Goal: Transaction & Acquisition: Purchase product/service

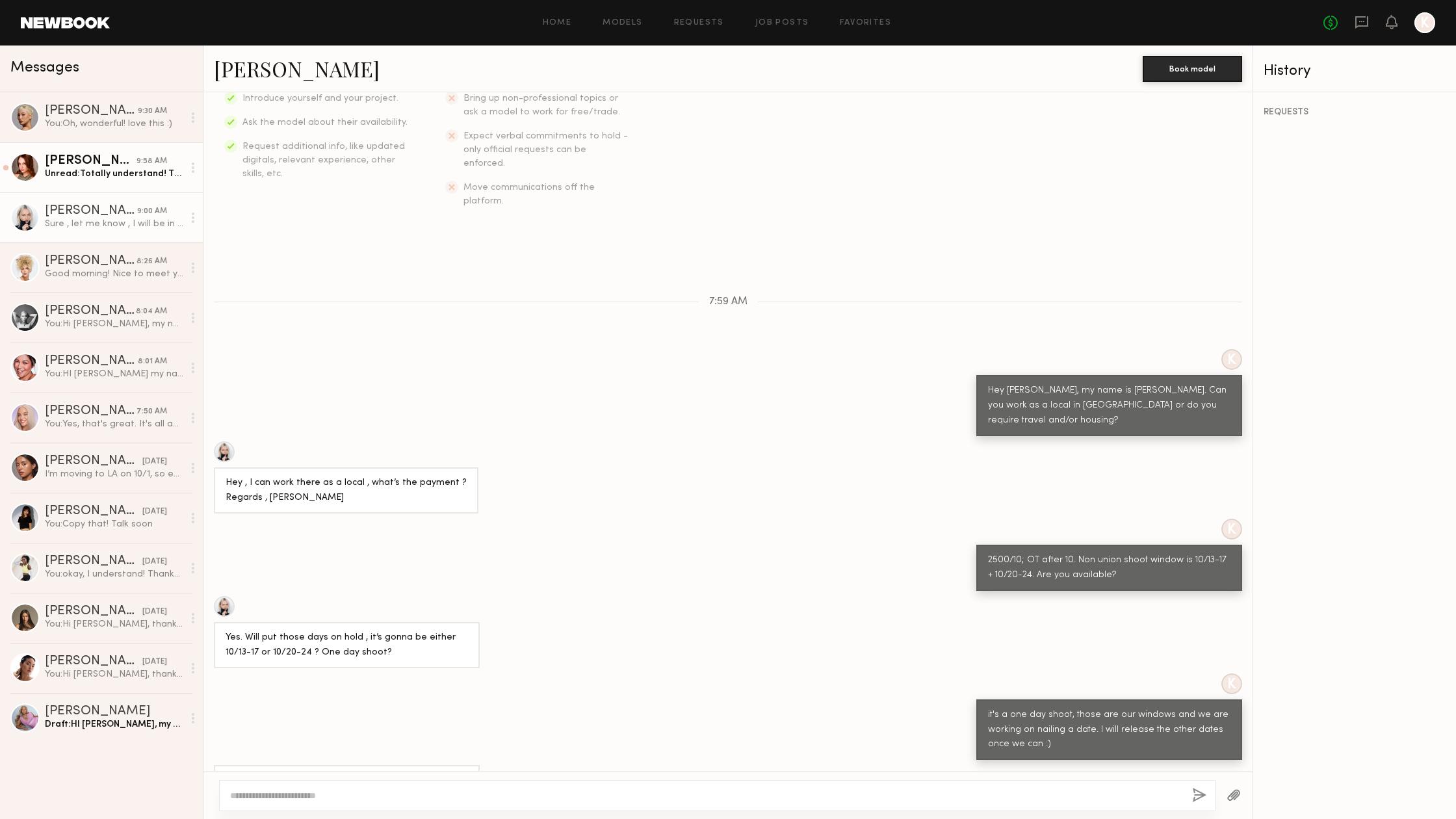
click at [113, 158] on div "Katie F." at bounding box center [90, 162] width 92 height 13
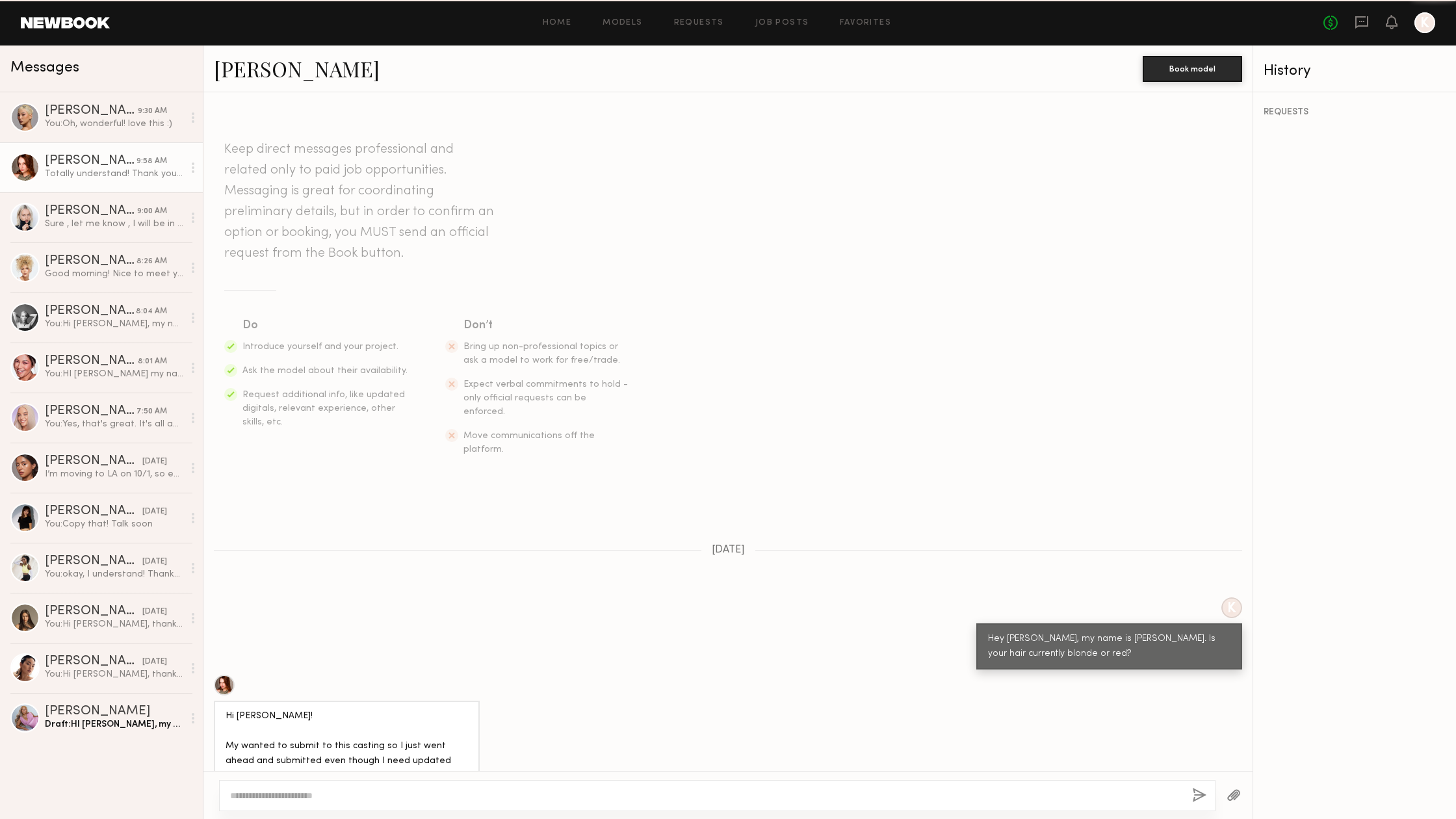
scroll to position [560, 0]
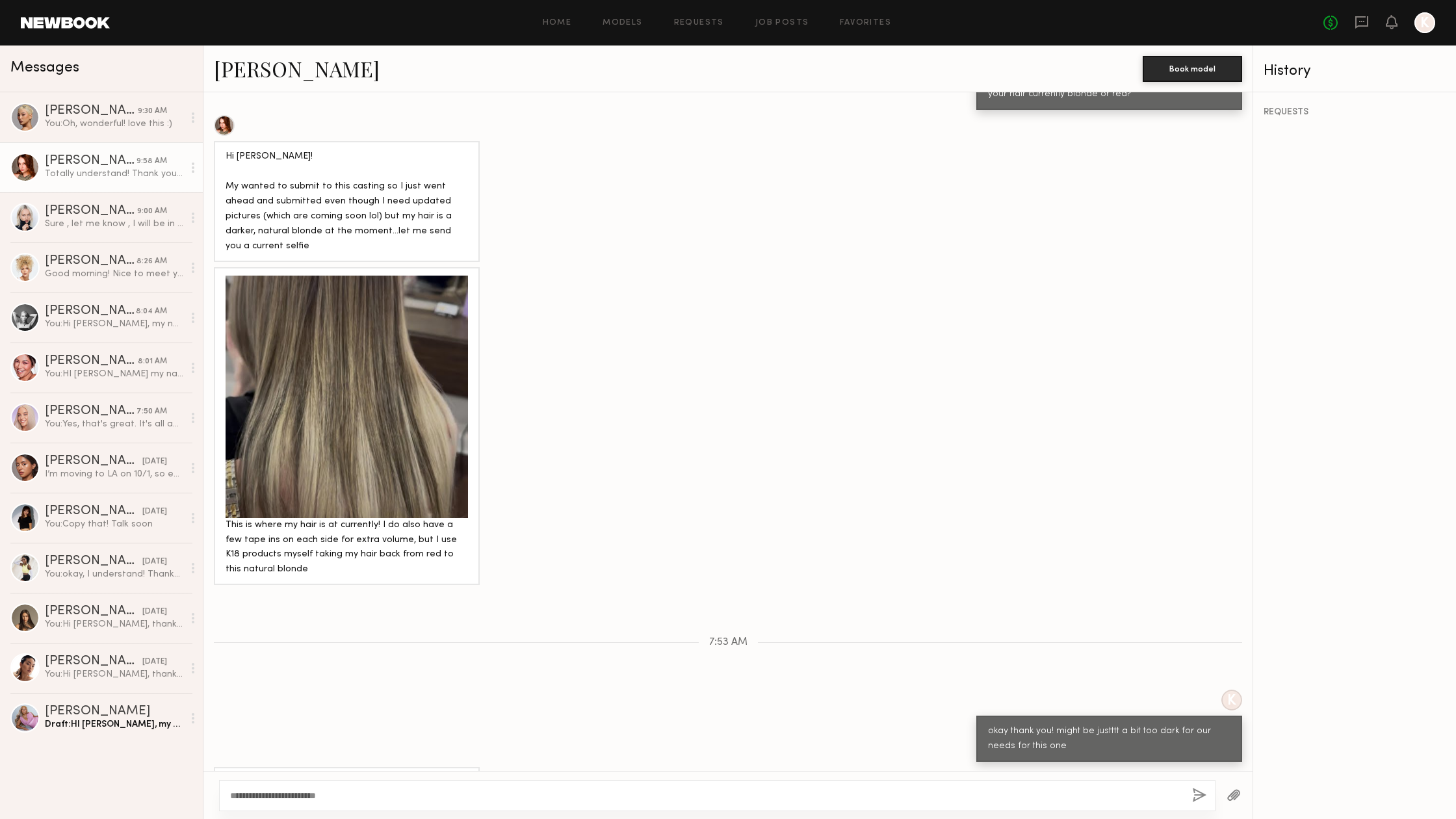
click at [273, 794] on textarea "**********" at bounding box center [706, 796] width 951 height 13
click at [356, 797] on textarea "**********" at bounding box center [706, 796] width 951 height 13
type textarea "**********"
click at [1198, 801] on button "button" at bounding box center [1199, 797] width 14 height 17
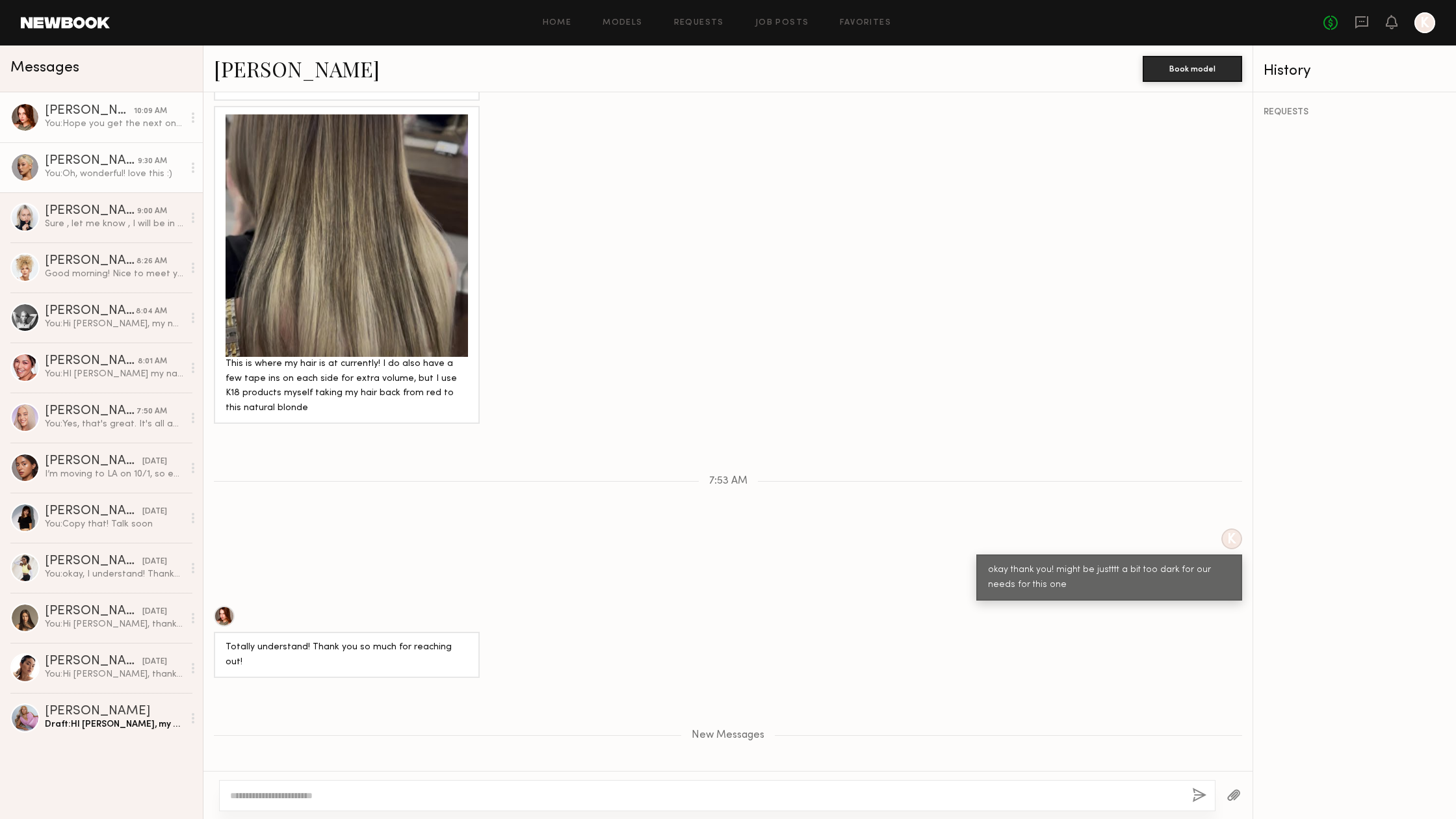
click at [63, 164] on div "[PERSON_NAME]" at bounding box center [91, 162] width 93 height 13
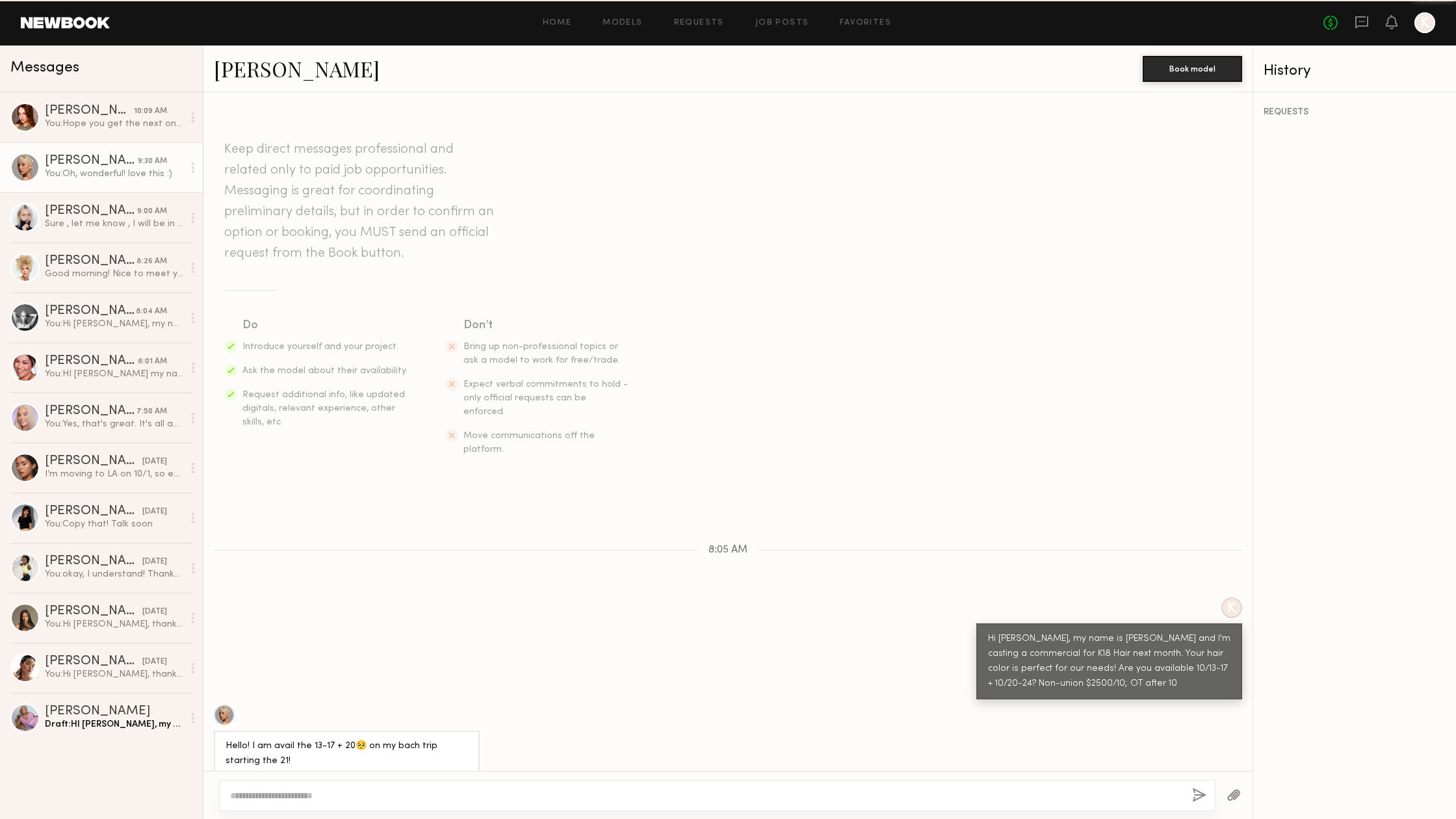
scroll to position [70, 0]
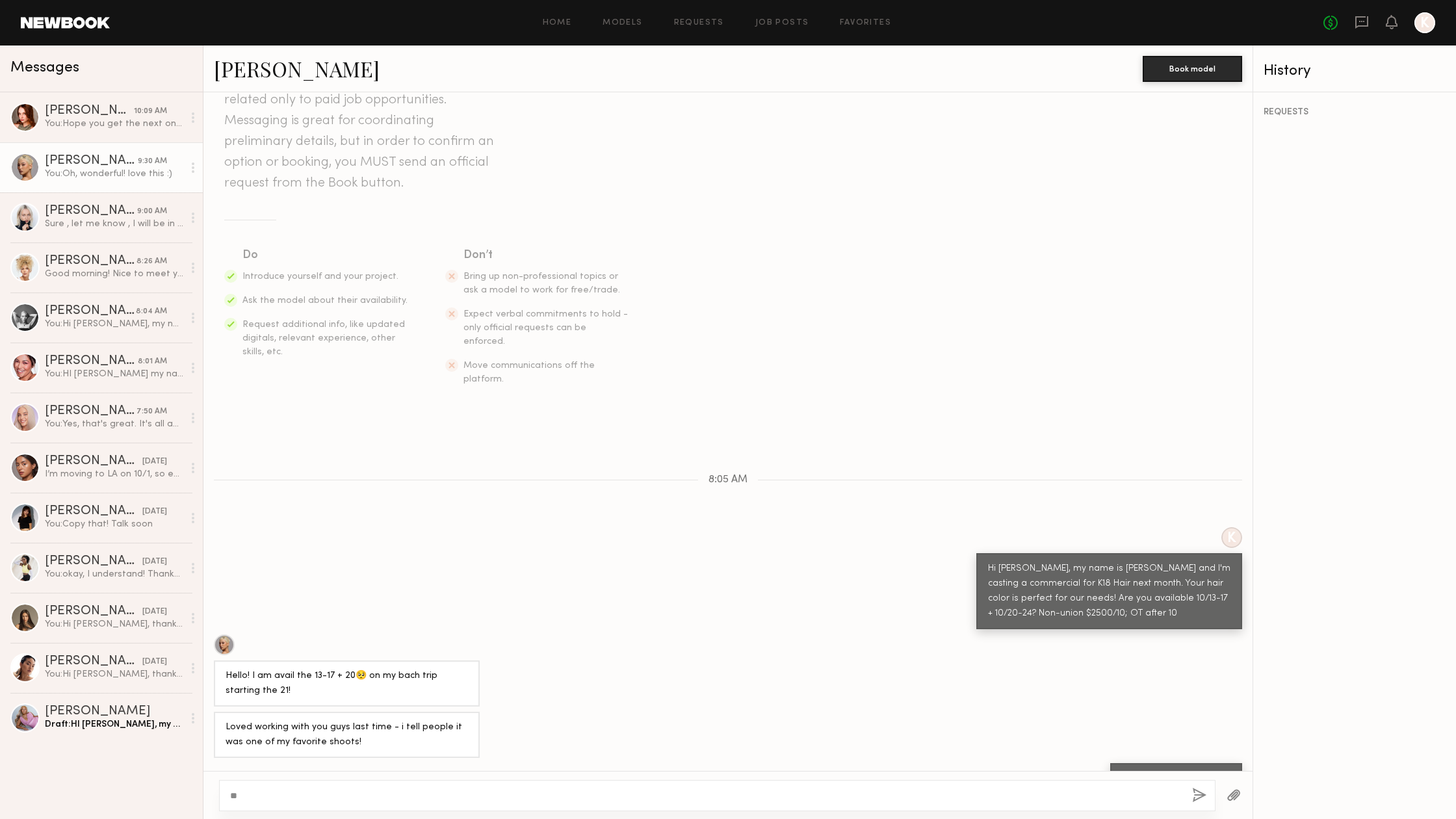
type textarea "*"
type textarea "**********"
click at [1206, 795] on button "button" at bounding box center [1199, 797] width 14 height 17
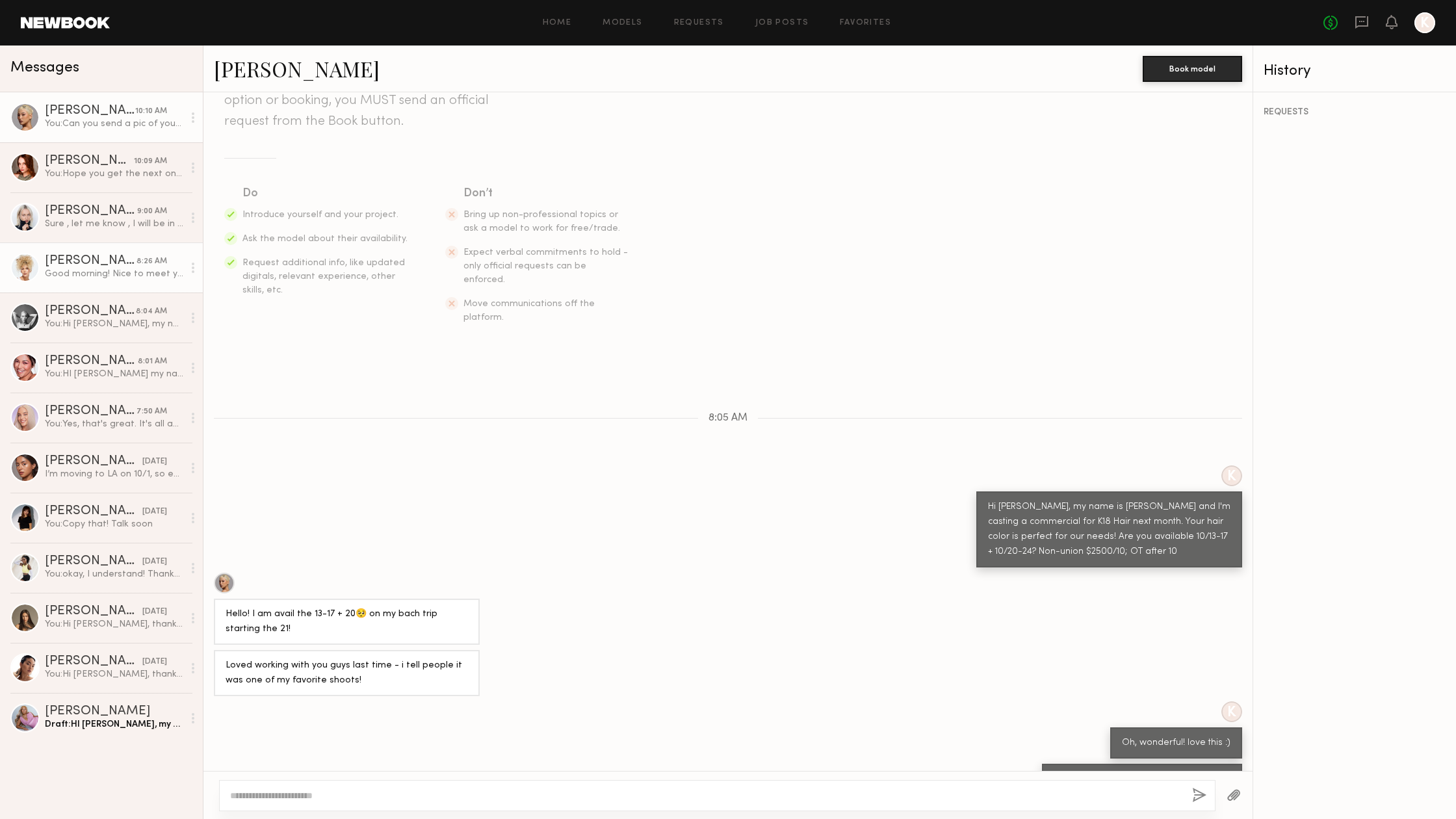
click at [83, 269] on div "Good morning! Nice to meet you. That sounds great! The only day I’m not availab…" at bounding box center [114, 274] width 138 height 12
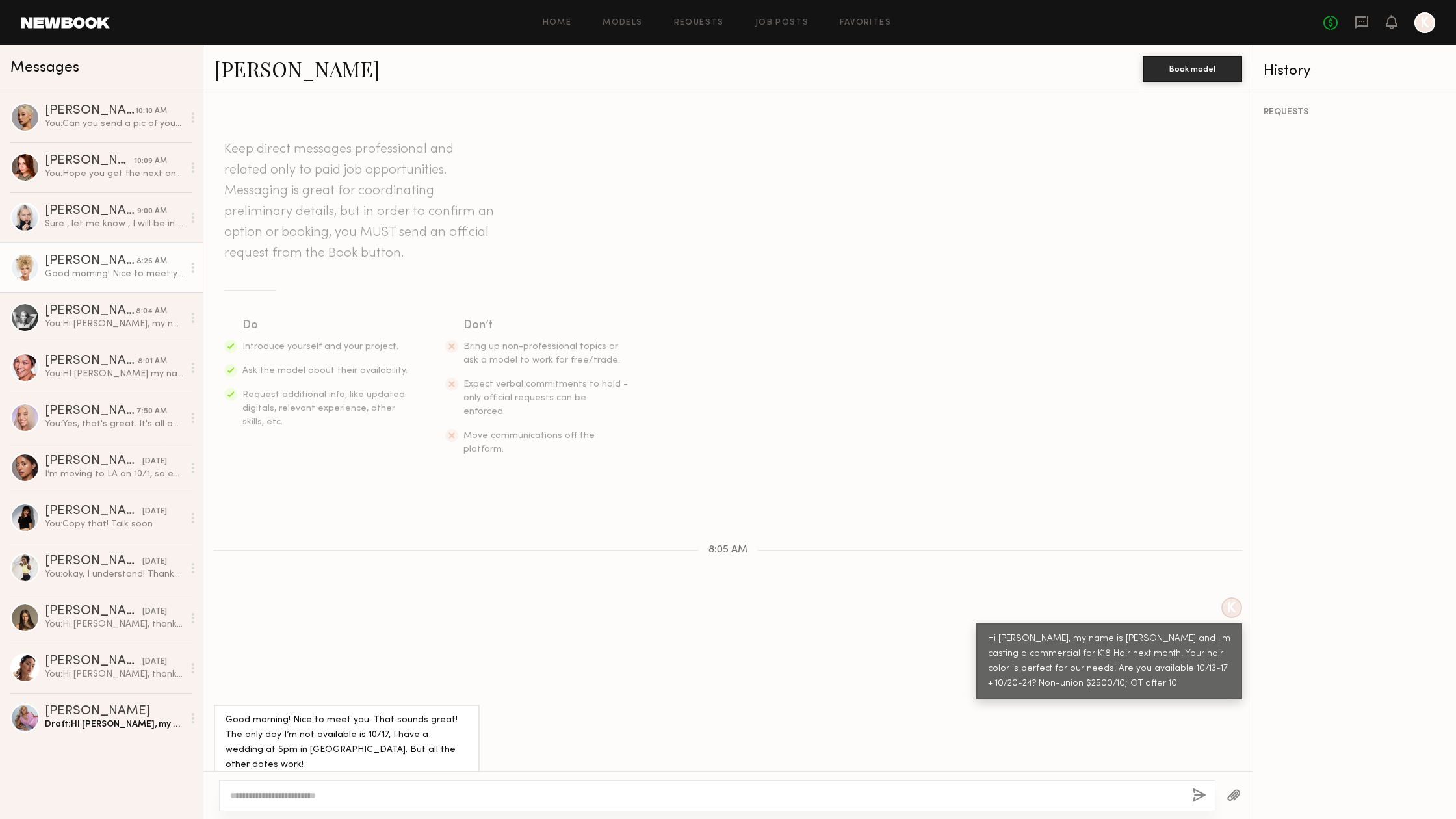
click at [362, 797] on textarea at bounding box center [706, 796] width 951 height 13
type textarea "**********"
click at [120, 367] on div "Alexa C." at bounding box center [91, 361] width 93 height 13
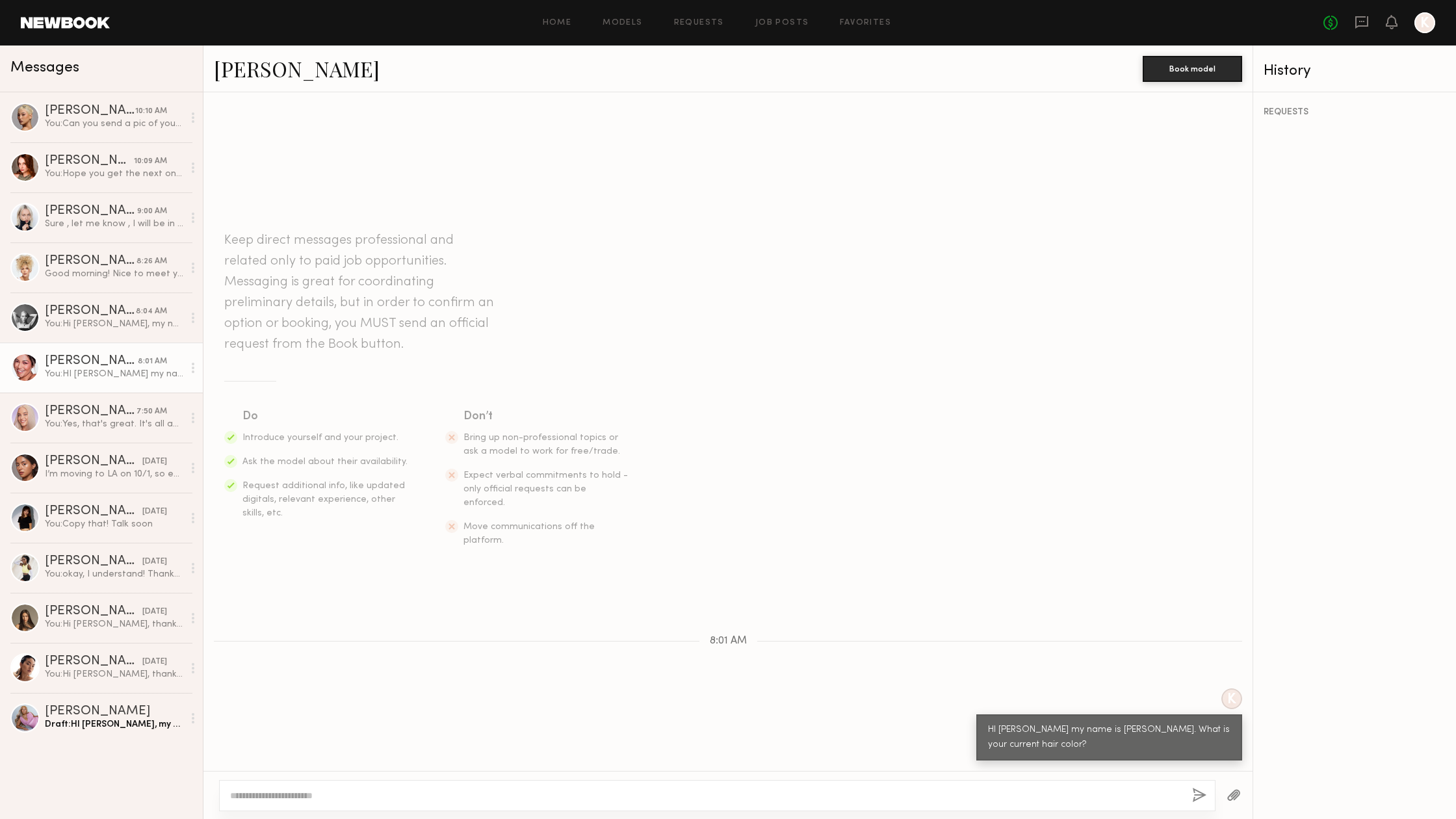
click at [788, 792] on textarea at bounding box center [706, 796] width 951 height 13
click at [66, 321] on div "You: Hi Catherine, my name is Kristin Steusloff and I'm casting a commercial fo…" at bounding box center [114, 324] width 138 height 12
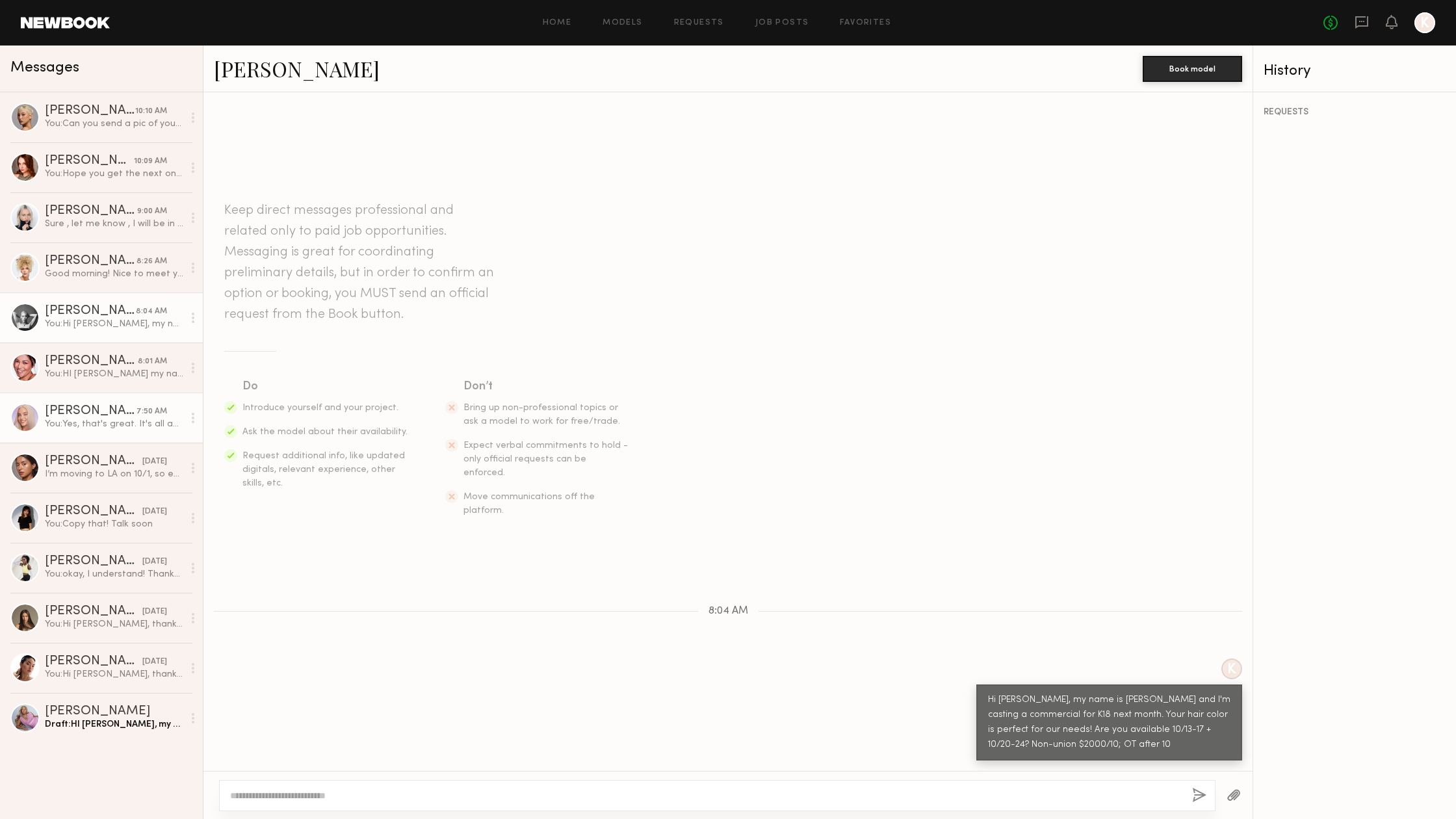
click at [93, 428] on div "You: Yes, that's great. It's all about the hair color for this one! Can you ple…" at bounding box center [114, 424] width 138 height 12
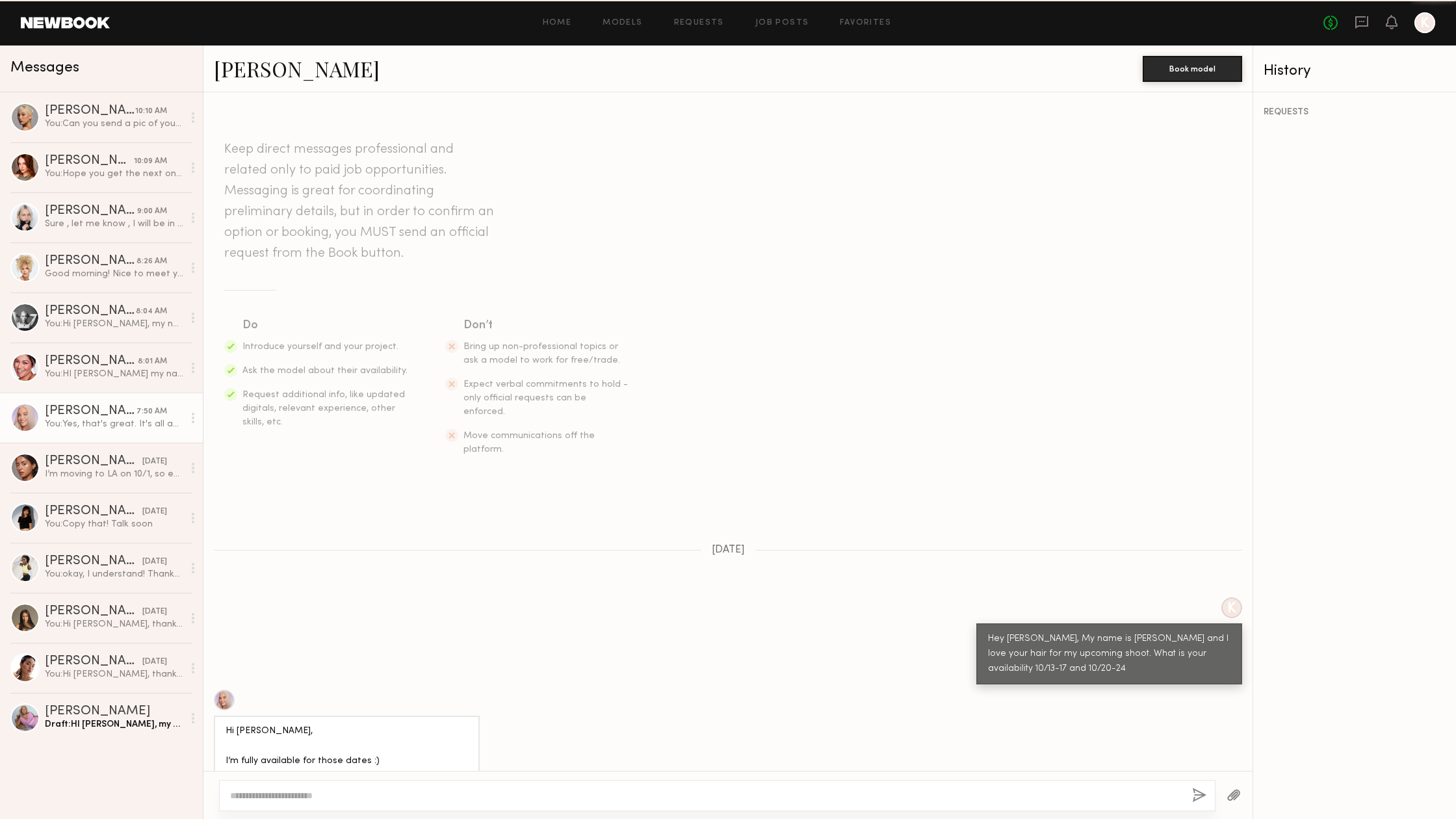
scroll to position [455, 0]
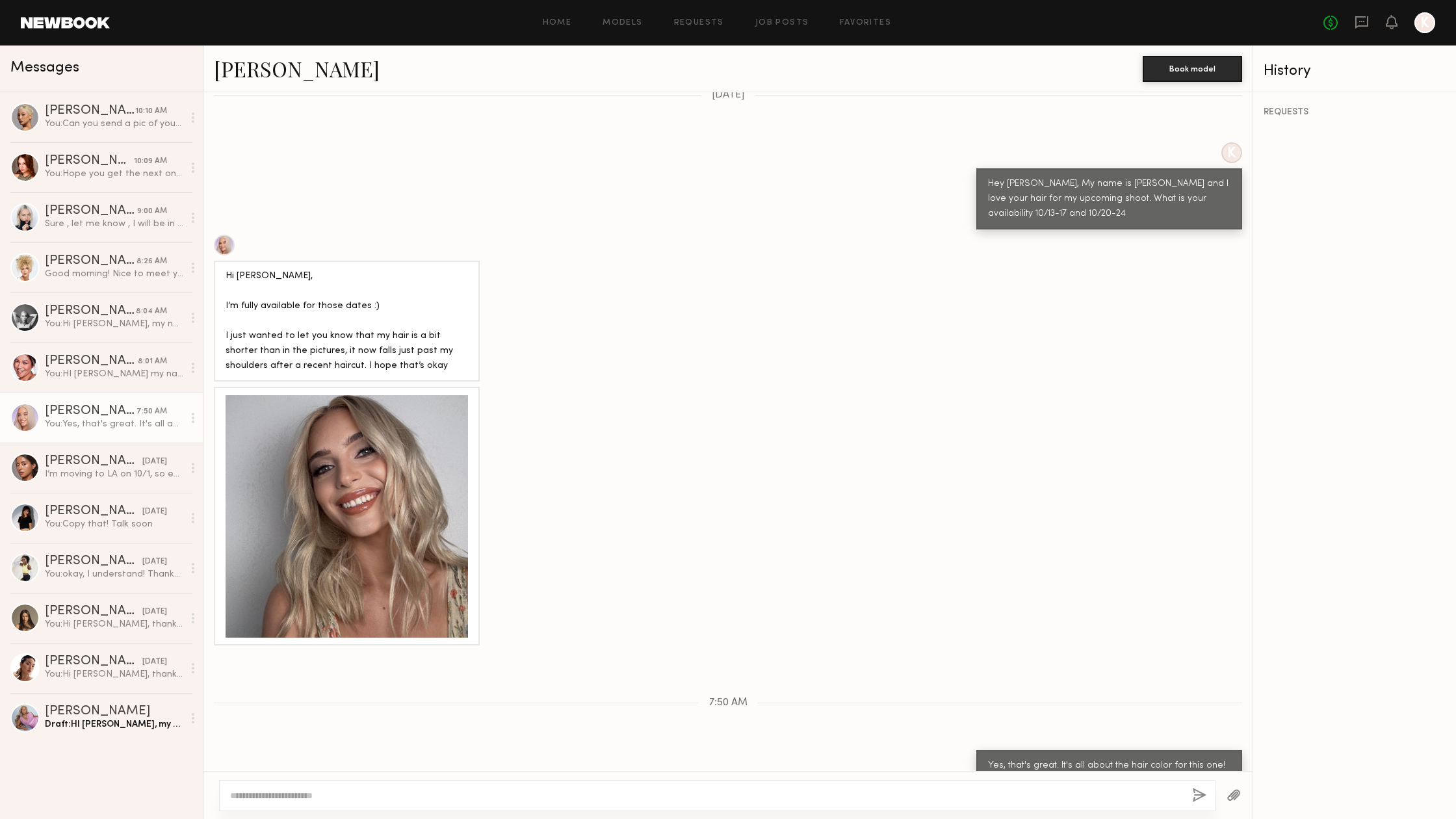
click at [354, 523] on div at bounding box center [346, 516] width 243 height 243
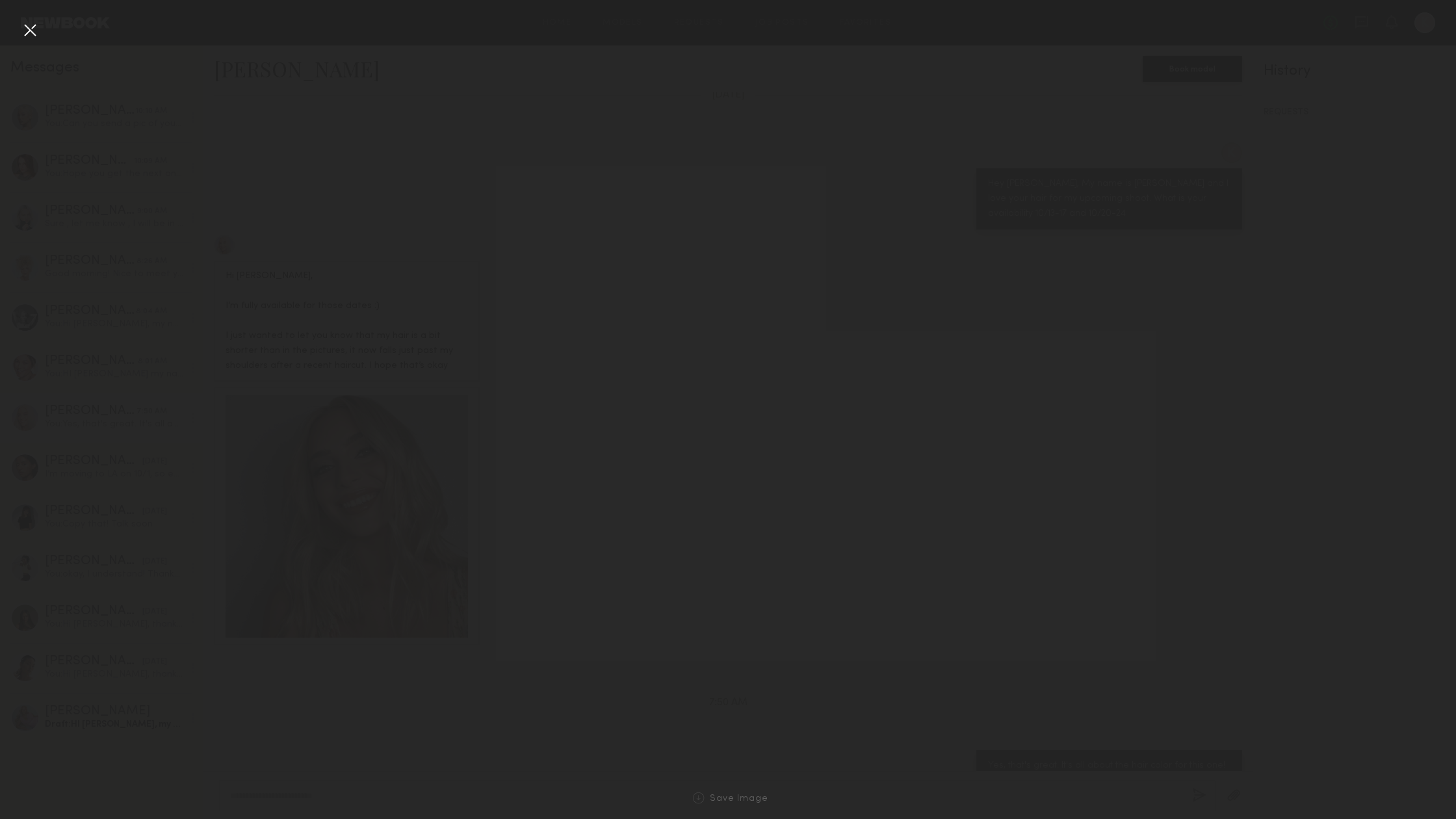
click at [354, 523] on ng-component "Home Models Requests Job Posts Favorites Sign Out No fees up to $5,000 K Messag…" at bounding box center [728, 410] width 1456 height 819
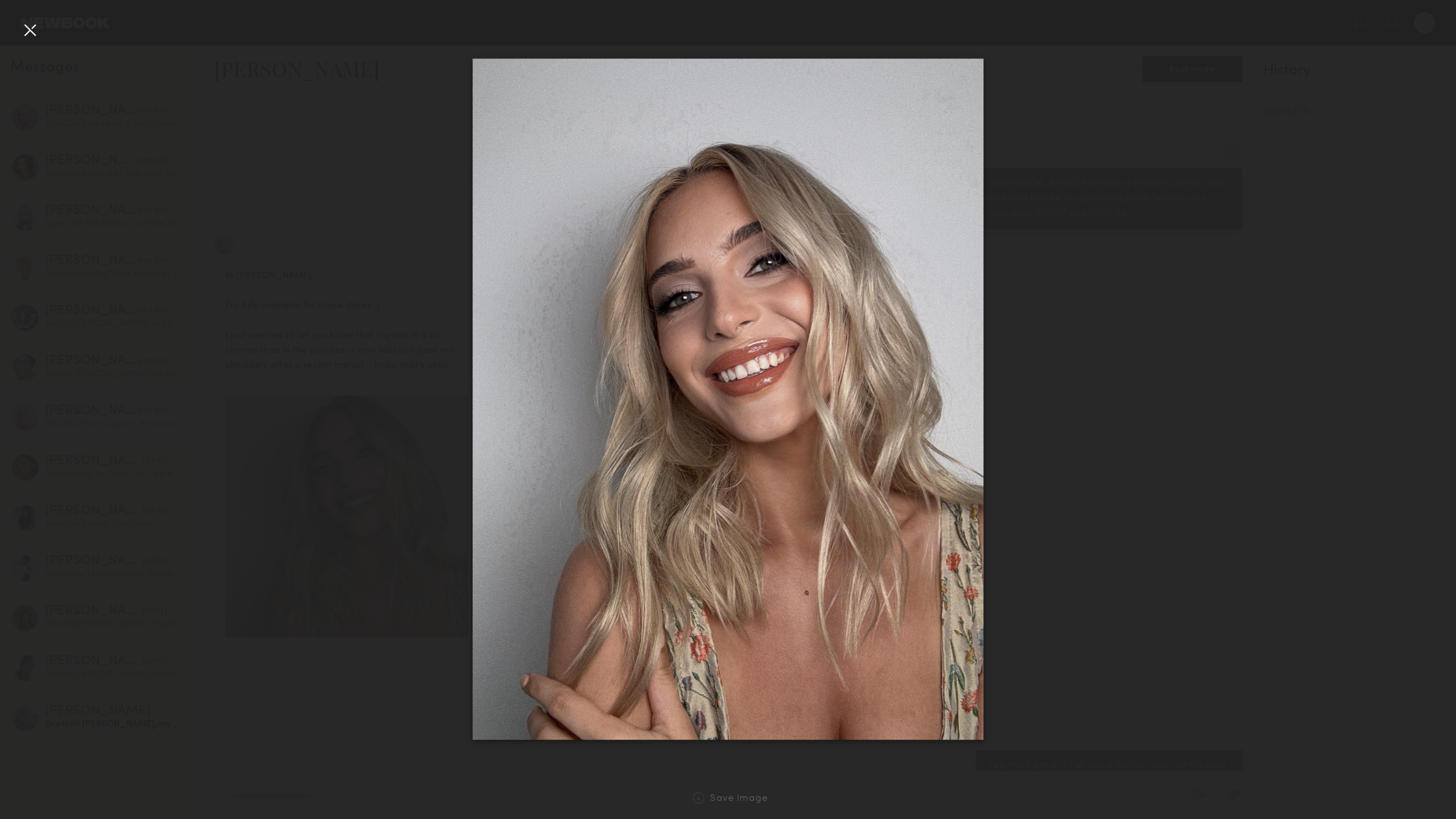
click at [1139, 418] on div at bounding box center [728, 399] width 1456 height 757
click at [35, 32] on div at bounding box center [30, 30] width 21 height 21
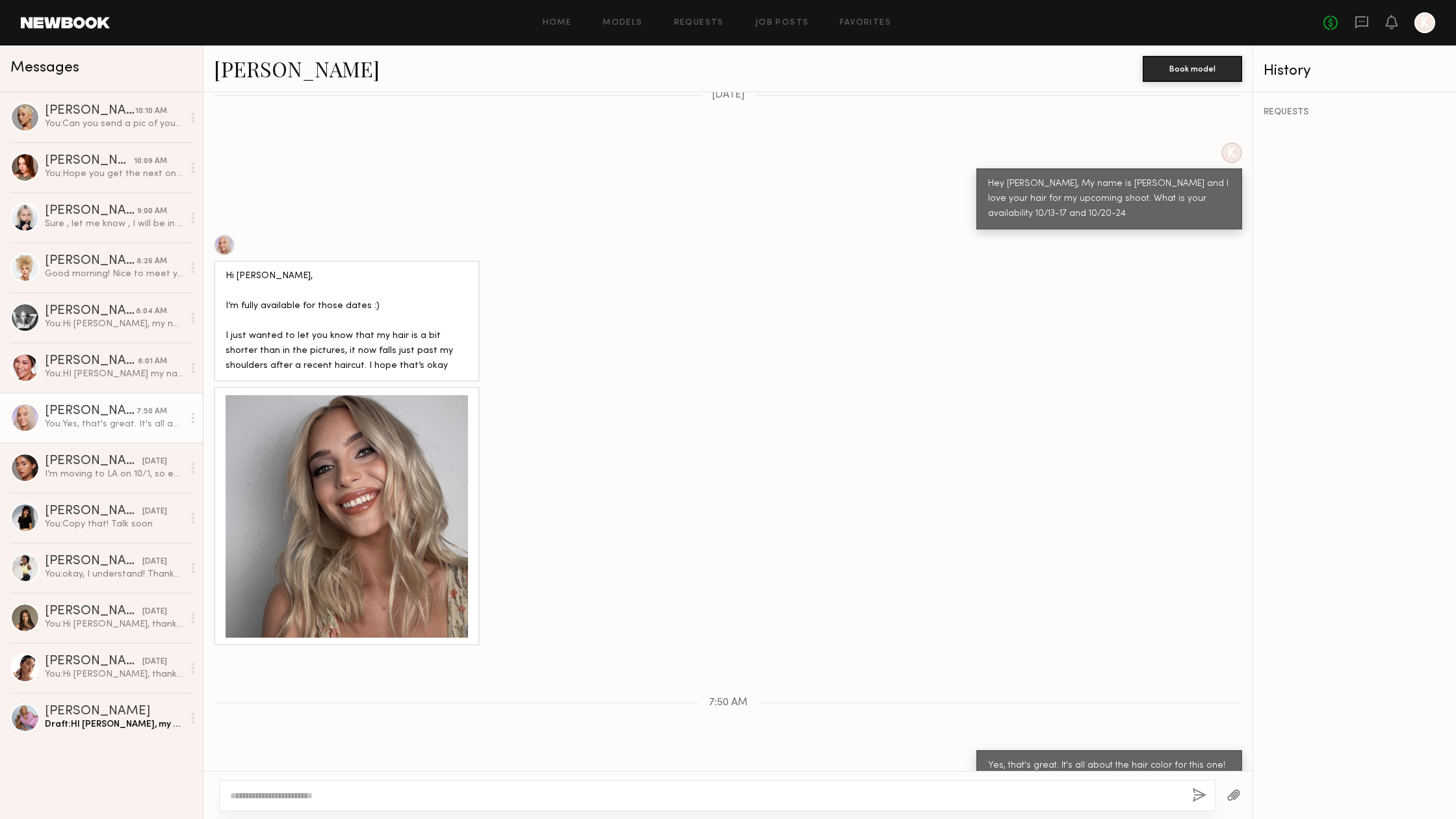
click at [462, 795] on textarea at bounding box center [706, 796] width 951 height 13
click at [227, 235] on div at bounding box center [224, 245] width 21 height 21
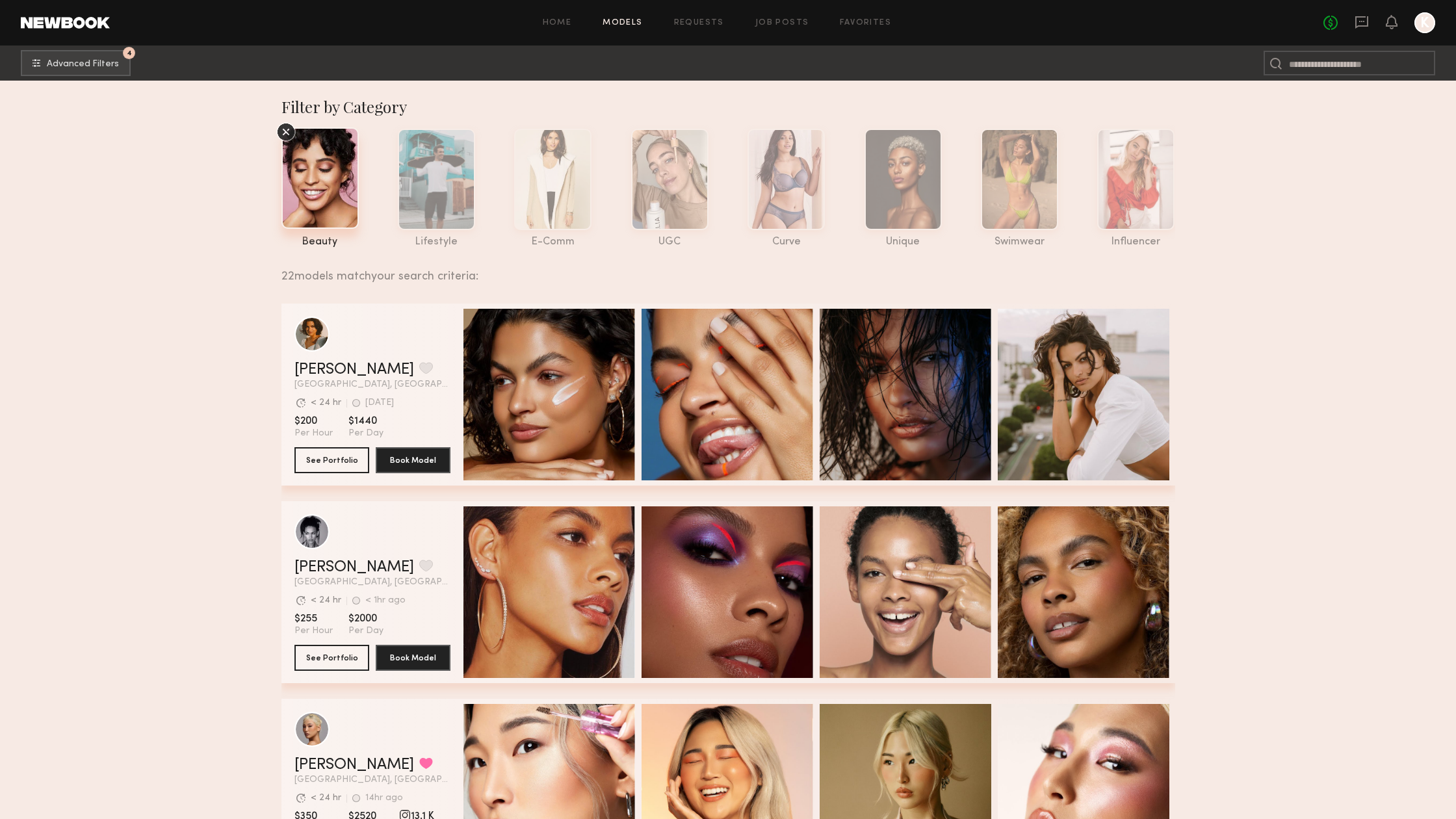
click at [791, 17] on div "Home Models Requests Job Posts Favorites Sign Out No fees up to $5,000 K" at bounding box center [772, 22] width 1325 height 21
click at [788, 22] on link "Job Posts" at bounding box center [781, 23] width 54 height 8
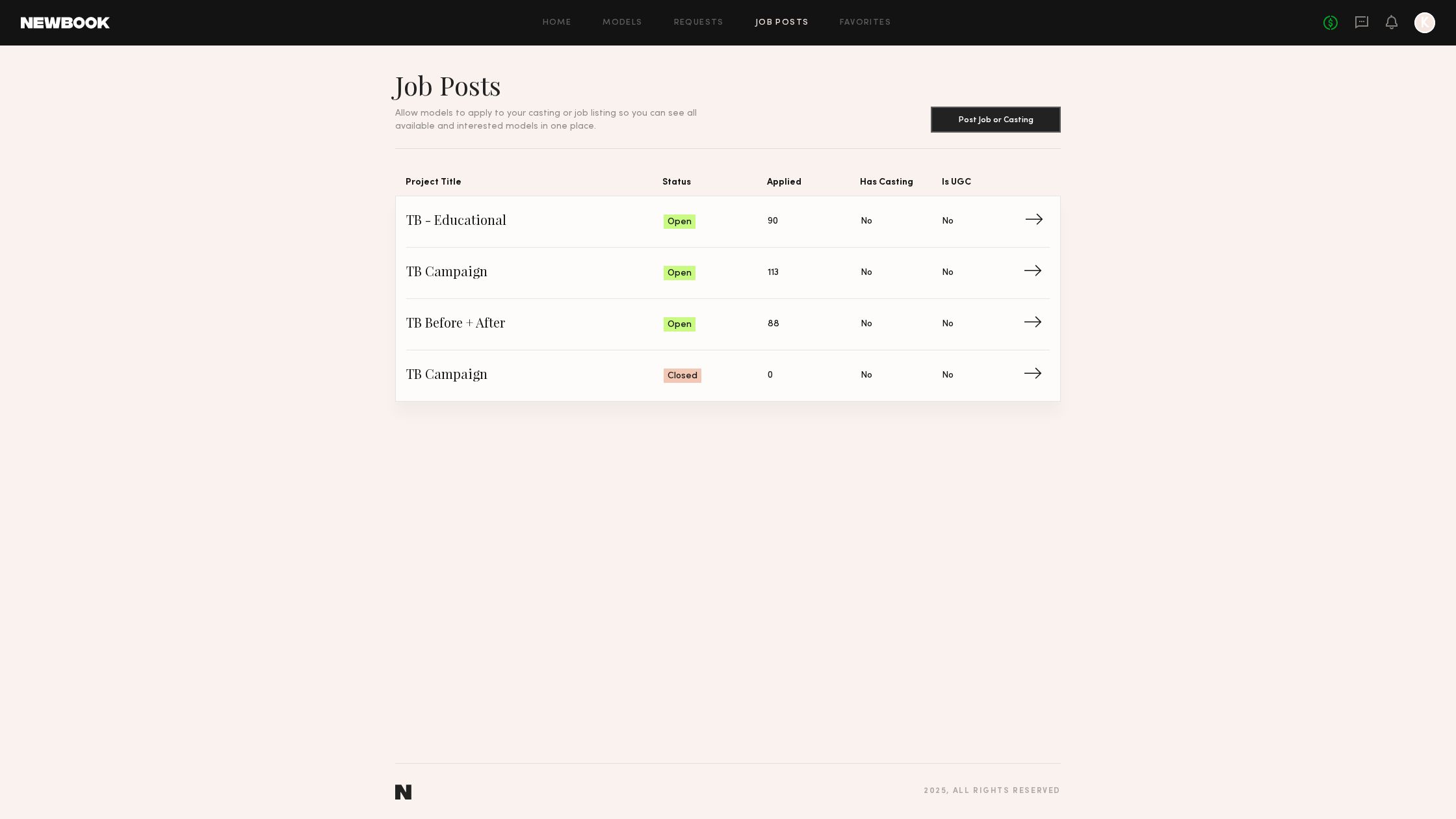
click at [1029, 222] on span "→" at bounding box center [1038, 222] width 27 height 20
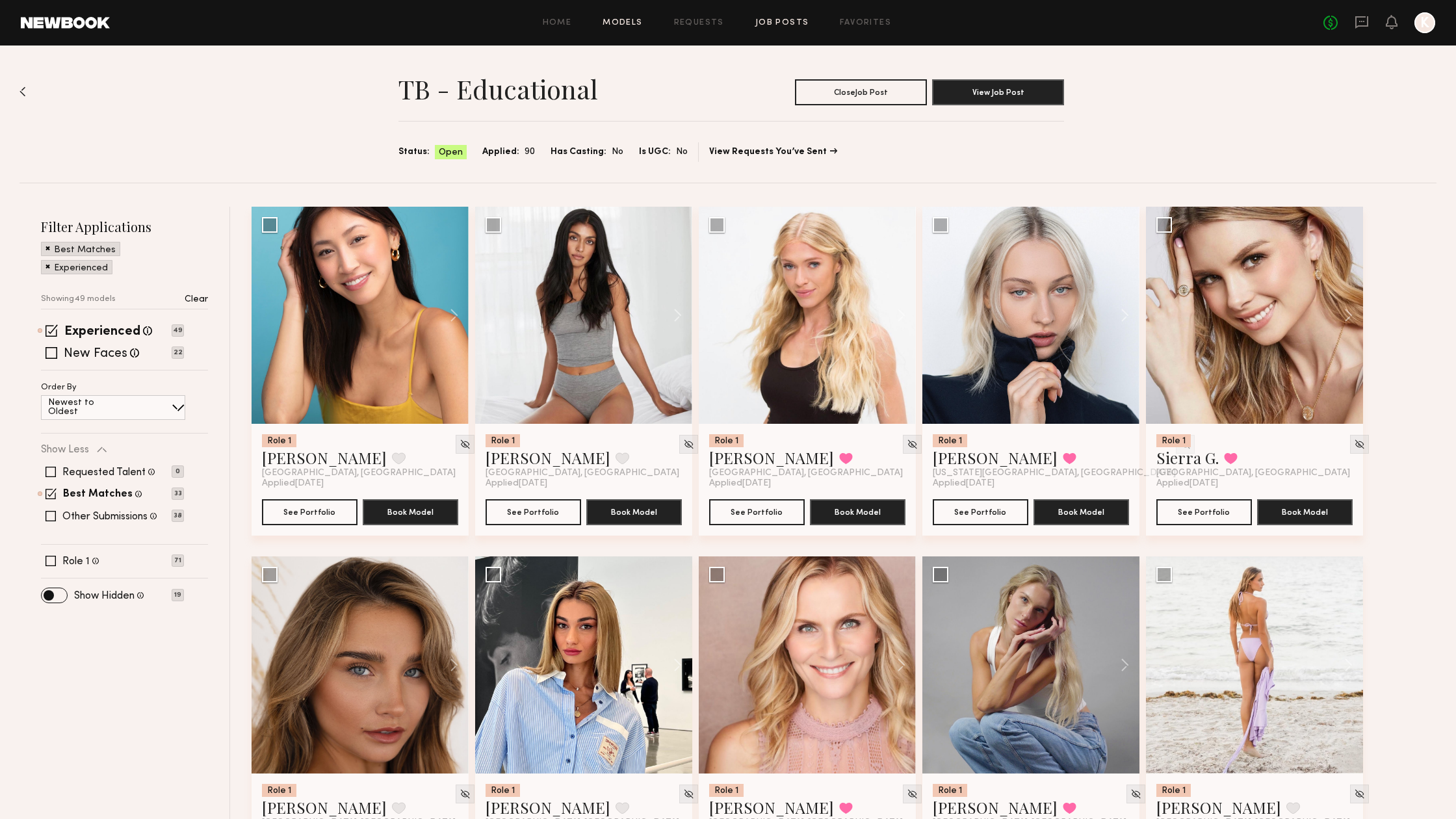
click at [613, 22] on link "Models" at bounding box center [622, 23] width 40 height 8
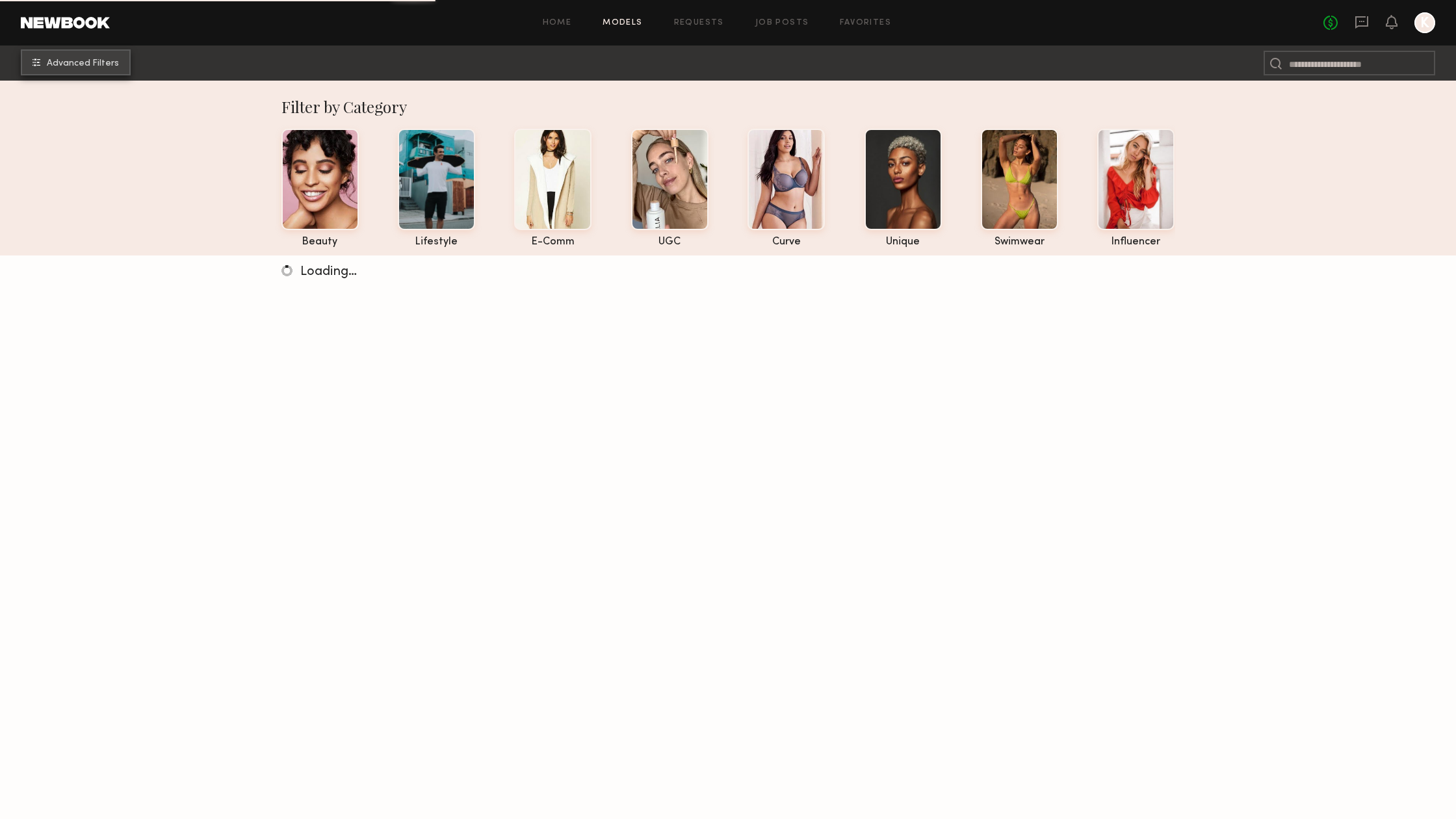
click at [75, 64] on span "Advanced Filters" at bounding box center [82, 63] width 72 height 9
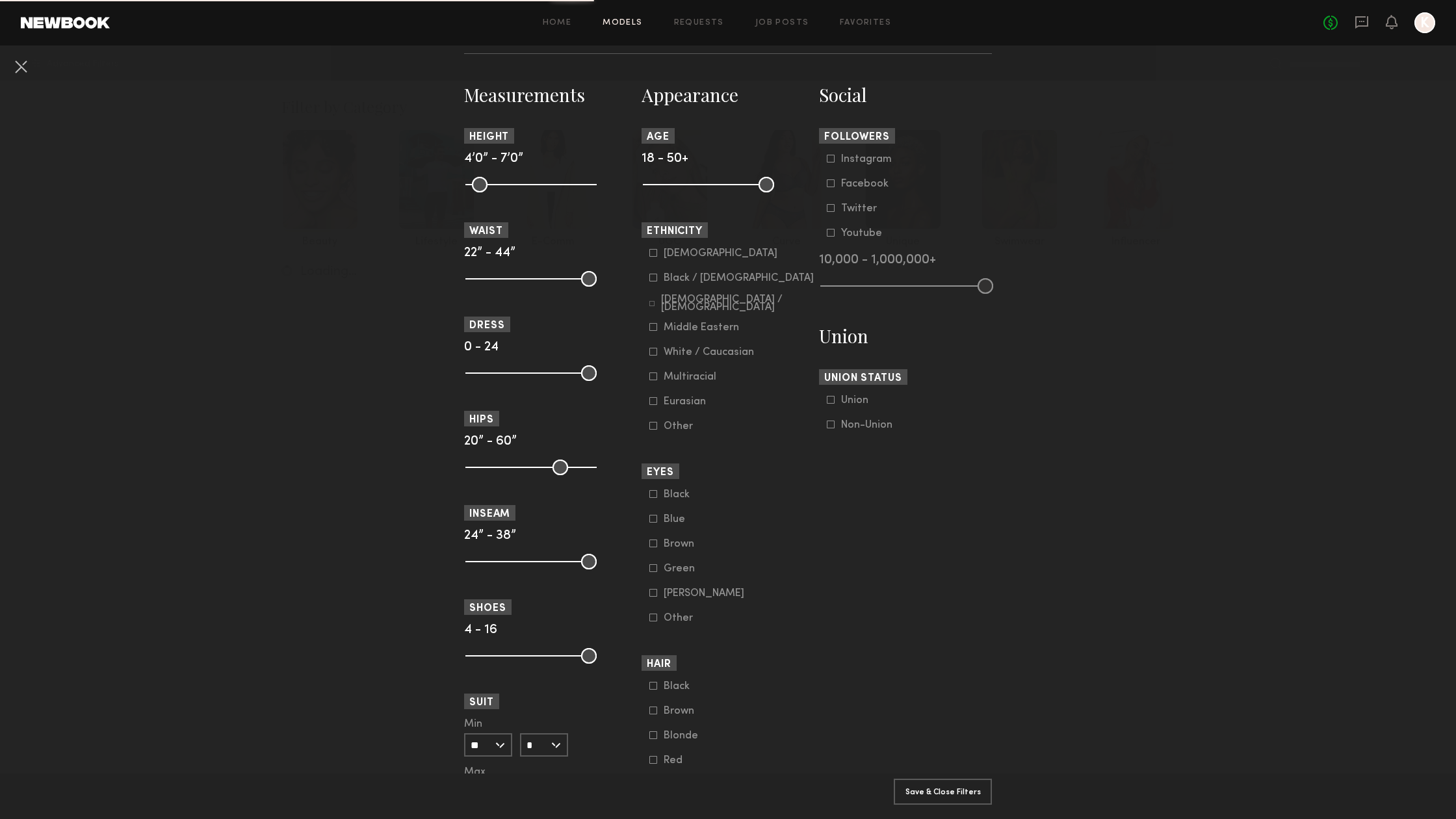
scroll to position [563, 0]
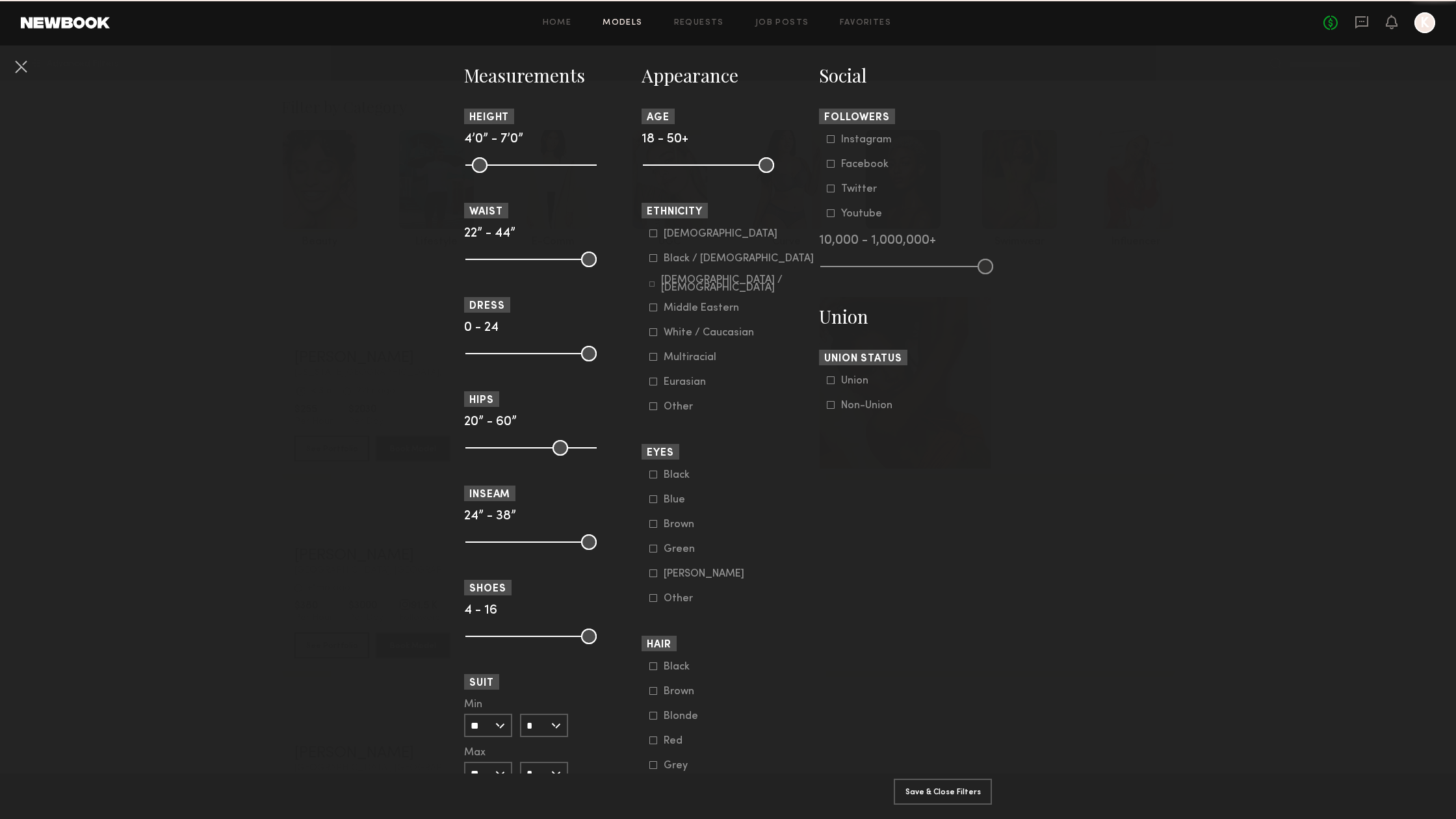
click at [655, 283] on icon at bounding box center [652, 284] width 5 height 5
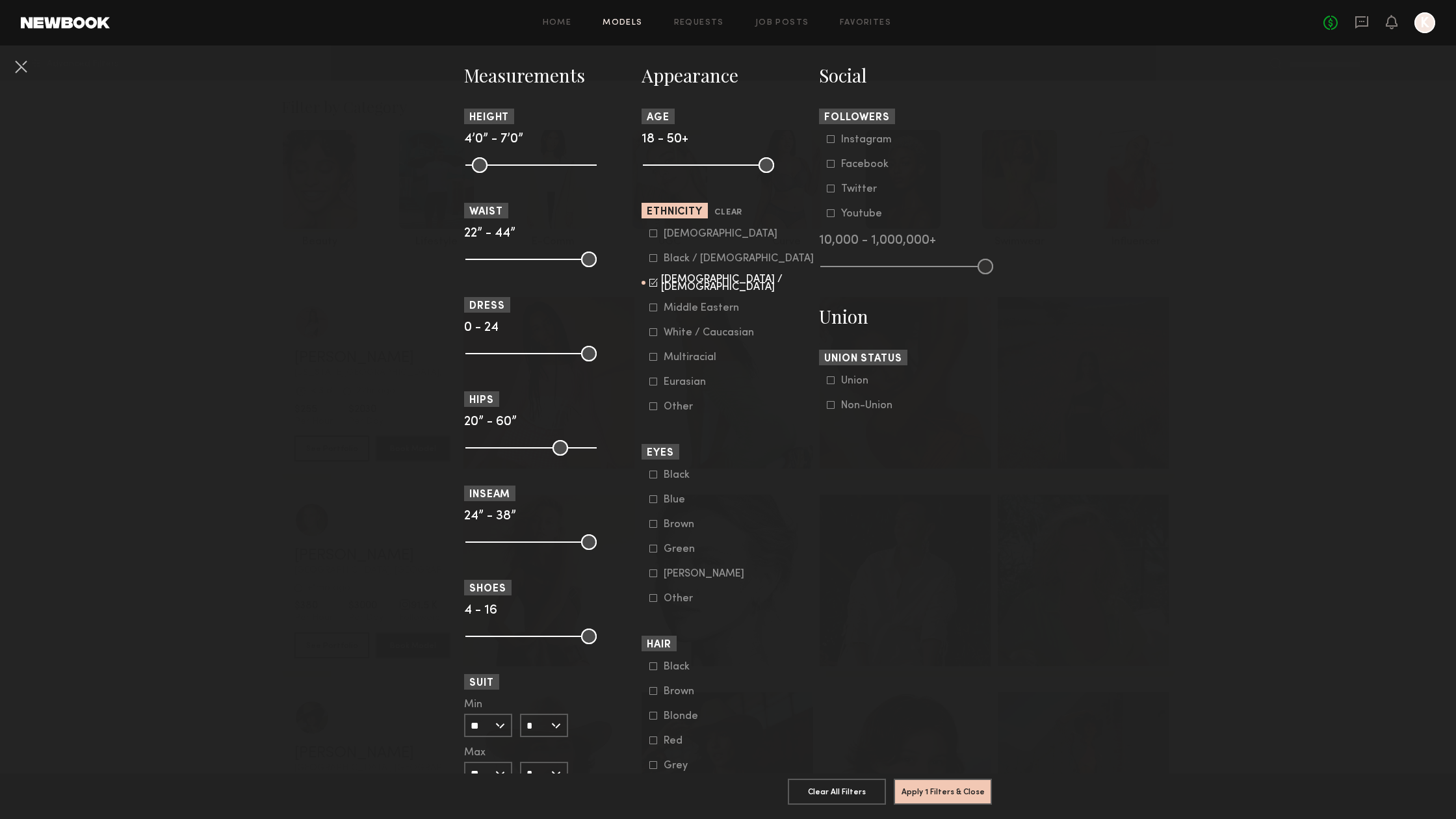
click at [655, 305] on icon at bounding box center [653, 307] width 7 height 7
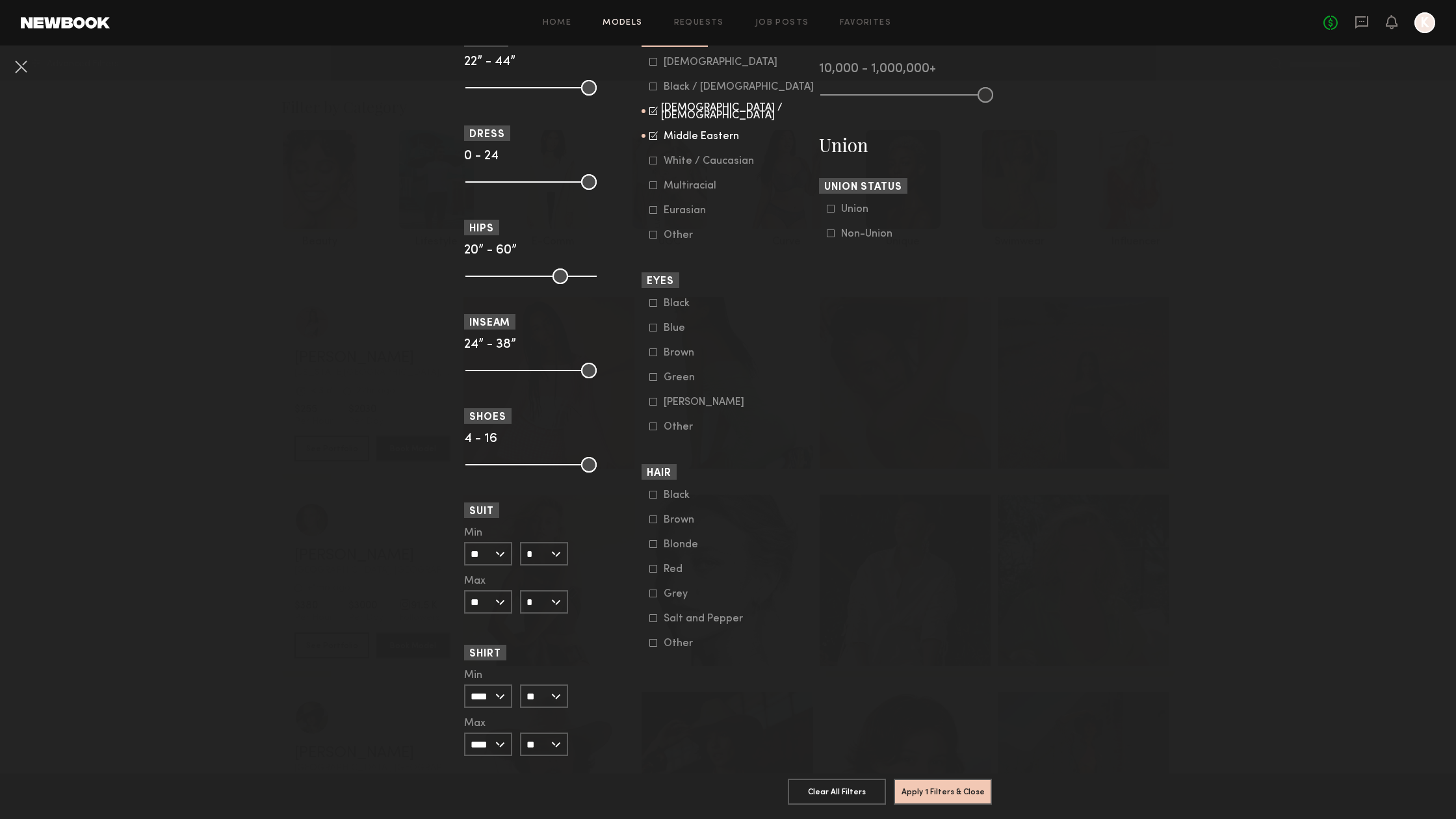
scroll to position [740, 0]
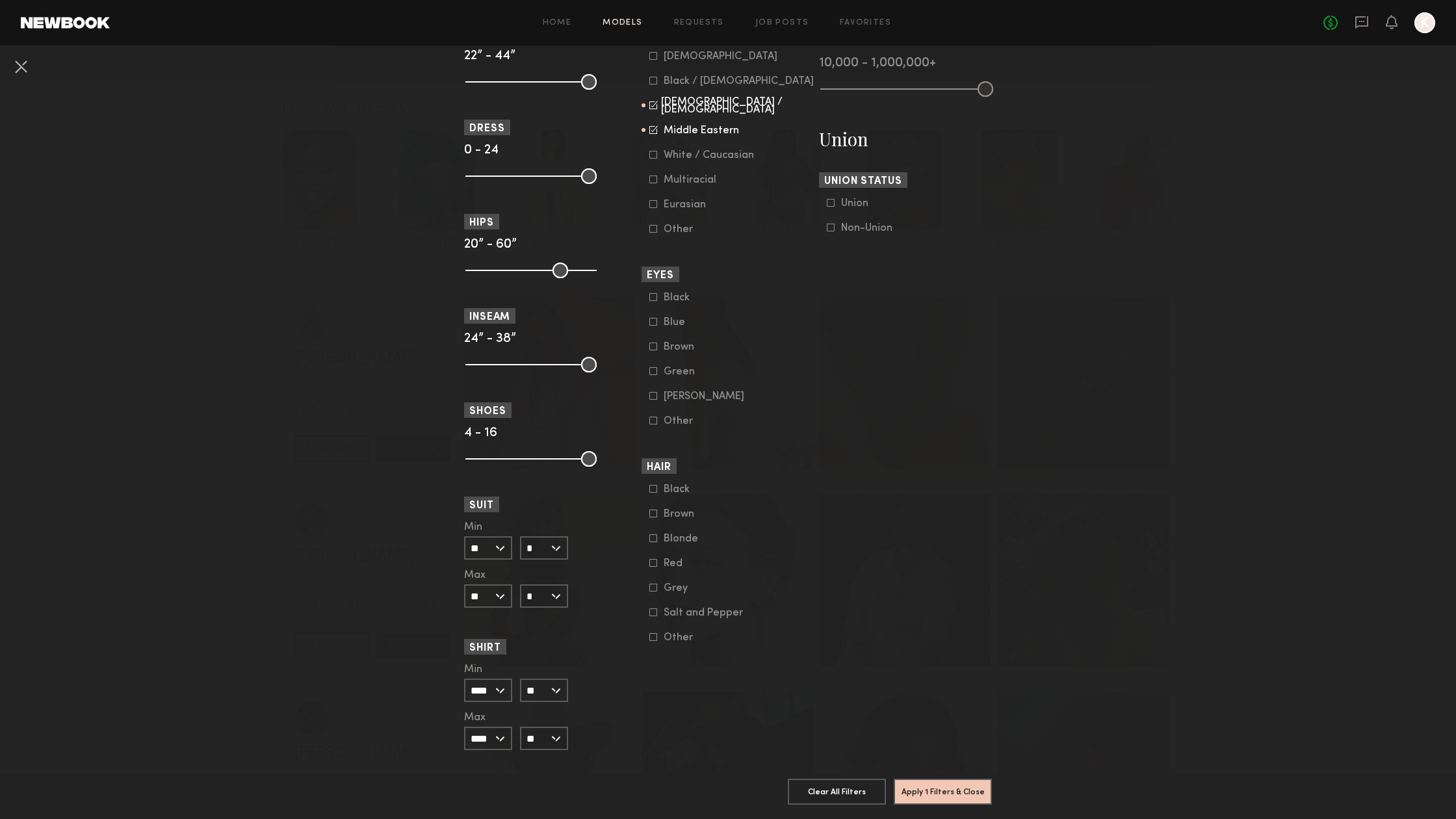
click at [654, 538] on icon at bounding box center [653, 538] width 7 height 7
click at [958, 788] on button "Apply 2 Filters & Close" at bounding box center [942, 791] width 98 height 26
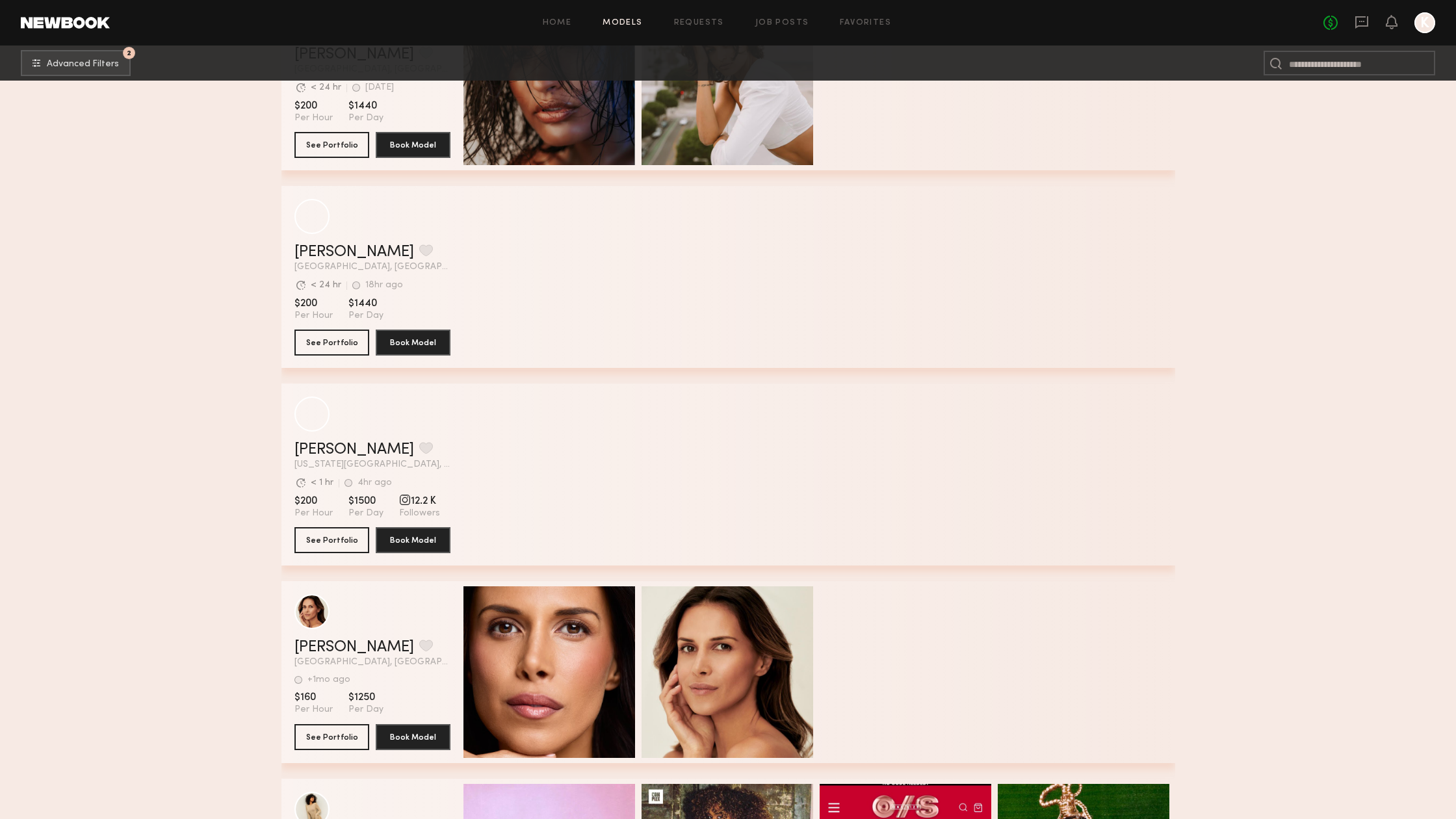
scroll to position [514, 0]
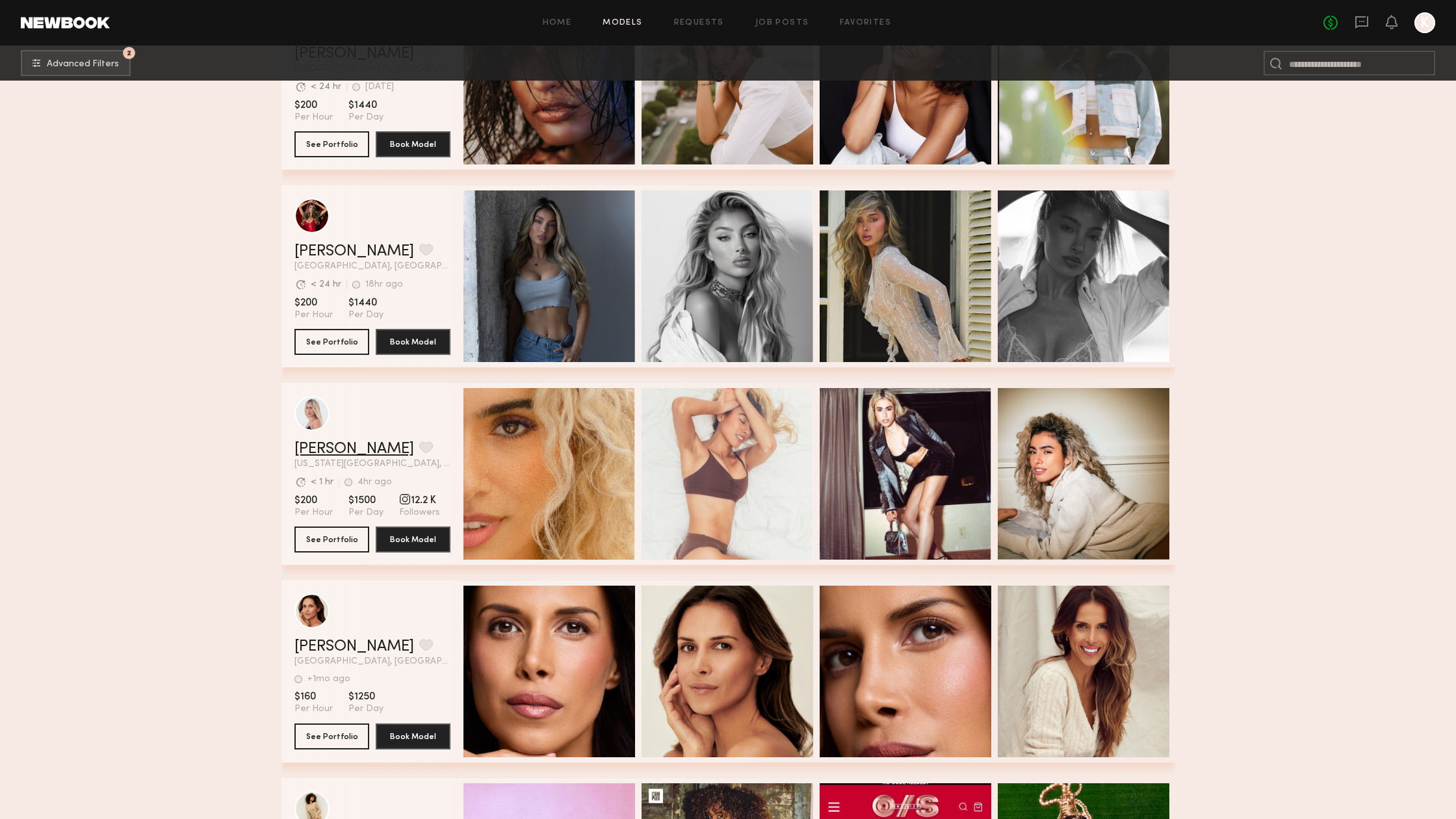
click at [336, 448] on link "Adrianne K." at bounding box center [354, 449] width 119 height 16
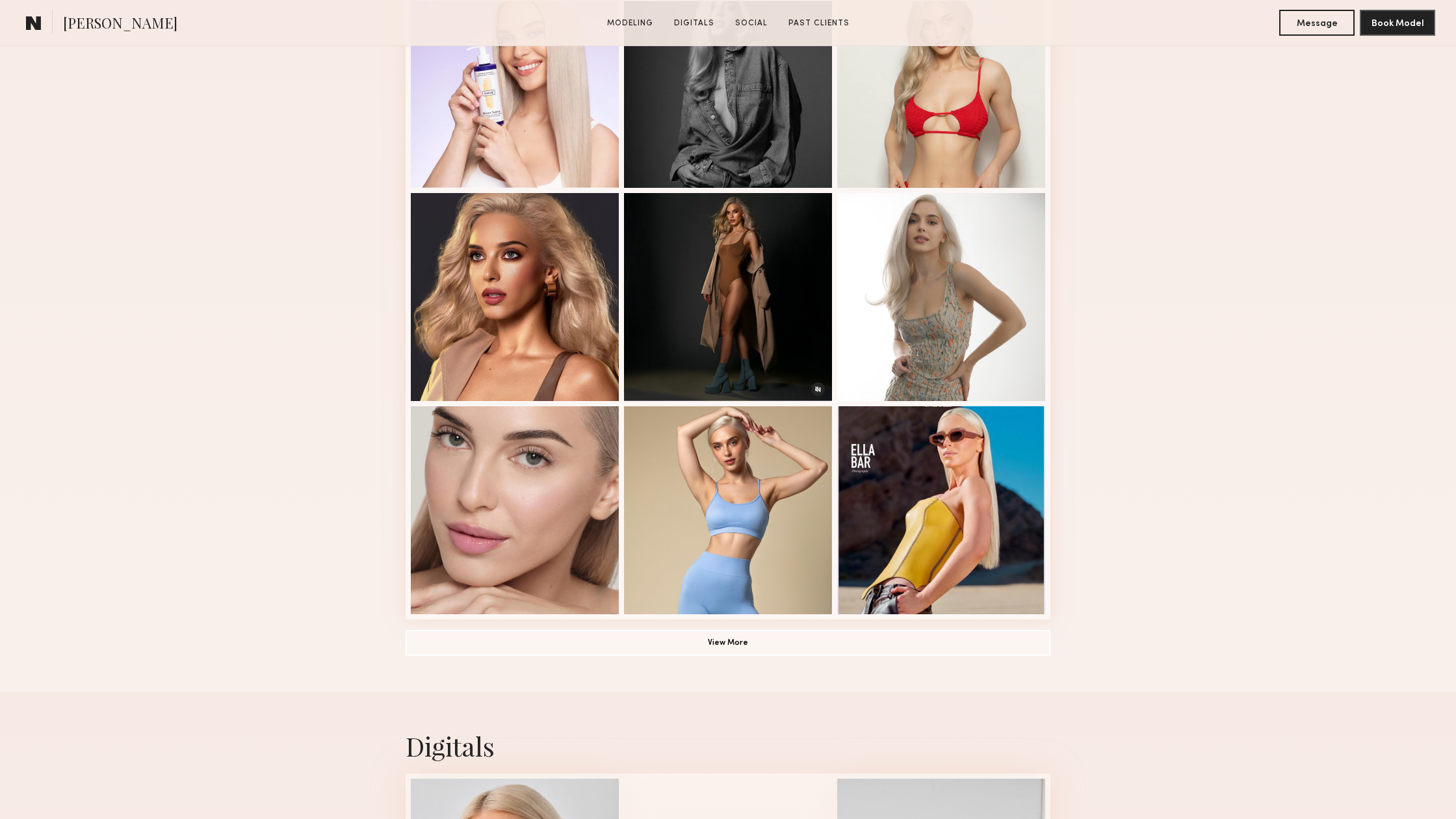
scroll to position [622, 0]
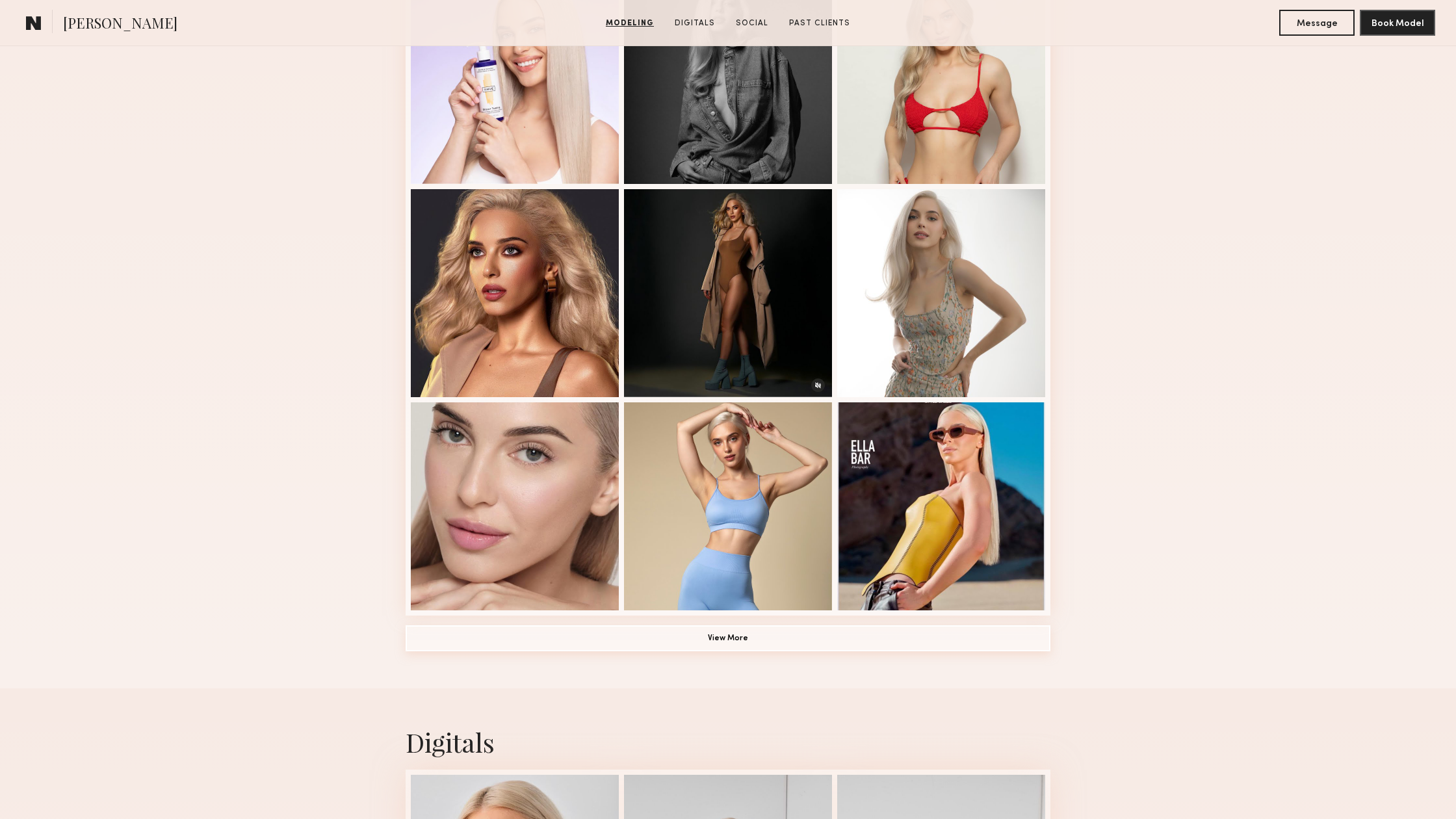
click at [703, 634] on button "View More" at bounding box center [728, 638] width 645 height 26
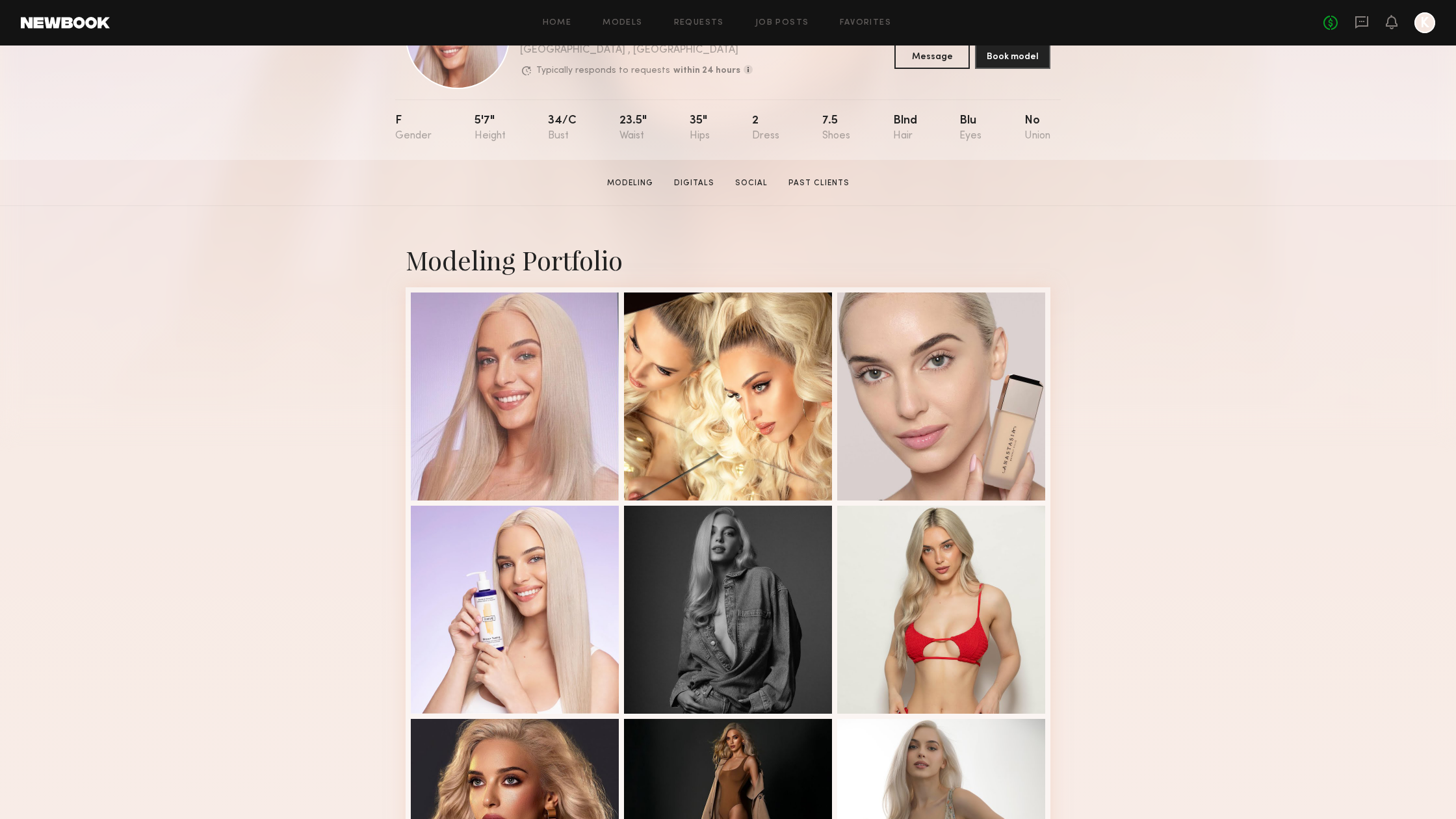
scroll to position [92, 0]
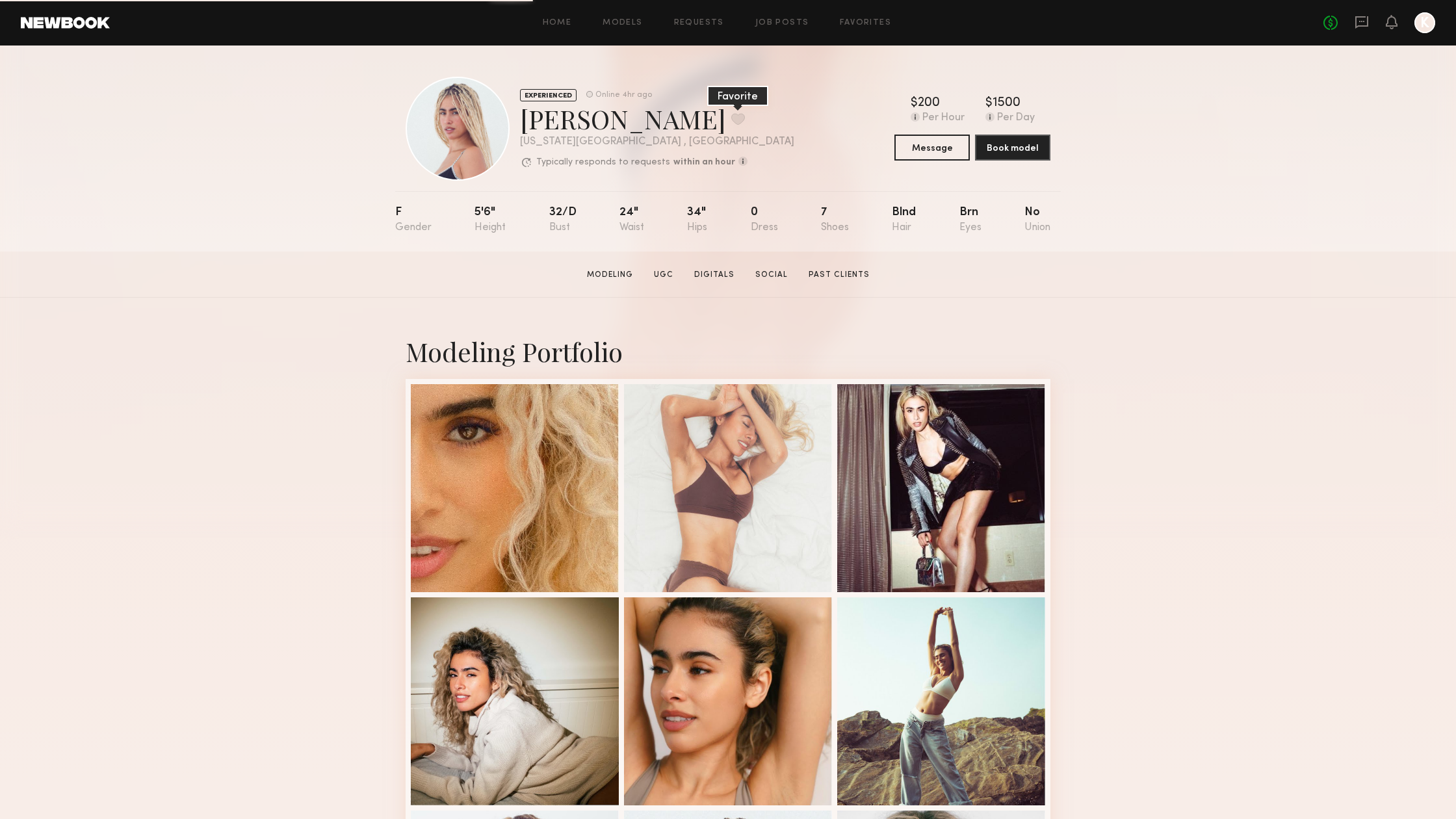
click at [731, 120] on button at bounding box center [738, 119] width 13 height 12
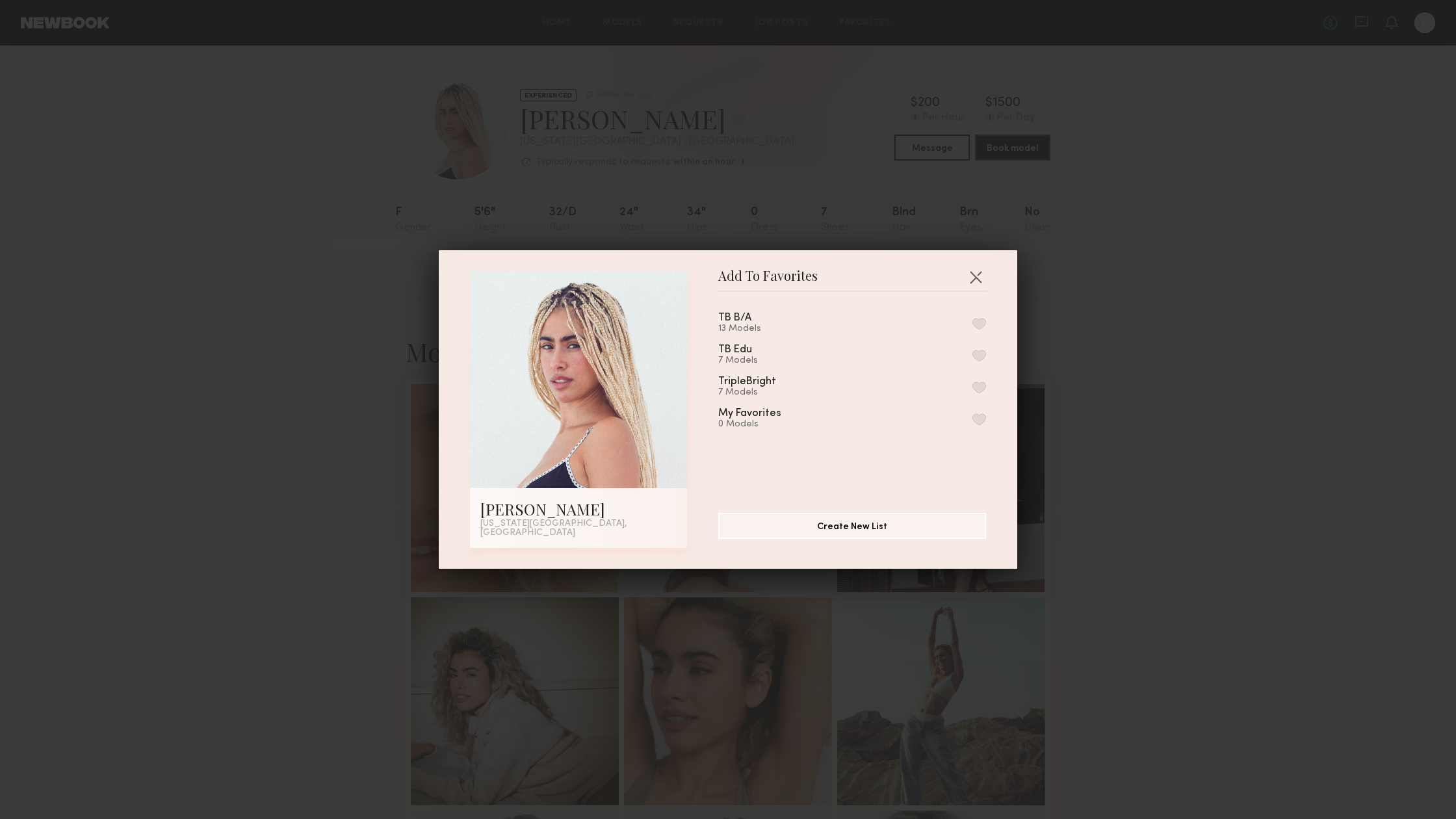
click at [984, 327] on button "button" at bounding box center [979, 324] width 13 height 12
click at [979, 361] on button "button" at bounding box center [979, 356] width 13 height 12
click at [974, 281] on button "button" at bounding box center [975, 277] width 21 height 21
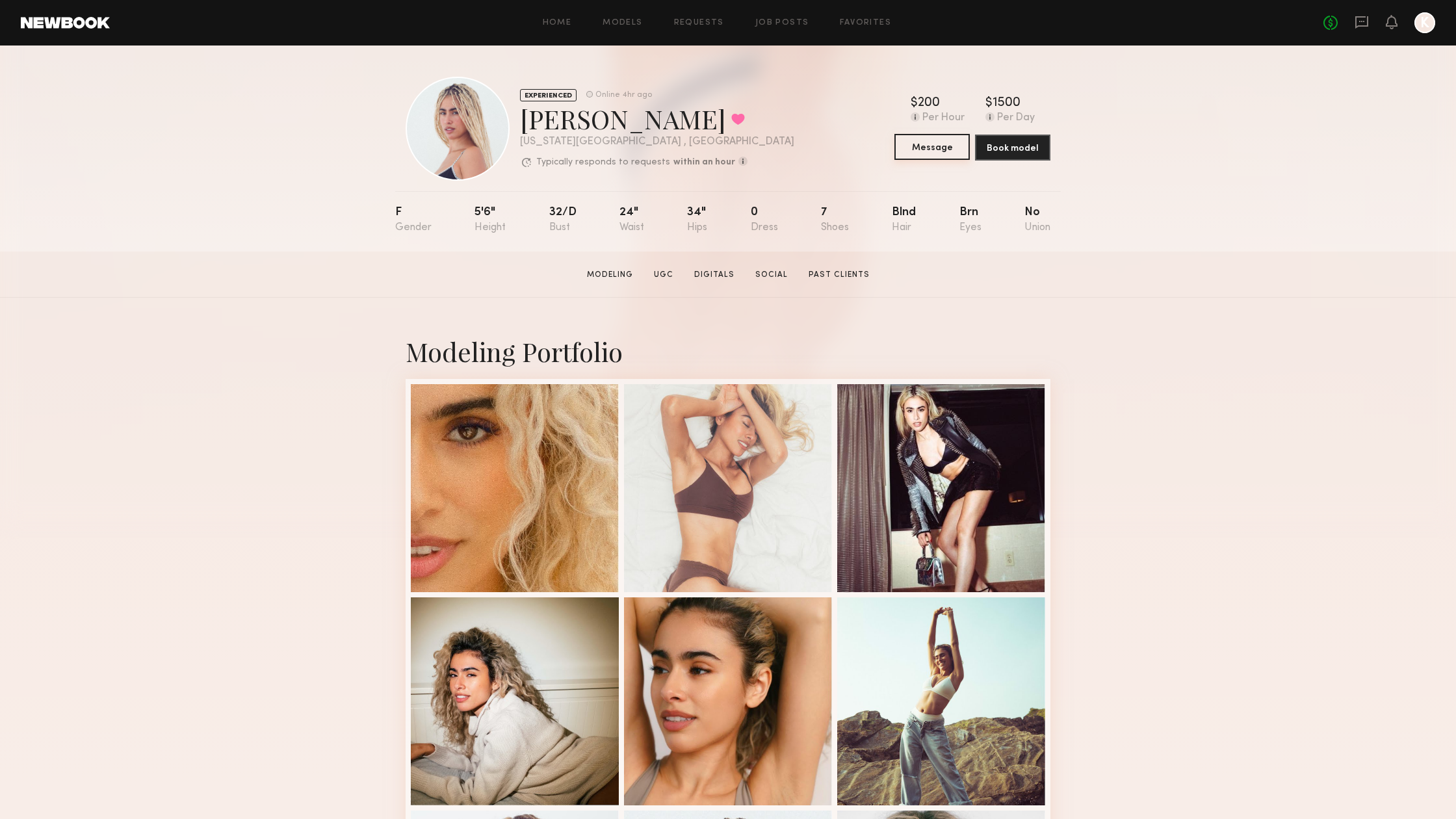
click at [945, 137] on button "Message" at bounding box center [931, 147] width 75 height 26
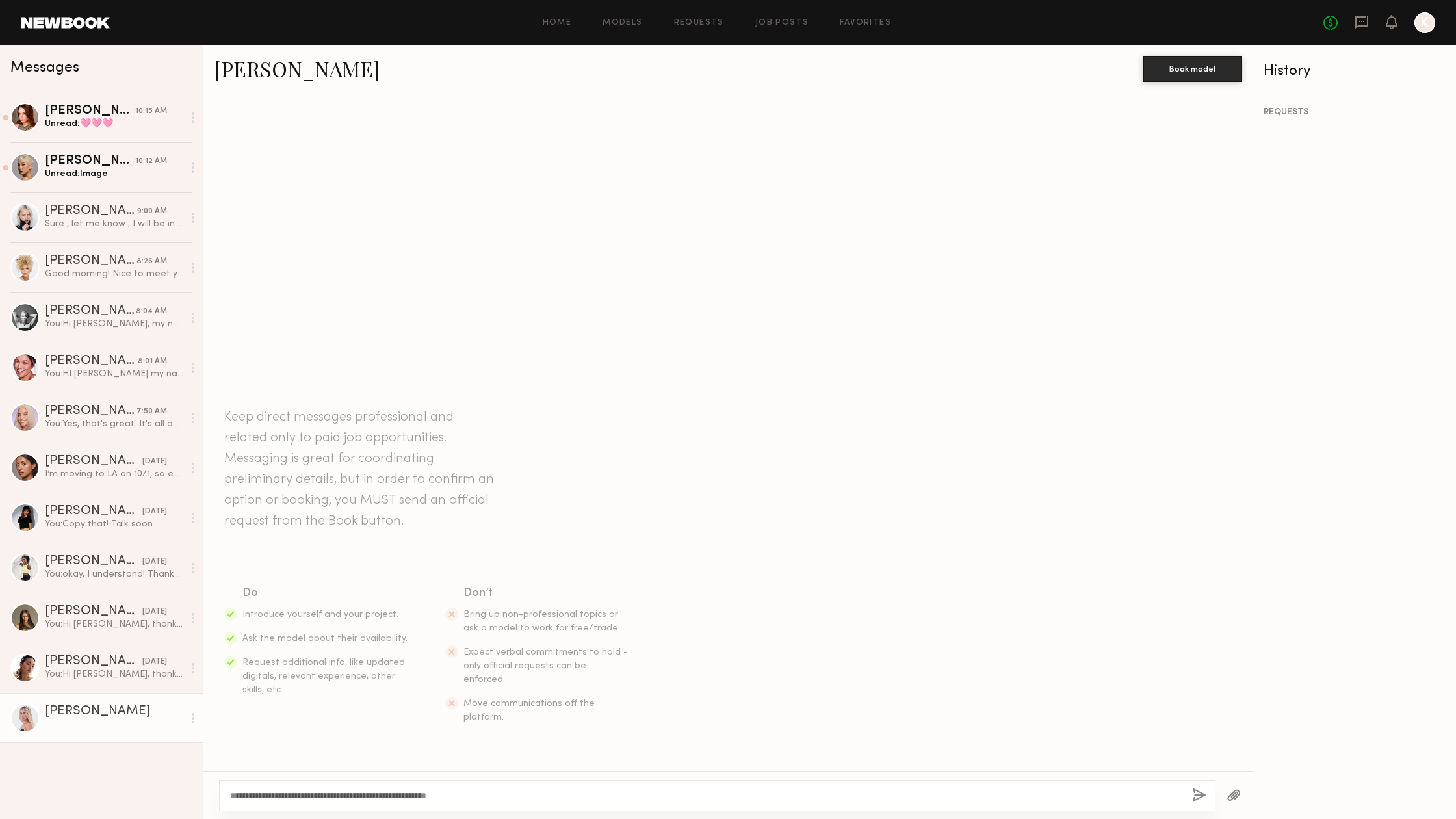
click at [387, 797] on textarea "**********" at bounding box center [706, 796] width 951 height 13
click at [573, 780] on div "**********" at bounding box center [717, 796] width 996 height 32
click at [572, 790] on textarea "**********" at bounding box center [706, 796] width 951 height 13
click at [475, 794] on textarea "**********" at bounding box center [706, 796] width 951 height 13
click at [560, 793] on textarea "**********" at bounding box center [706, 796] width 951 height 13
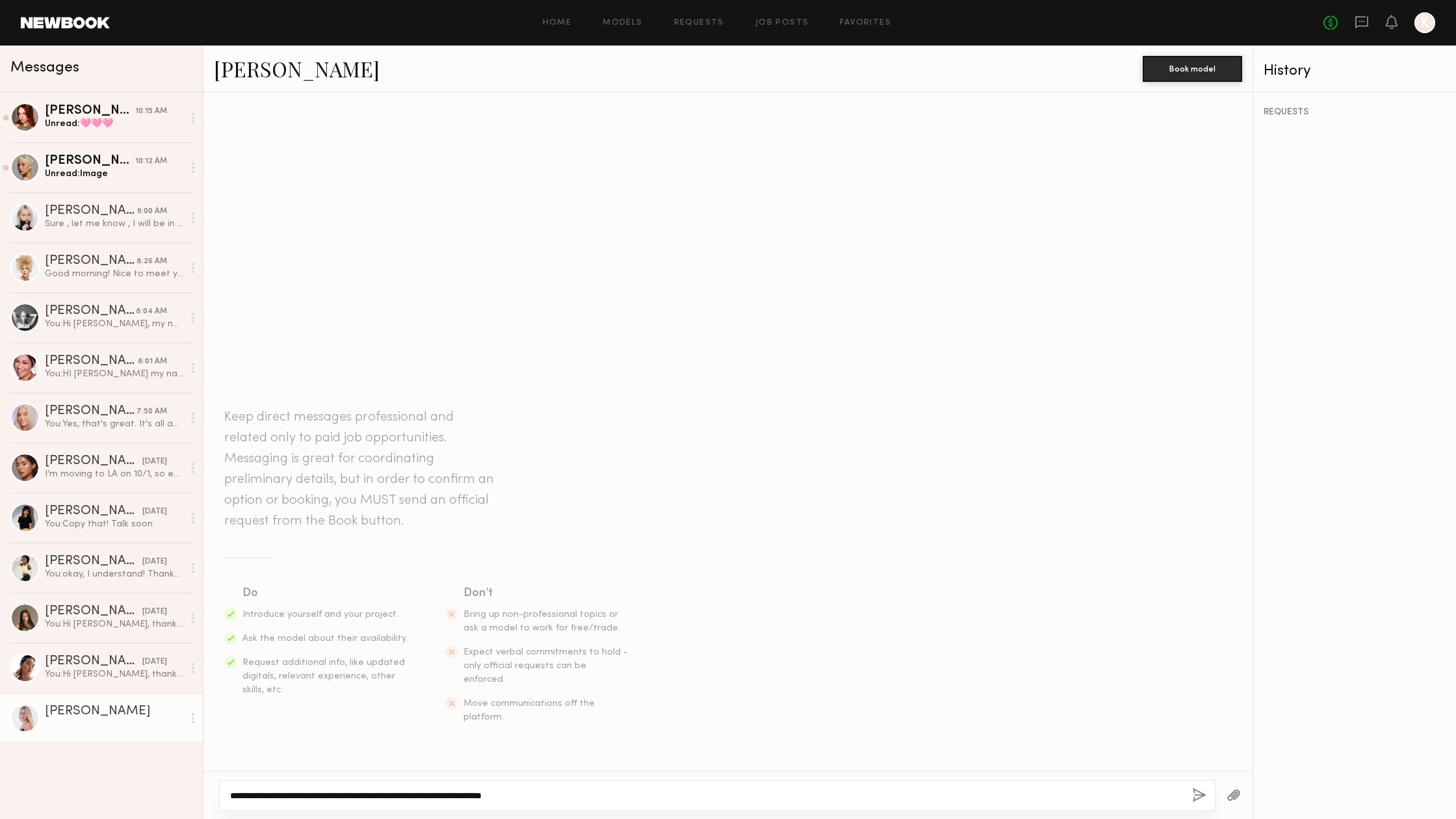
click at [475, 792] on textarea "**********" at bounding box center [706, 796] width 951 height 13
click at [588, 791] on textarea "**********" at bounding box center [706, 796] width 951 height 13
click at [472, 793] on textarea "**********" at bounding box center [706, 796] width 951 height 13
click at [563, 794] on textarea "**********" at bounding box center [706, 796] width 951 height 13
click at [718, 788] on div "**********" at bounding box center [717, 796] width 996 height 32
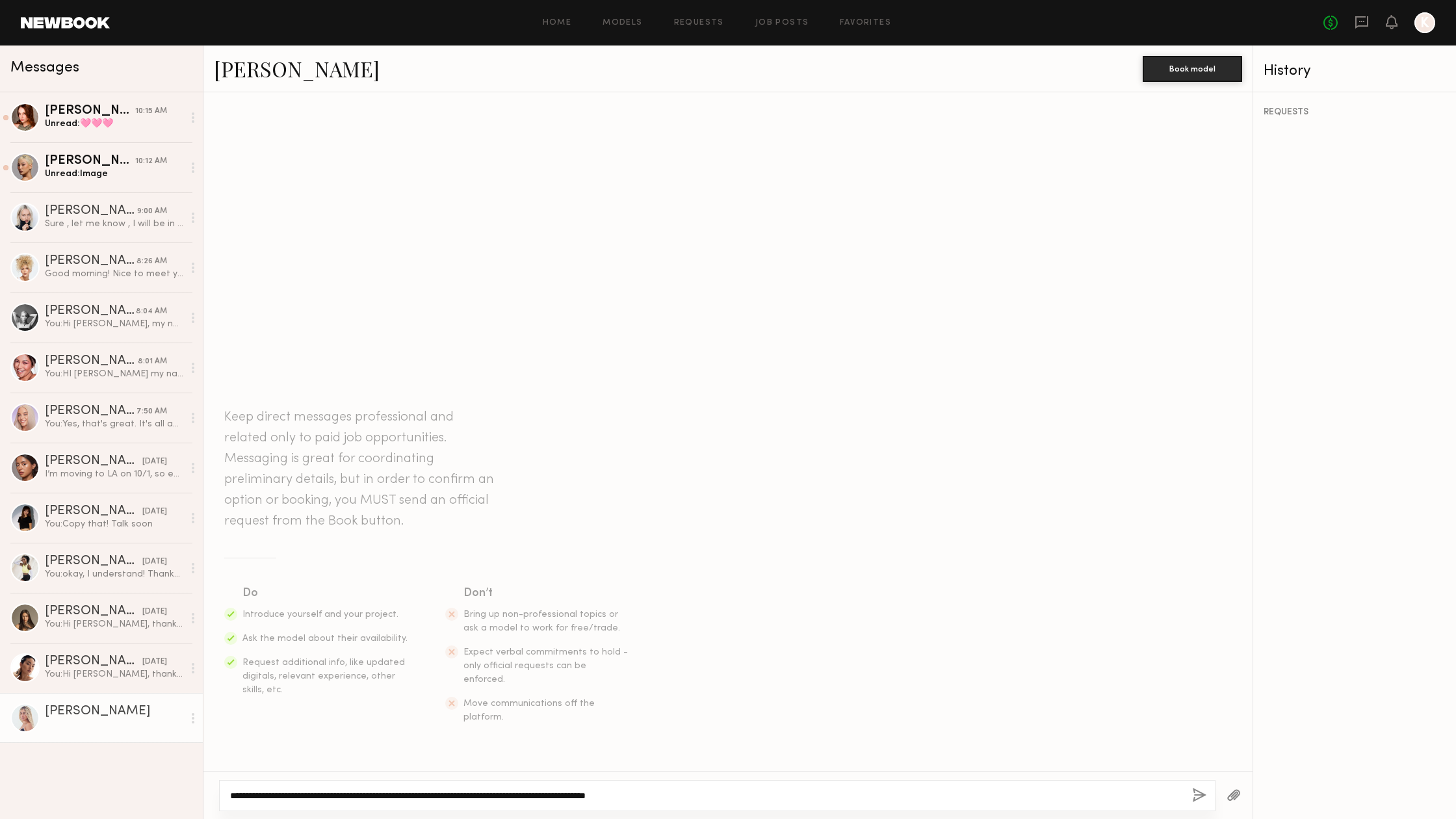
click at [718, 801] on textarea "**********" at bounding box center [706, 796] width 951 height 13
drag, startPoint x: 730, startPoint y: 795, endPoint x: 902, endPoint y: 803, distance: 172.2
click at [902, 803] on div "**********" at bounding box center [717, 796] width 996 height 32
drag, startPoint x: 1069, startPoint y: 794, endPoint x: 1091, endPoint y: 795, distance: 22.0
click at [1091, 795] on textarea "**********" at bounding box center [706, 796] width 951 height 13
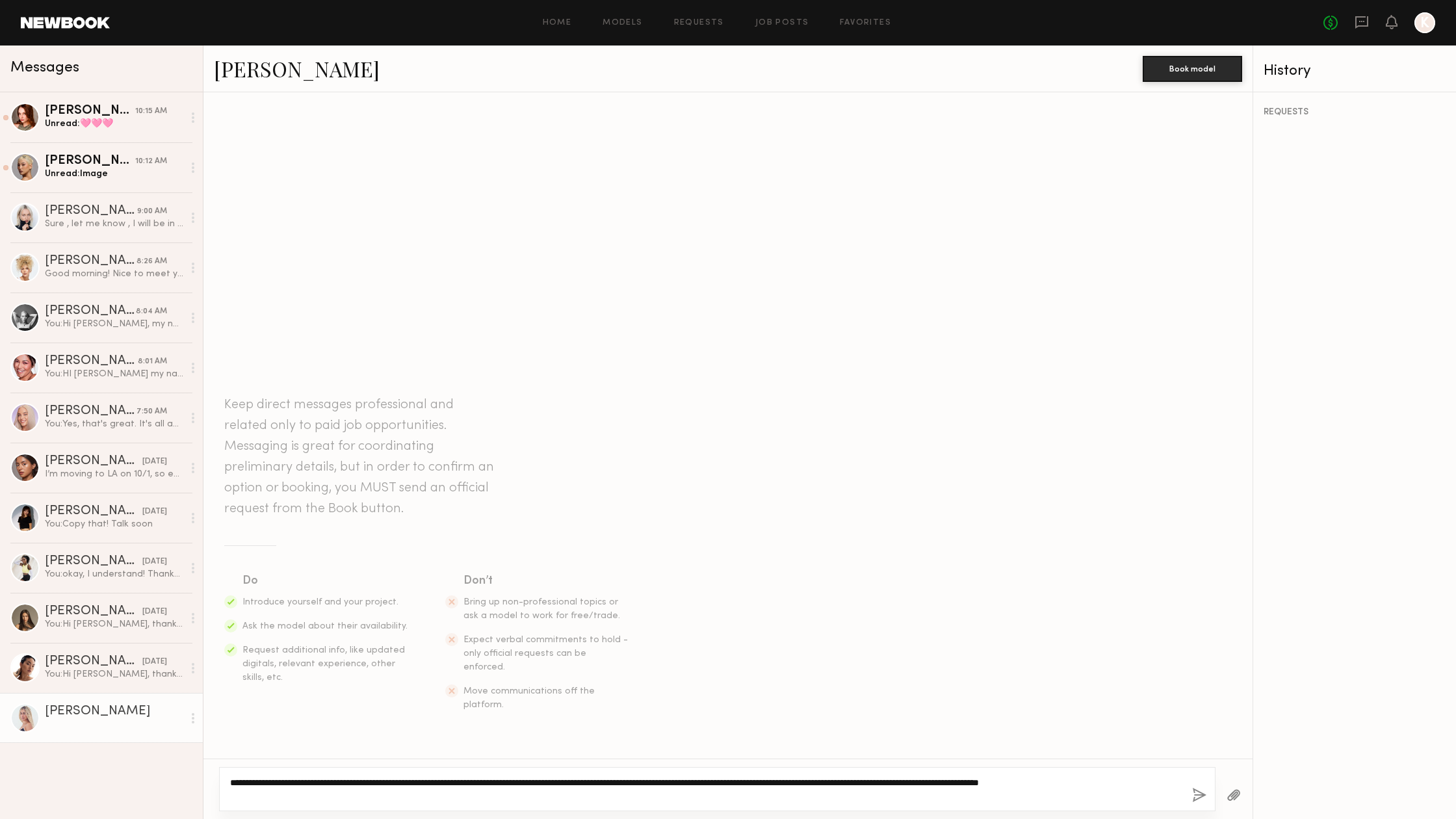
click at [458, 801] on textarea "**********" at bounding box center [706, 789] width 951 height 26
click at [376, 796] on textarea "**********" at bounding box center [706, 789] width 951 height 26
click at [586, 795] on textarea "**********" at bounding box center [706, 789] width 951 height 26
click at [577, 796] on textarea "**********" at bounding box center [706, 789] width 951 height 26
click at [723, 794] on textarea "**********" at bounding box center [706, 789] width 951 height 26
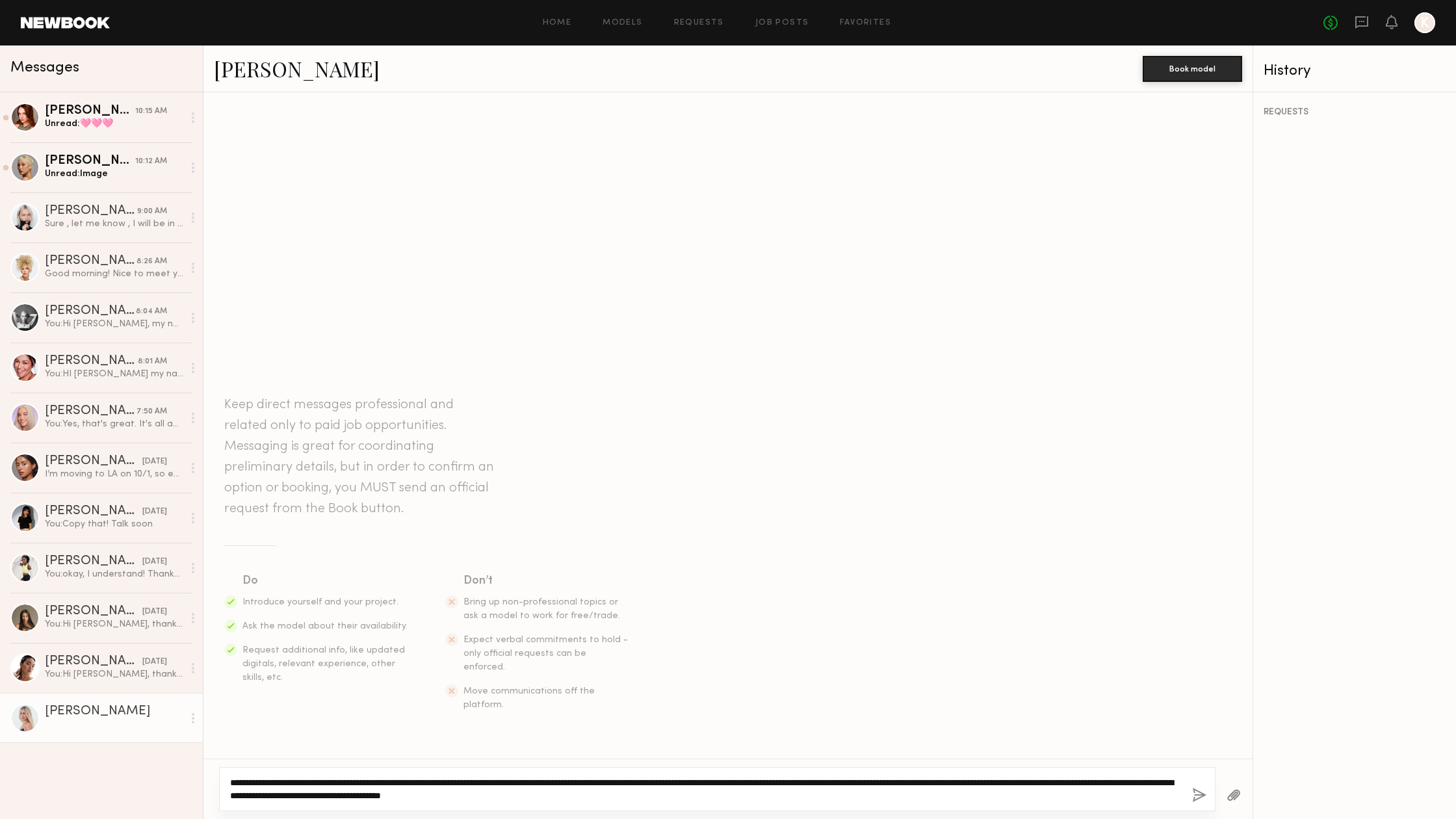
type textarea "**********"
click at [1204, 797] on button "button" at bounding box center [1199, 797] width 14 height 17
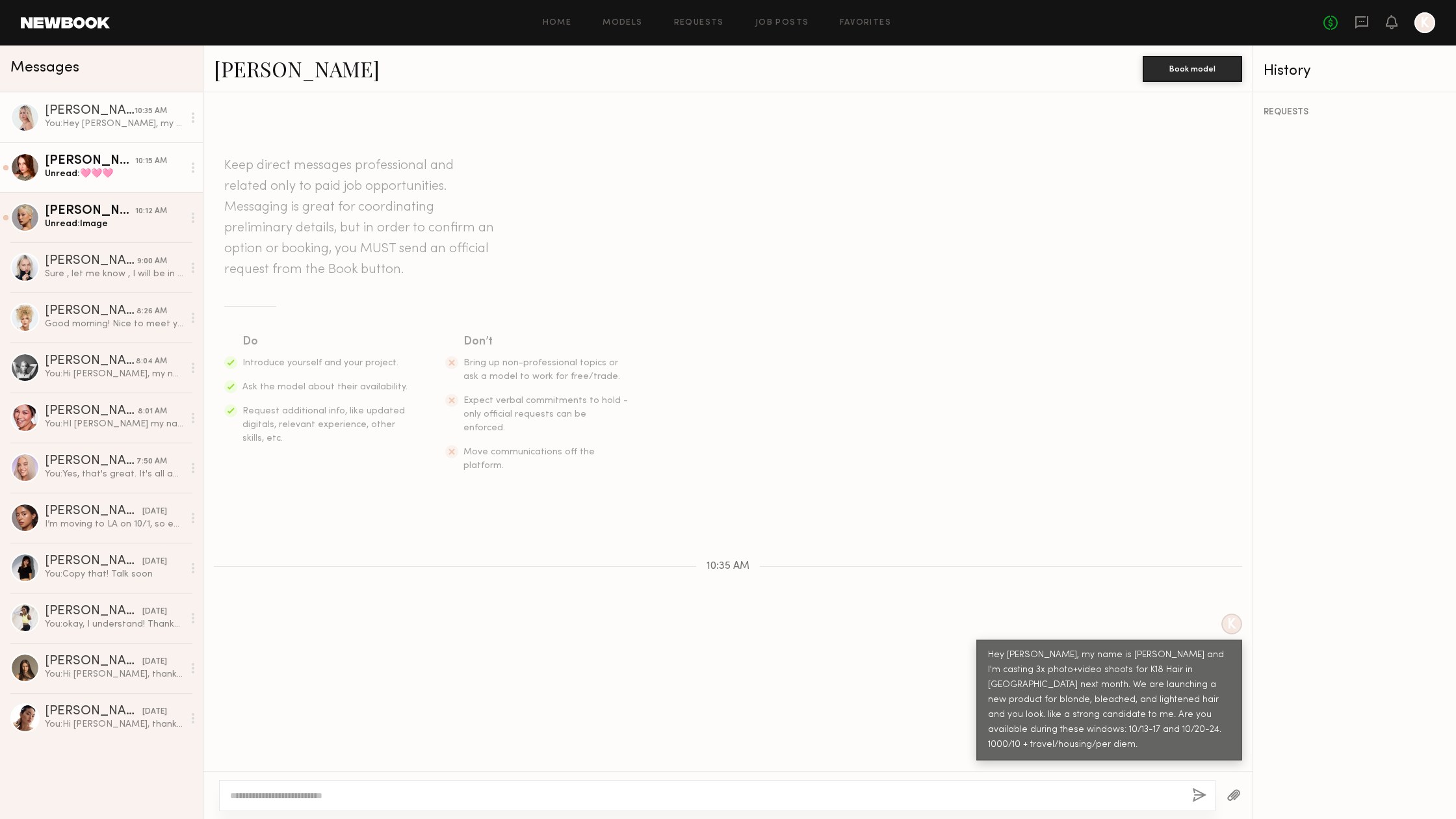
click at [154, 162] on div "10:15 AM" at bounding box center [151, 161] width 31 height 12
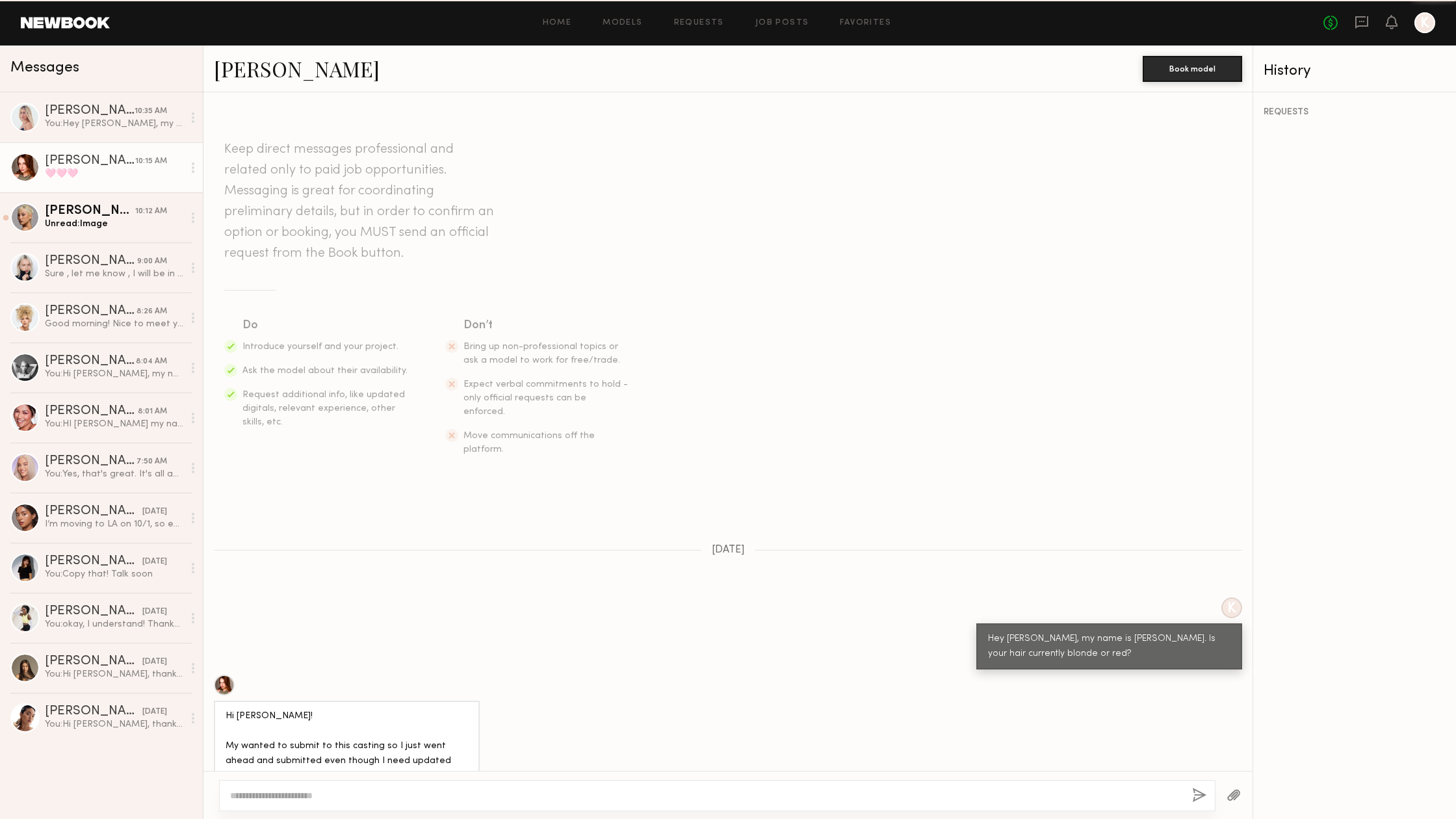
scroll to position [683, 0]
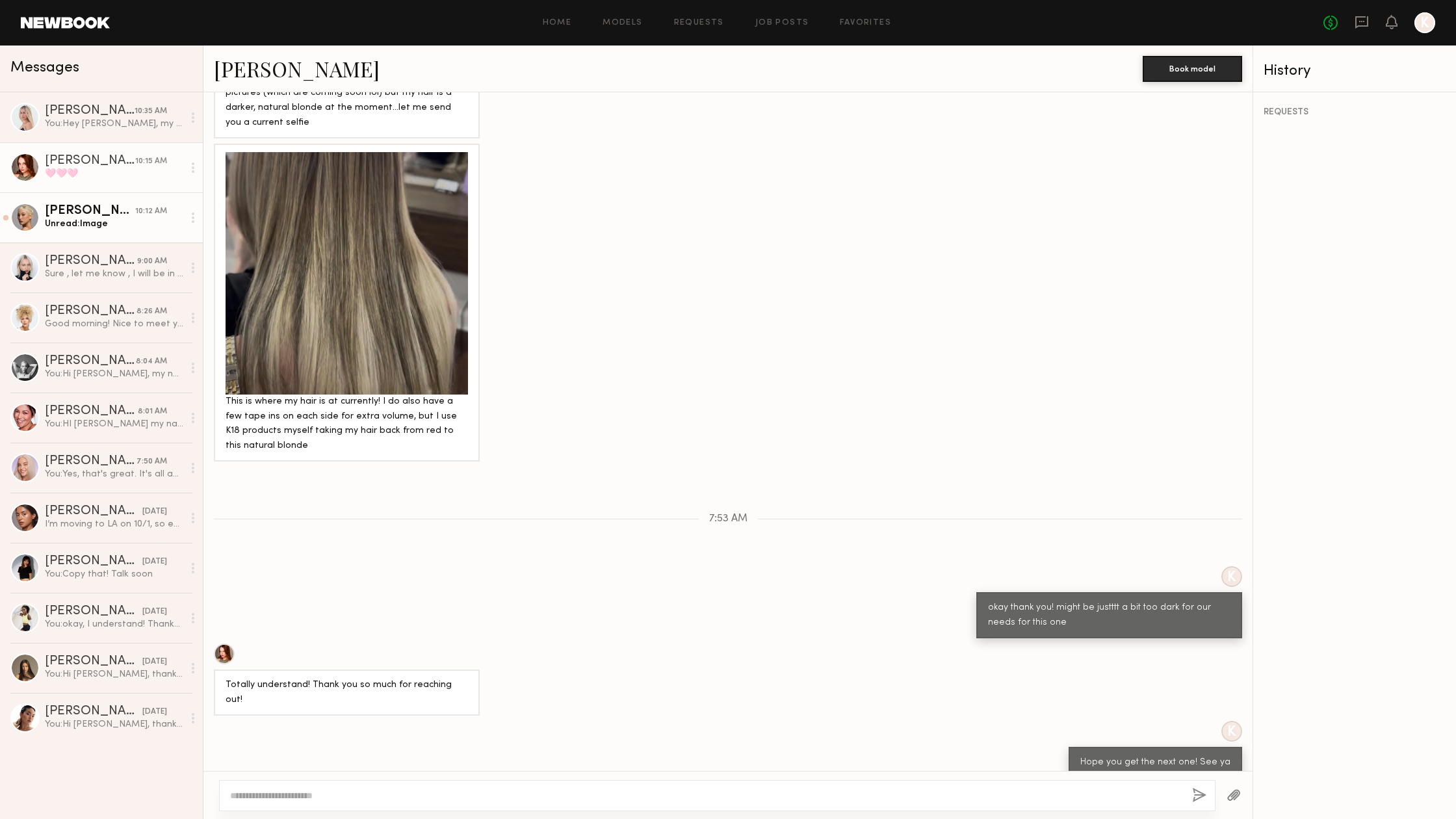
click at [129, 230] on div "Unread: Image" at bounding box center [114, 224] width 138 height 12
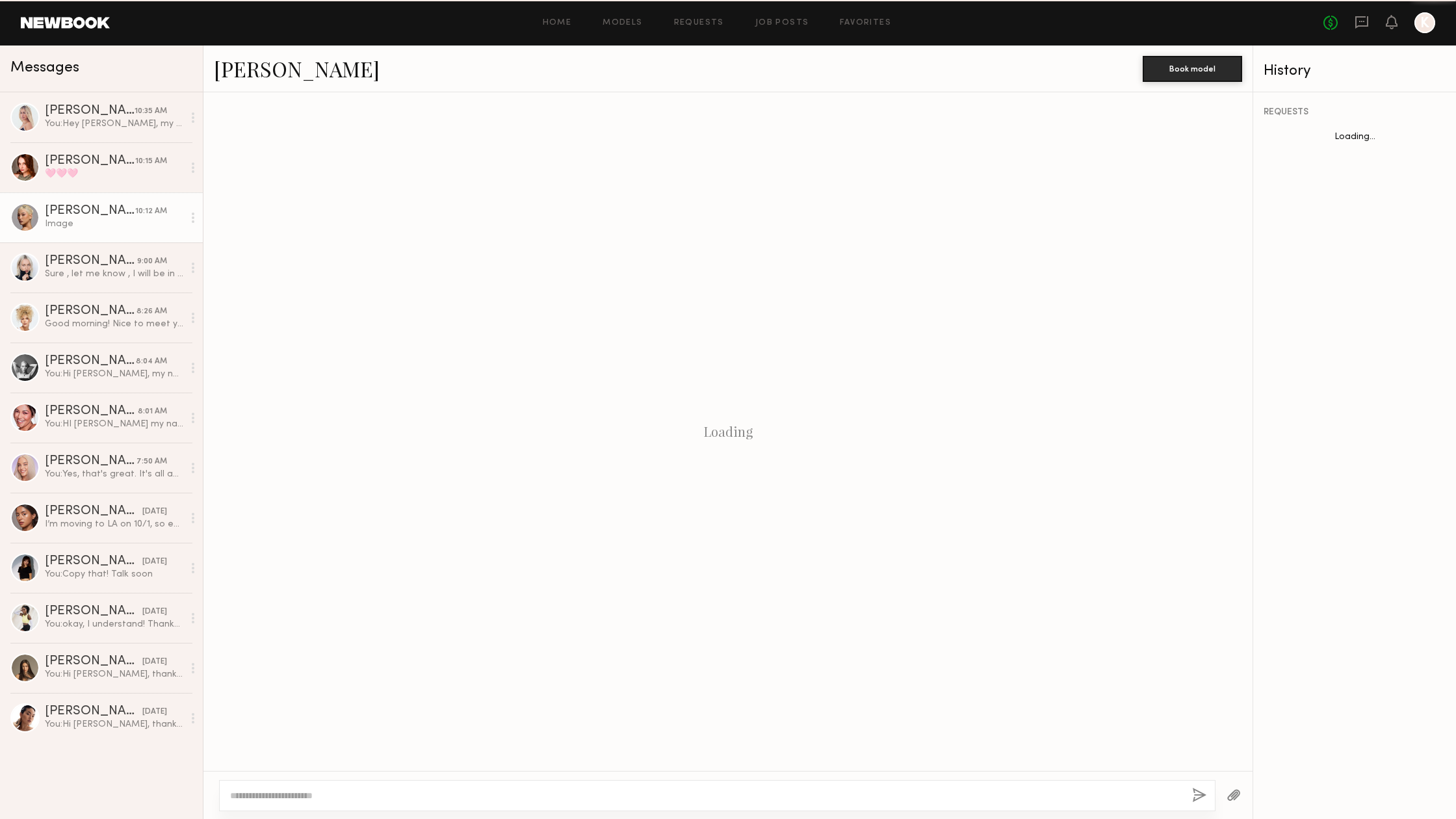
scroll to position [458, 0]
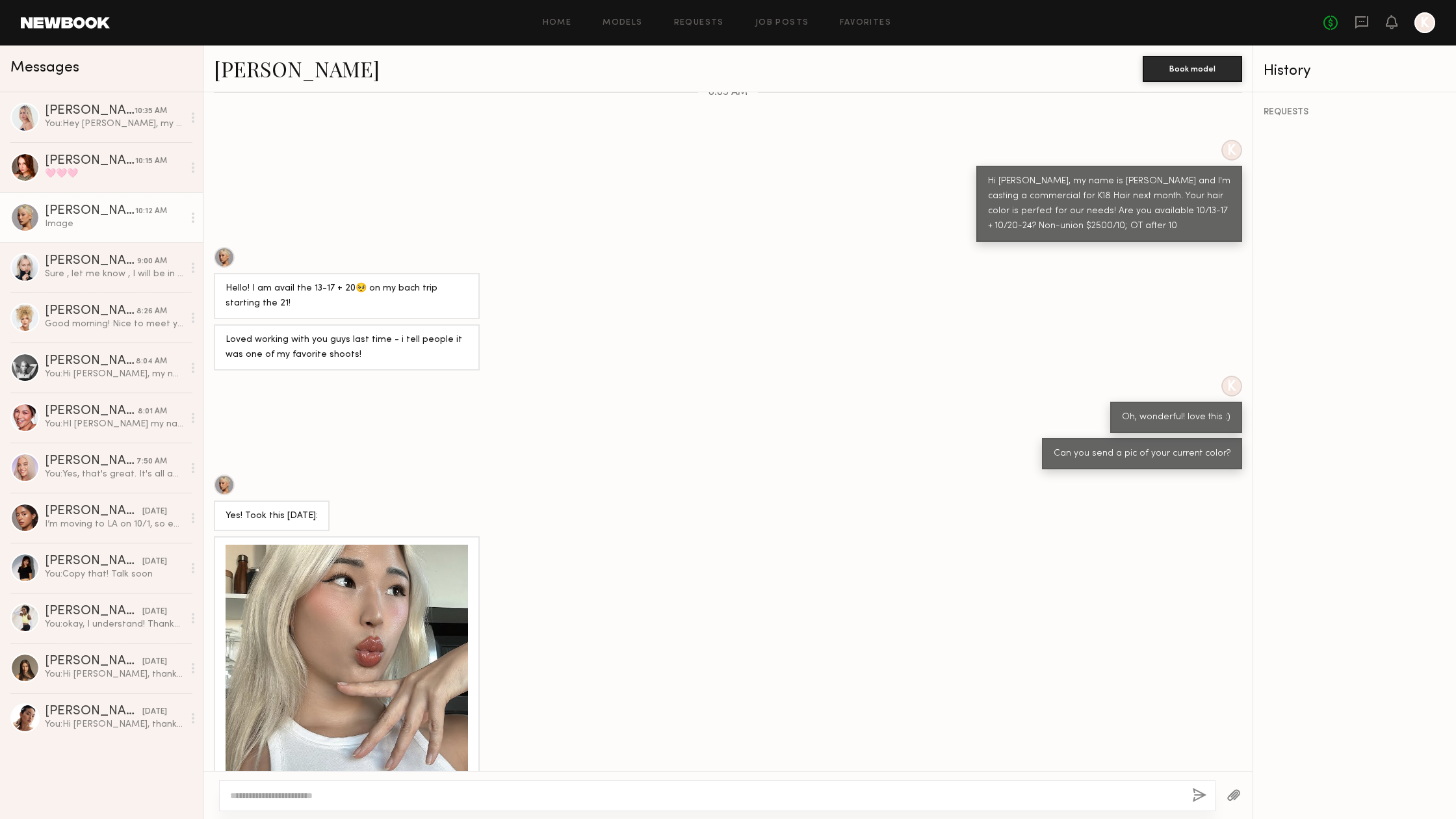
click at [351, 797] on textarea at bounding box center [706, 796] width 951 height 13
type textarea "**********"
click at [1194, 795] on button "button" at bounding box center [1199, 797] width 14 height 17
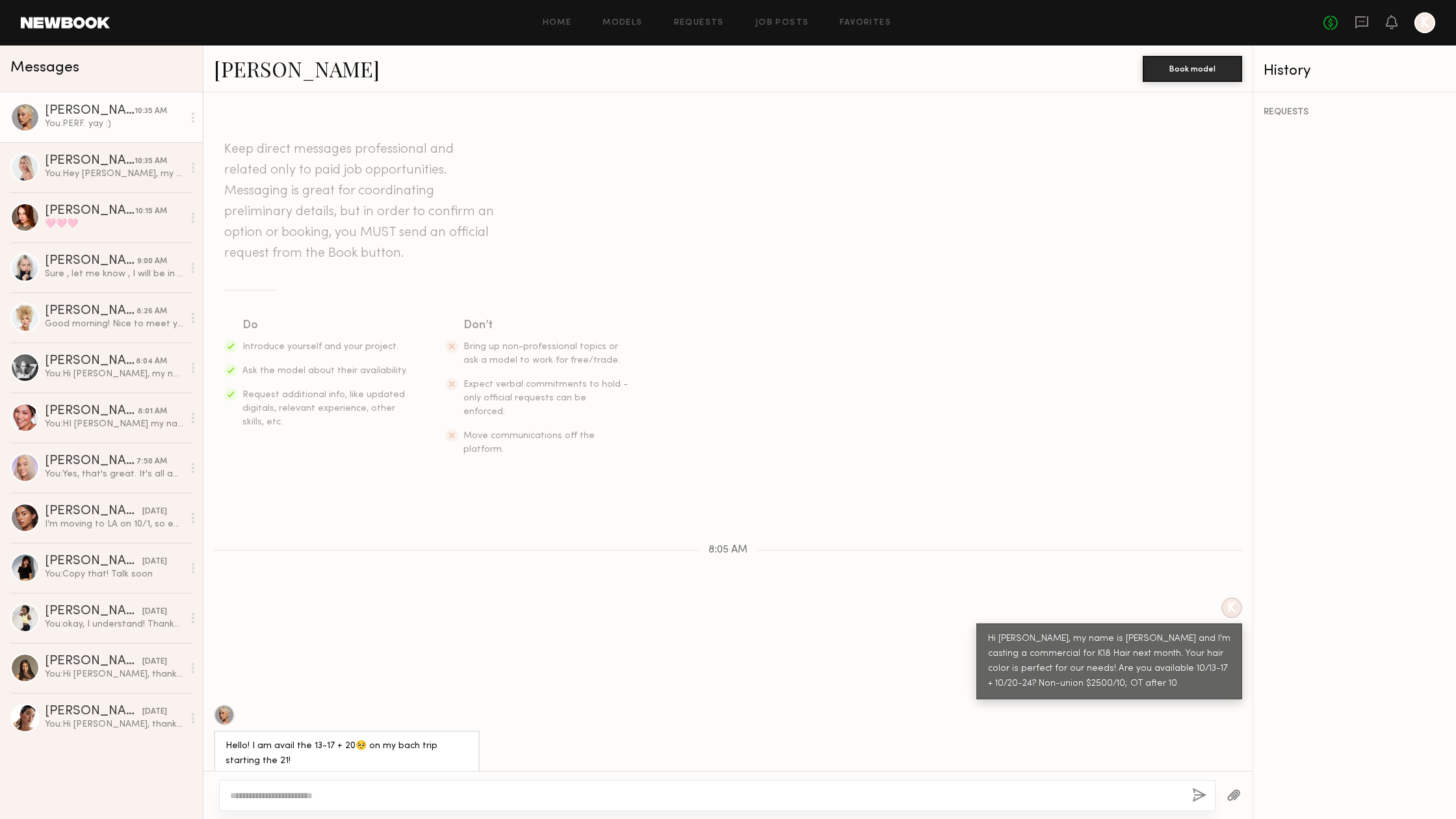
scroll to position [745, 0]
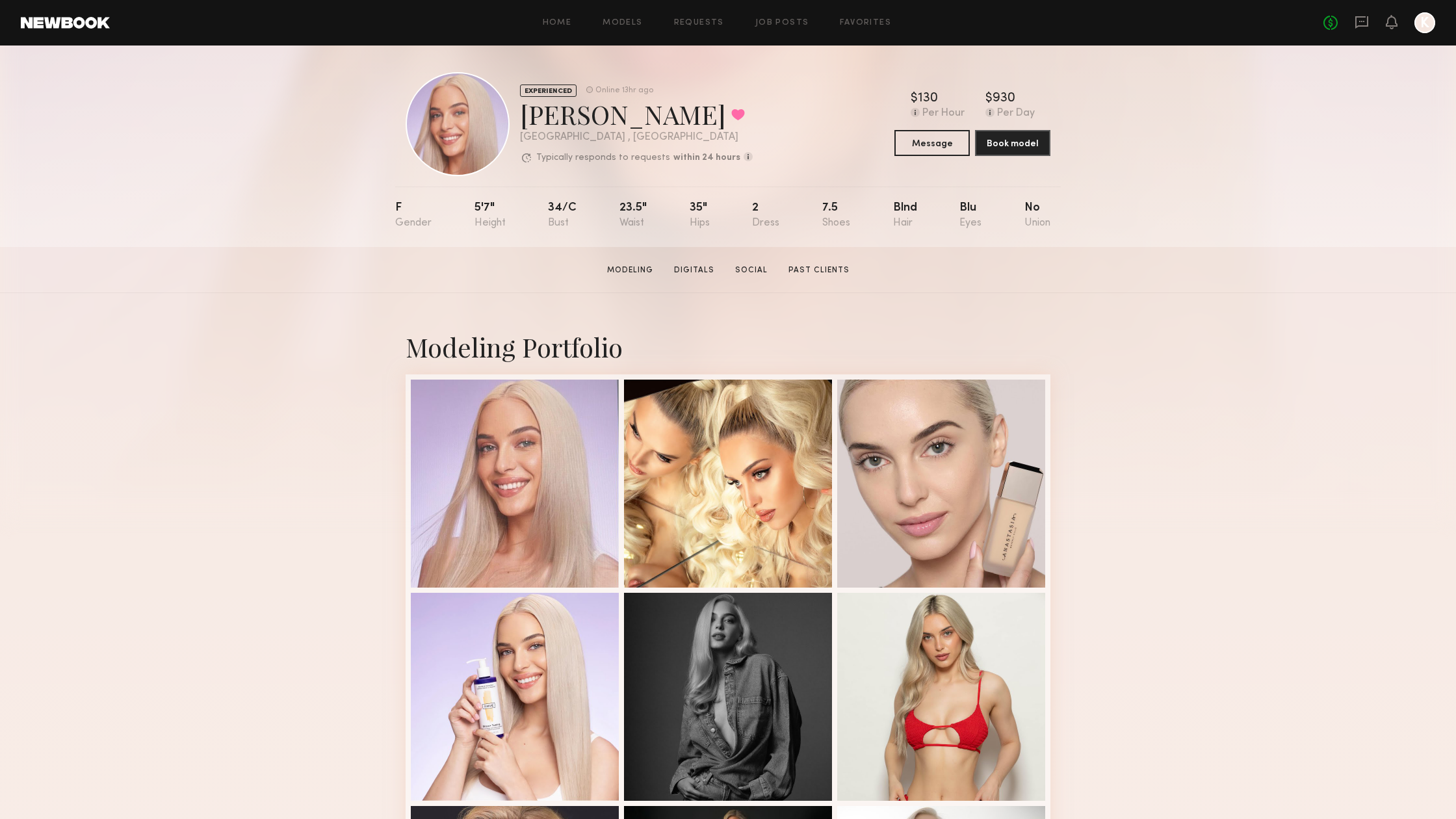
scroll to position [4, 0]
click at [860, 22] on link "Favorites" at bounding box center [865, 23] width 51 height 8
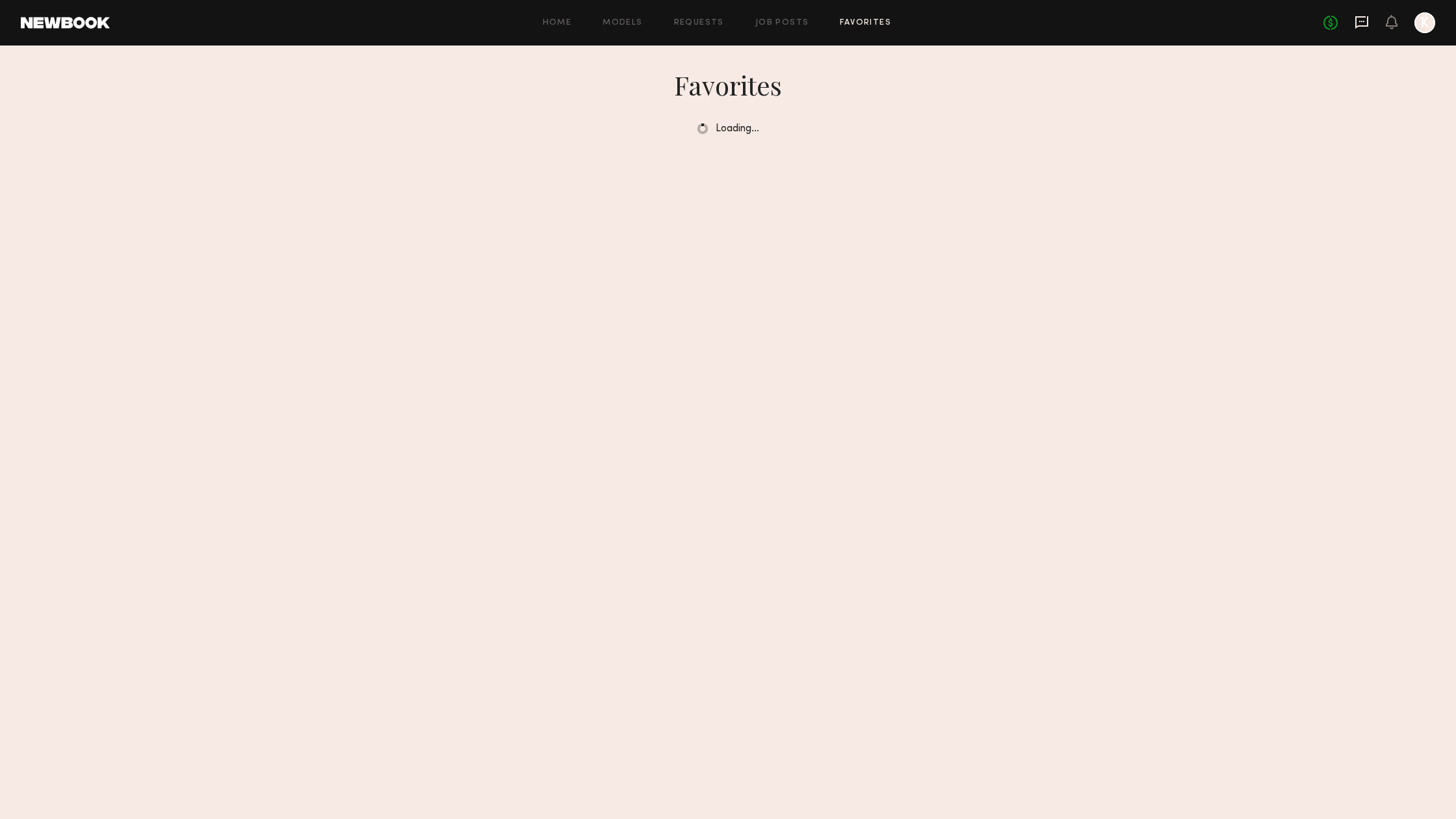
click at [1364, 22] on icon at bounding box center [1362, 22] width 14 height 14
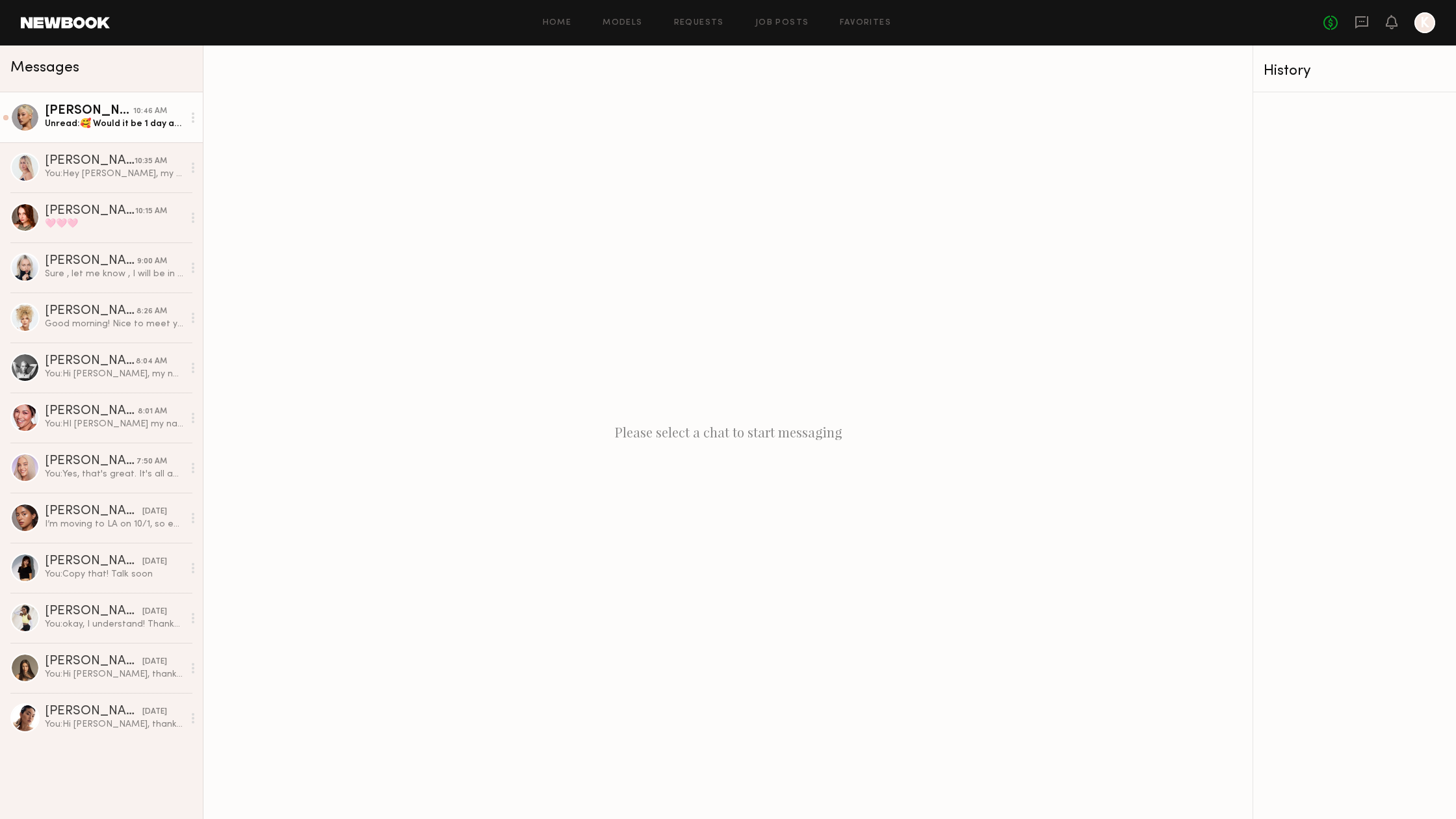
click at [143, 128] on div "Unread: 🥰 Would it be 1 day among the date range? Or all dates?" at bounding box center [114, 124] width 138 height 12
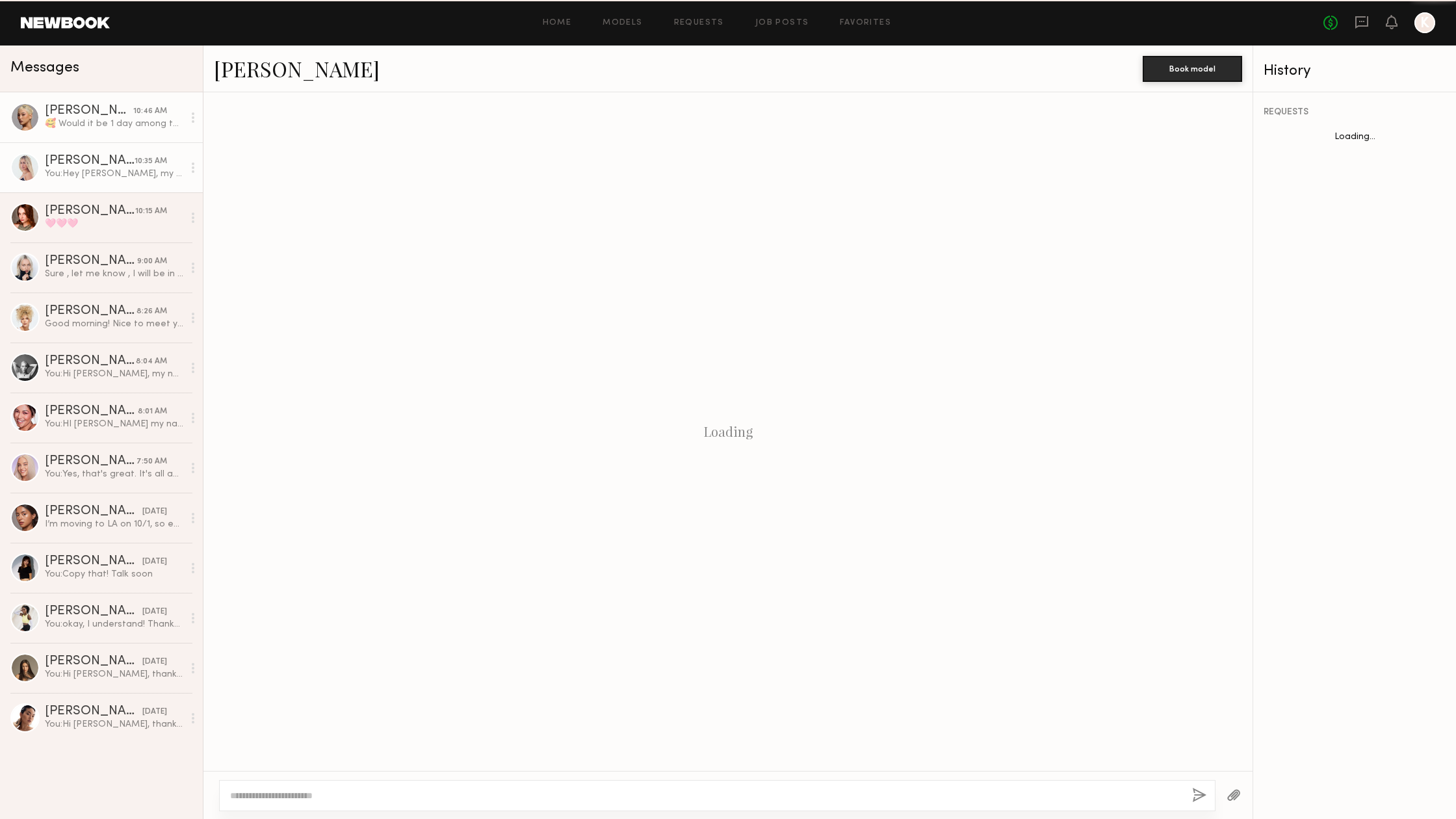
scroll to position [569, 0]
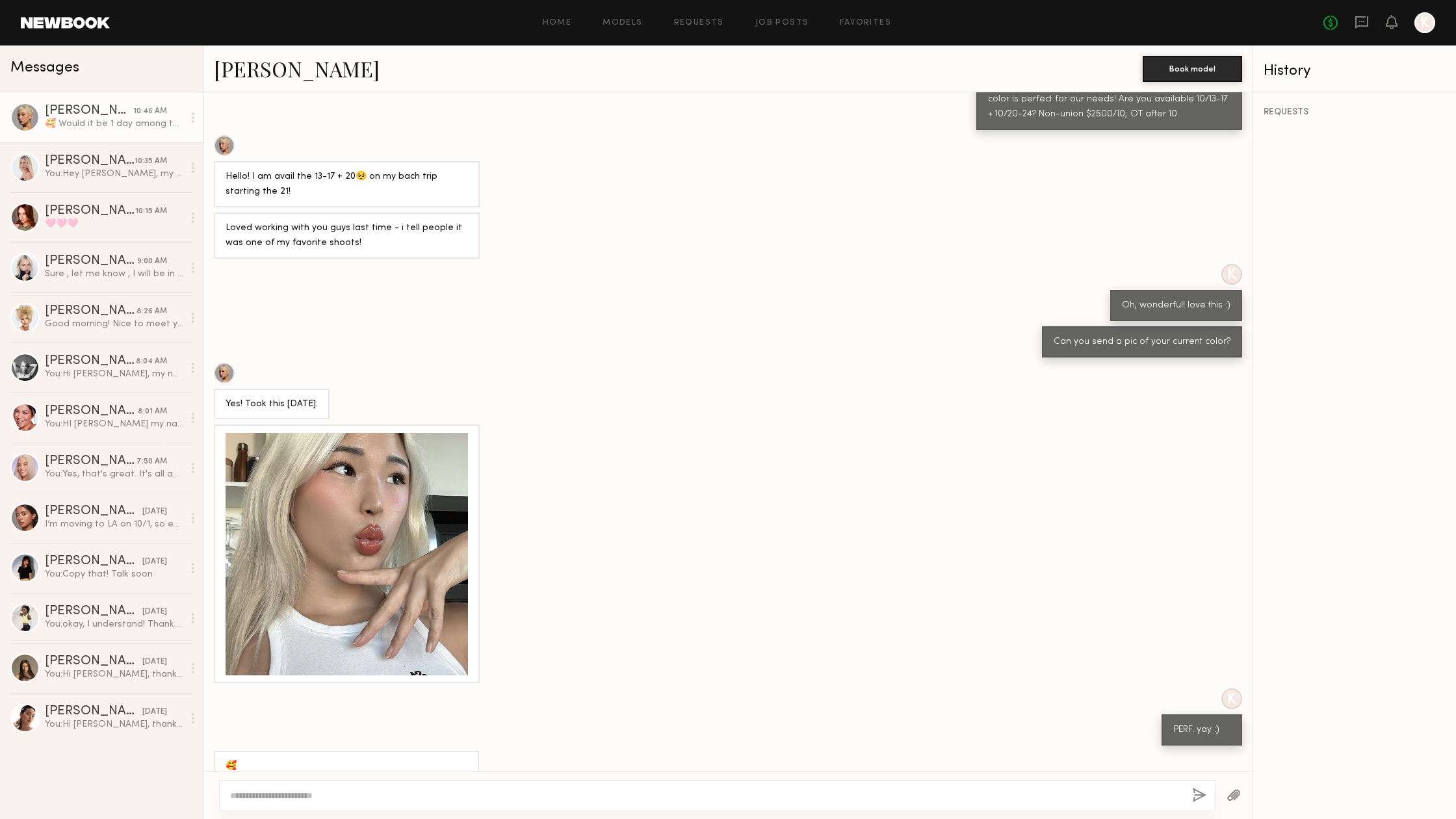
click at [351, 783] on div at bounding box center [717, 796] width 996 height 32
click at [346, 797] on textarea at bounding box center [706, 796] width 951 height 13
type textarea "*"
drag, startPoint x: 283, startPoint y: 795, endPoint x: 591, endPoint y: 788, distance: 308.1
click at [591, 788] on div "**********" at bounding box center [717, 796] width 996 height 32
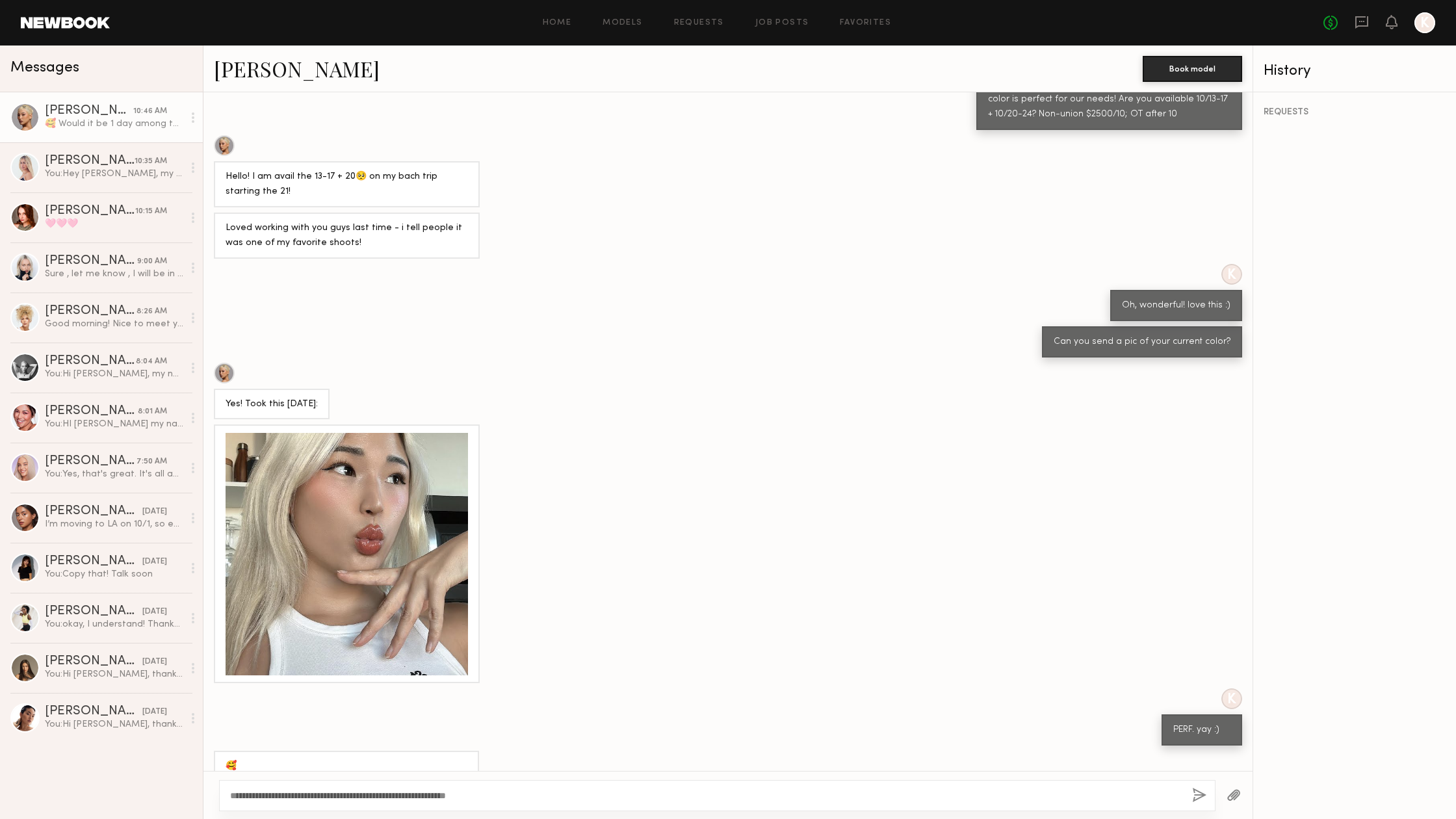
click at [591, 788] on div "**********" at bounding box center [717, 796] width 996 height 32
click at [282, 792] on textarea "**********" at bounding box center [706, 796] width 951 height 13
drag, startPoint x: 267, startPoint y: 794, endPoint x: 523, endPoint y: 794, distance: 256.0
click at [523, 794] on textarea "**********" at bounding box center [706, 796] width 951 height 13
type textarea "**********"
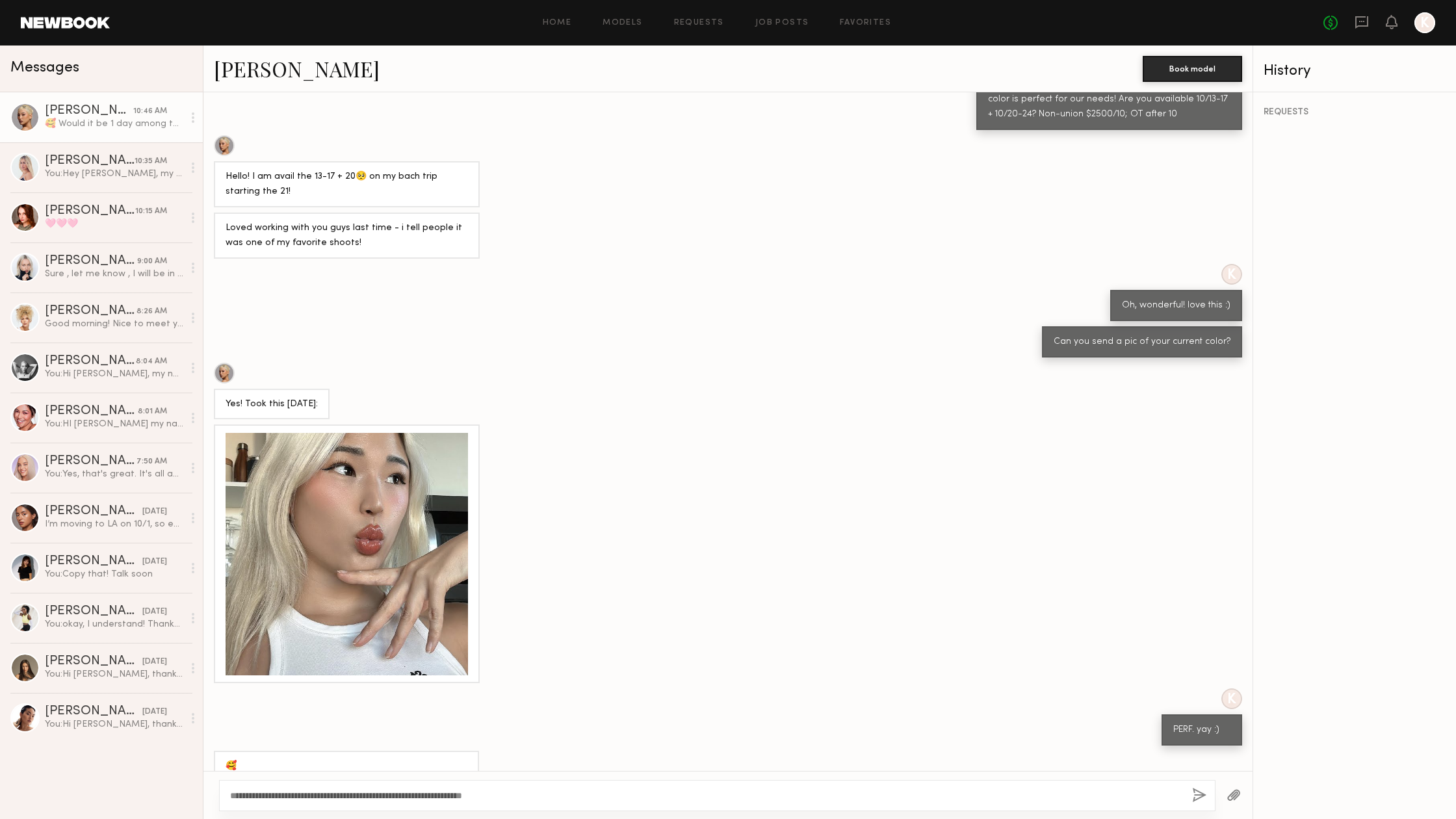
click at [1202, 797] on button "button" at bounding box center [1199, 797] width 14 height 17
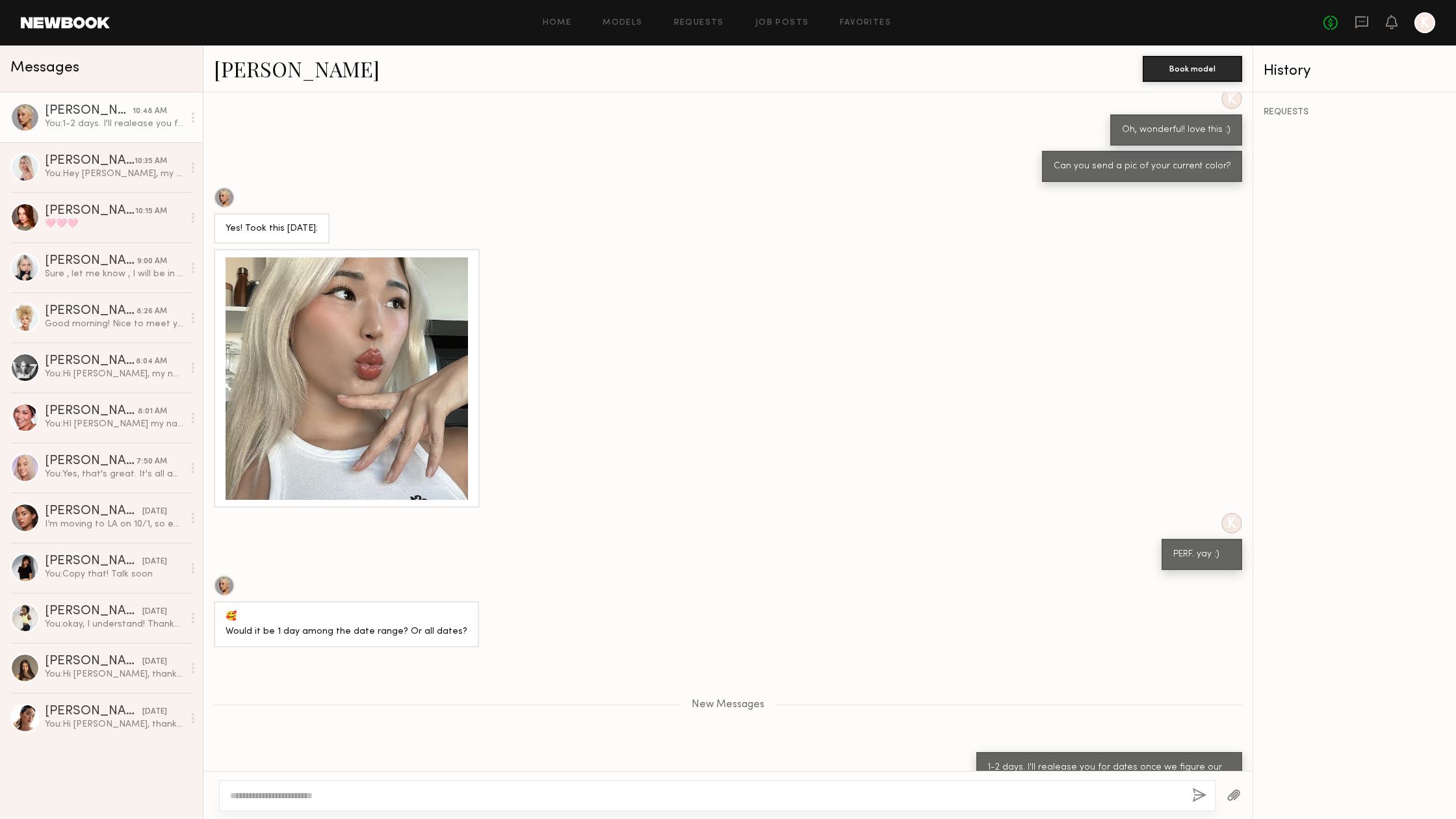
click at [1053, 761] on div "1-2 days. I'll realease you for dates once we figure our lives out lol" at bounding box center [1109, 776] width 243 height 30
click at [619, 22] on link "Models" at bounding box center [622, 23] width 40 height 8
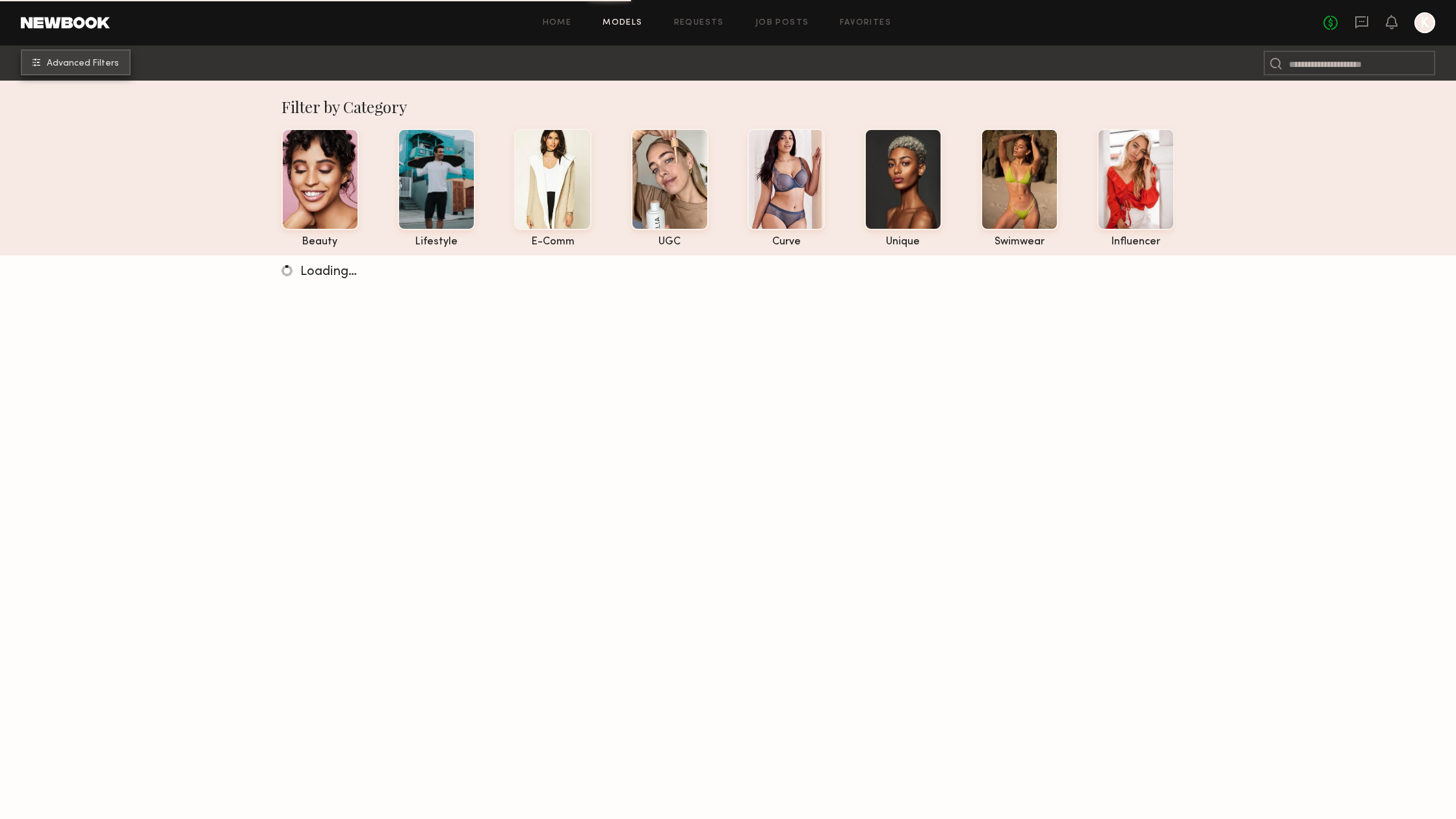
click at [46, 60] on button "Advanced Filters" at bounding box center [75, 62] width 110 height 26
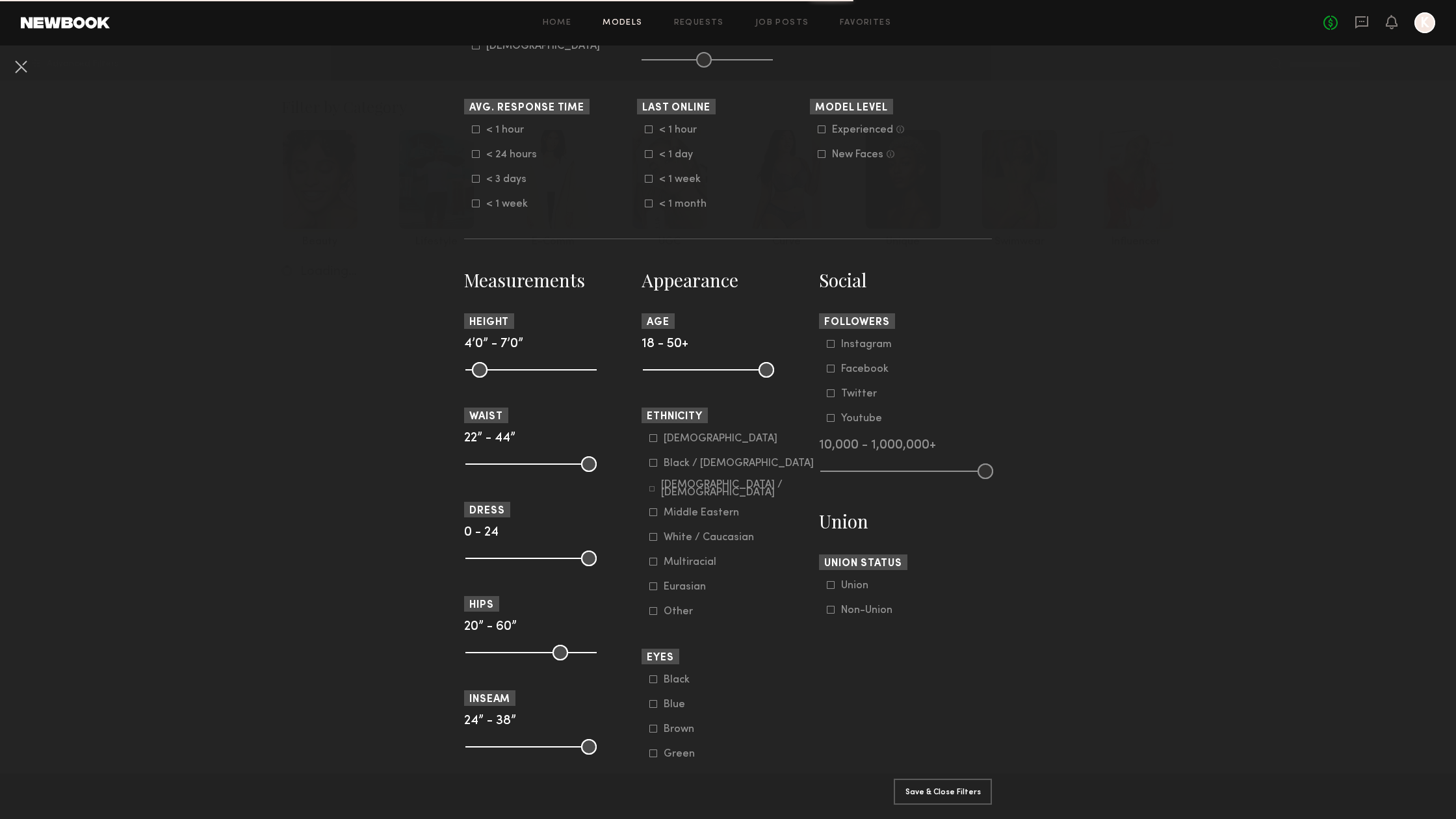
scroll to position [362, 0]
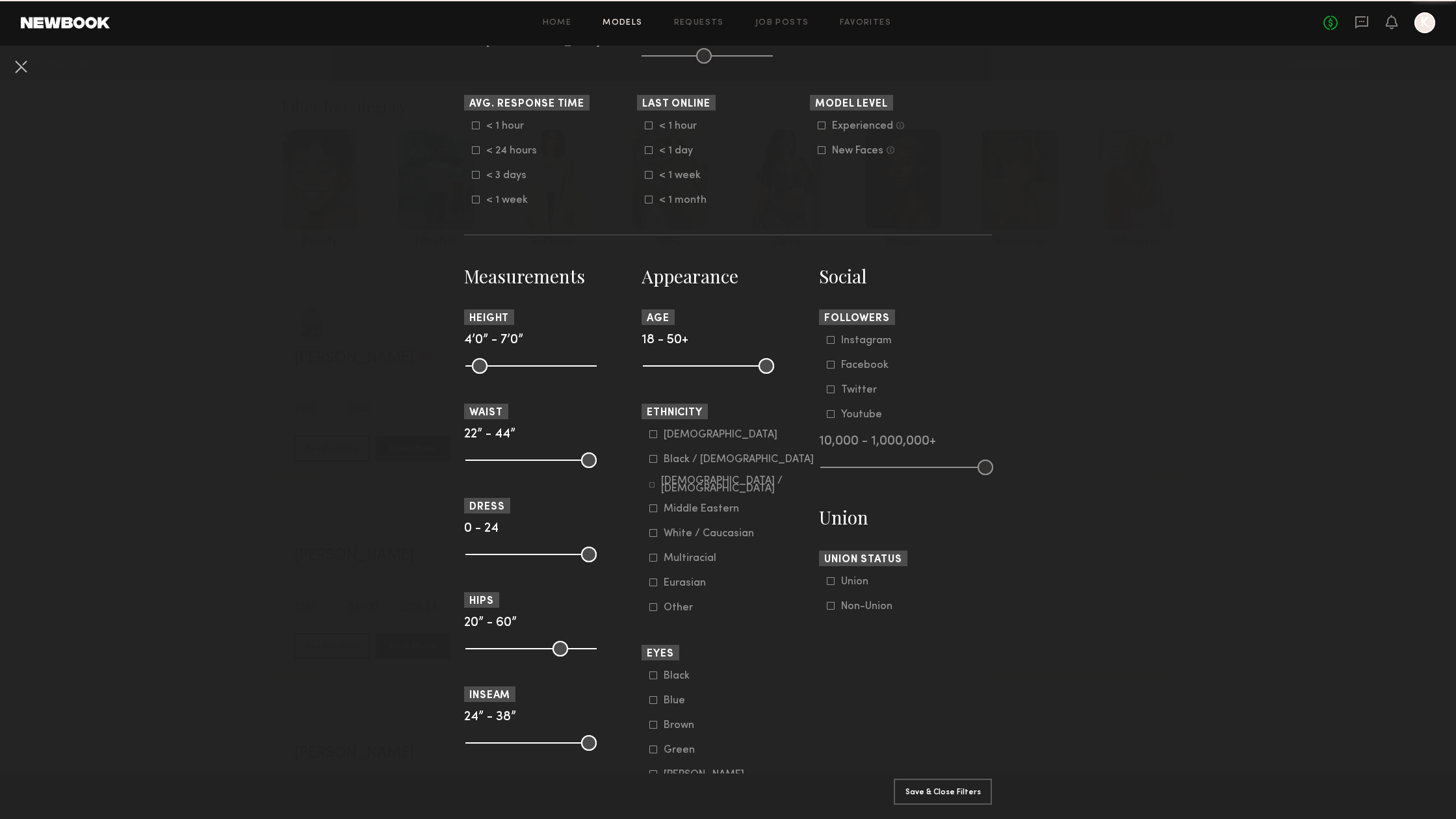
click at [652, 459] on icon at bounding box center [653, 458] width 7 height 7
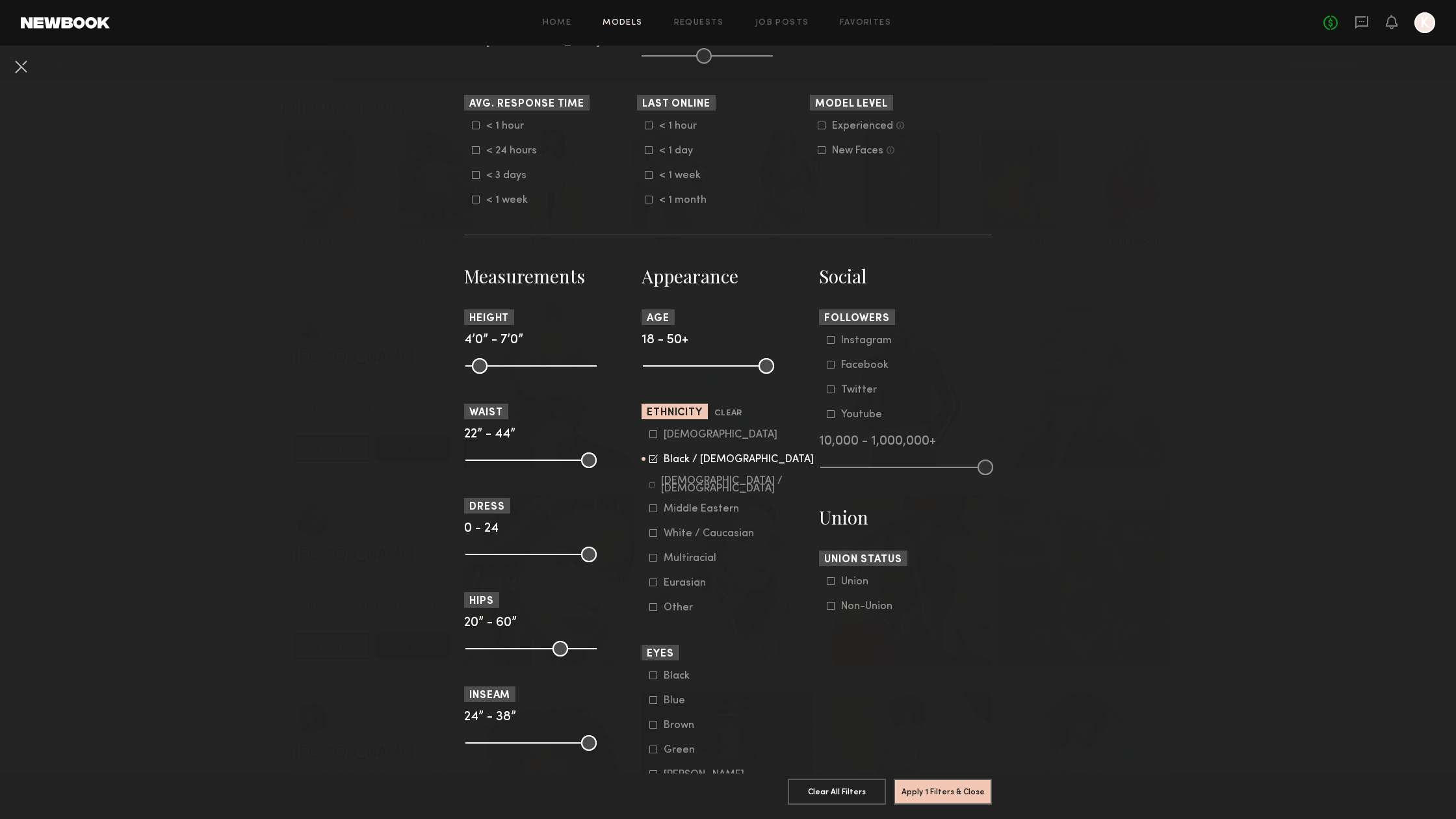
click at [651, 434] on icon at bounding box center [653, 434] width 7 height 7
click at [653, 483] on icon at bounding box center [652, 485] width 5 height 5
click at [651, 510] on icon at bounding box center [653, 508] width 7 height 7
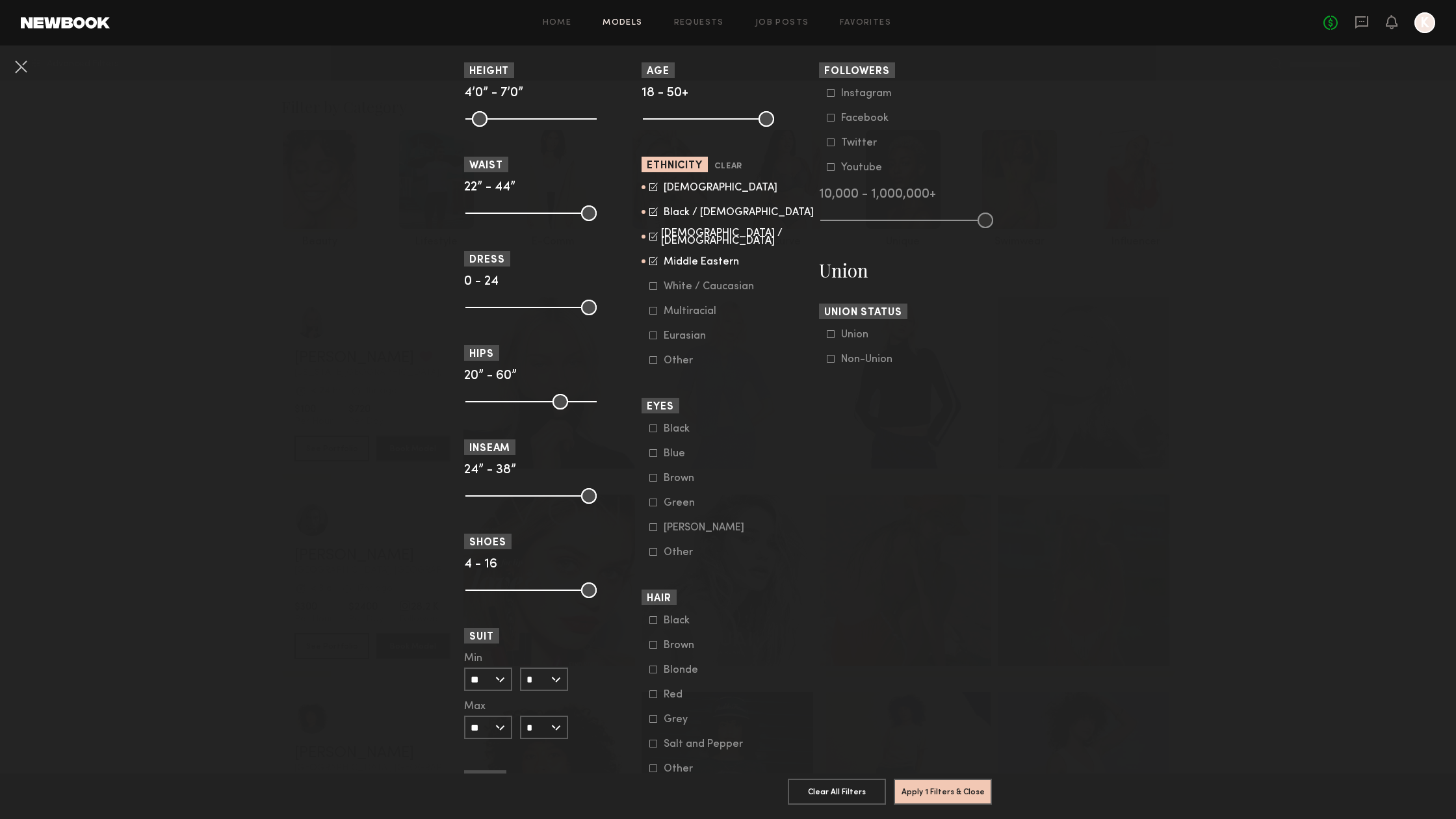
scroll to position [634, 0]
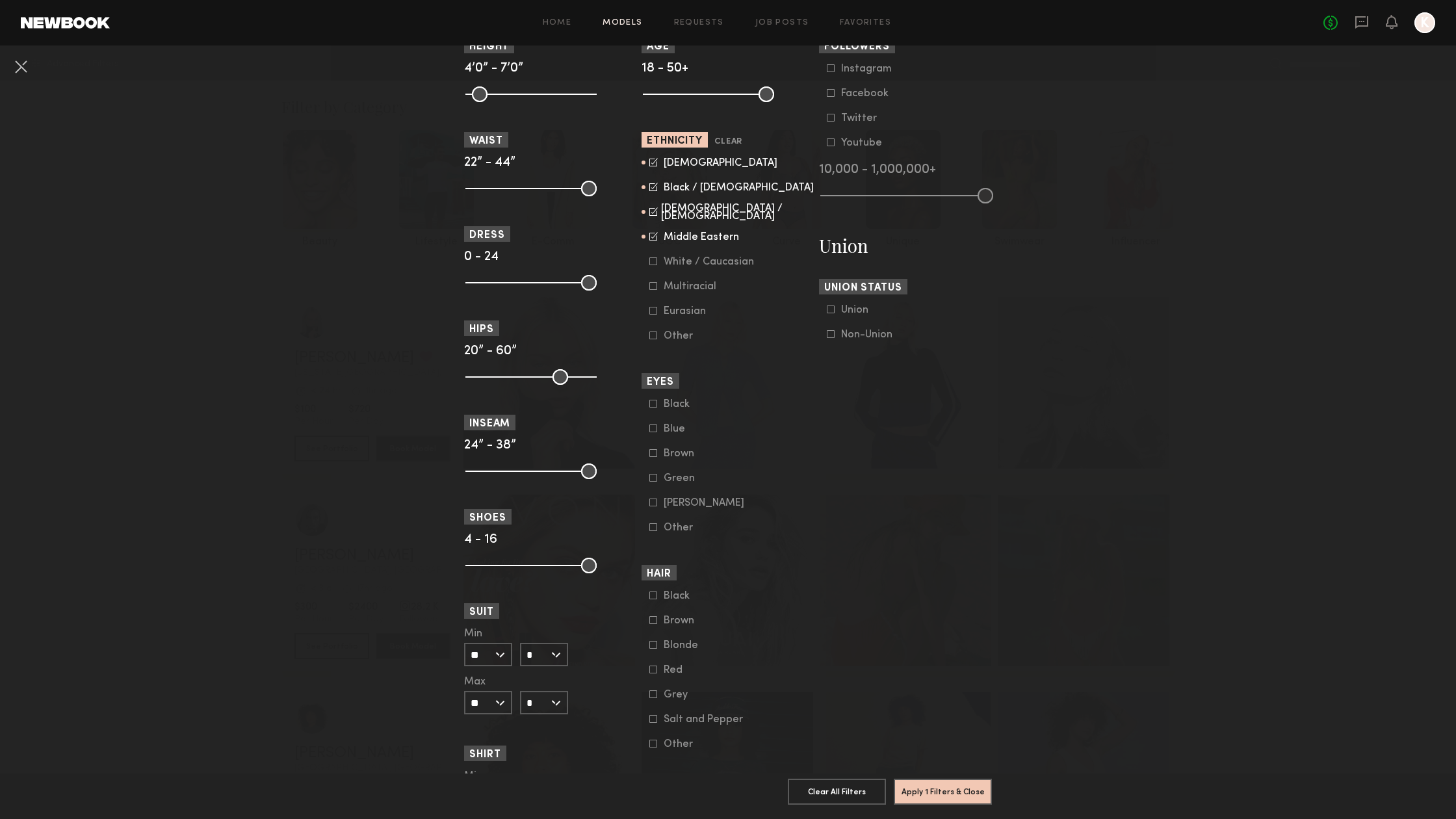
click at [658, 646] on label "Blonde" at bounding box center [682, 644] width 65 height 7
click at [923, 780] on button "Apply 2 Filters & Close" at bounding box center [942, 791] width 98 height 26
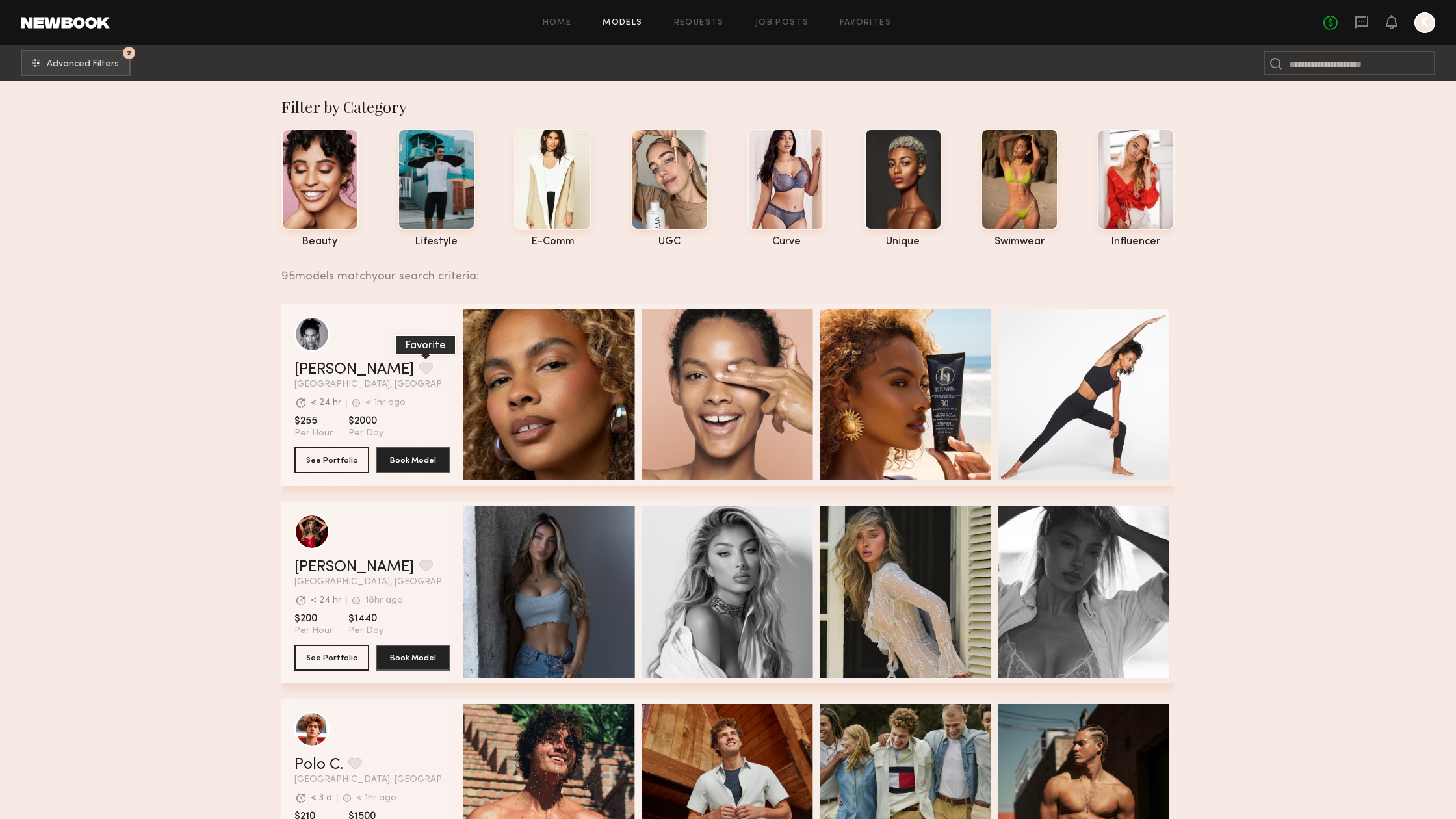
click at [419, 368] on button "grid" at bounding box center [426, 368] width 13 height 12
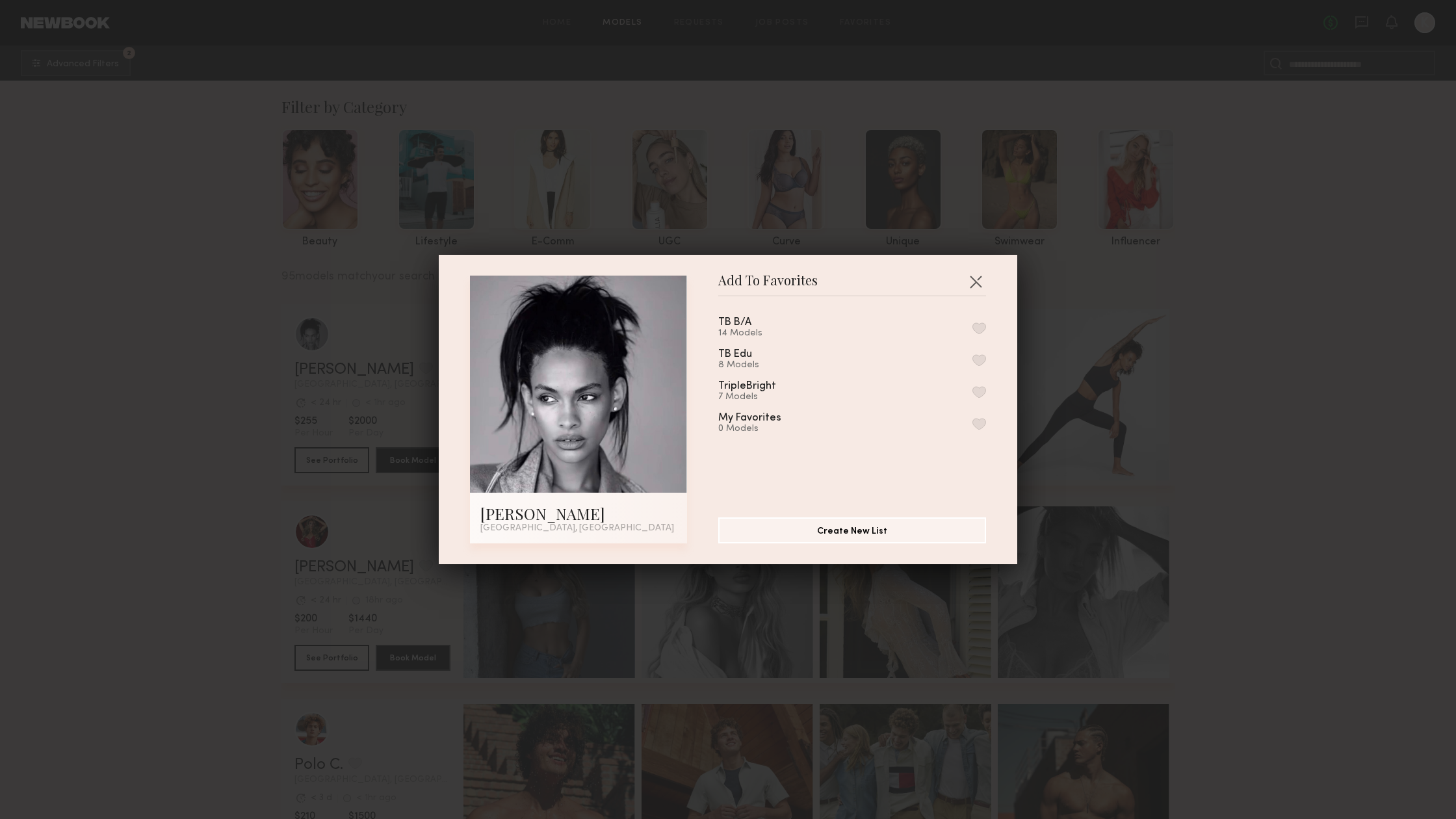
click at [977, 330] on button "button" at bounding box center [979, 328] width 13 height 12
click at [980, 360] on button "button" at bounding box center [979, 360] width 13 height 12
click at [979, 393] on button "button" at bounding box center [979, 392] width 13 height 12
click at [975, 282] on button "button" at bounding box center [975, 281] width 21 height 21
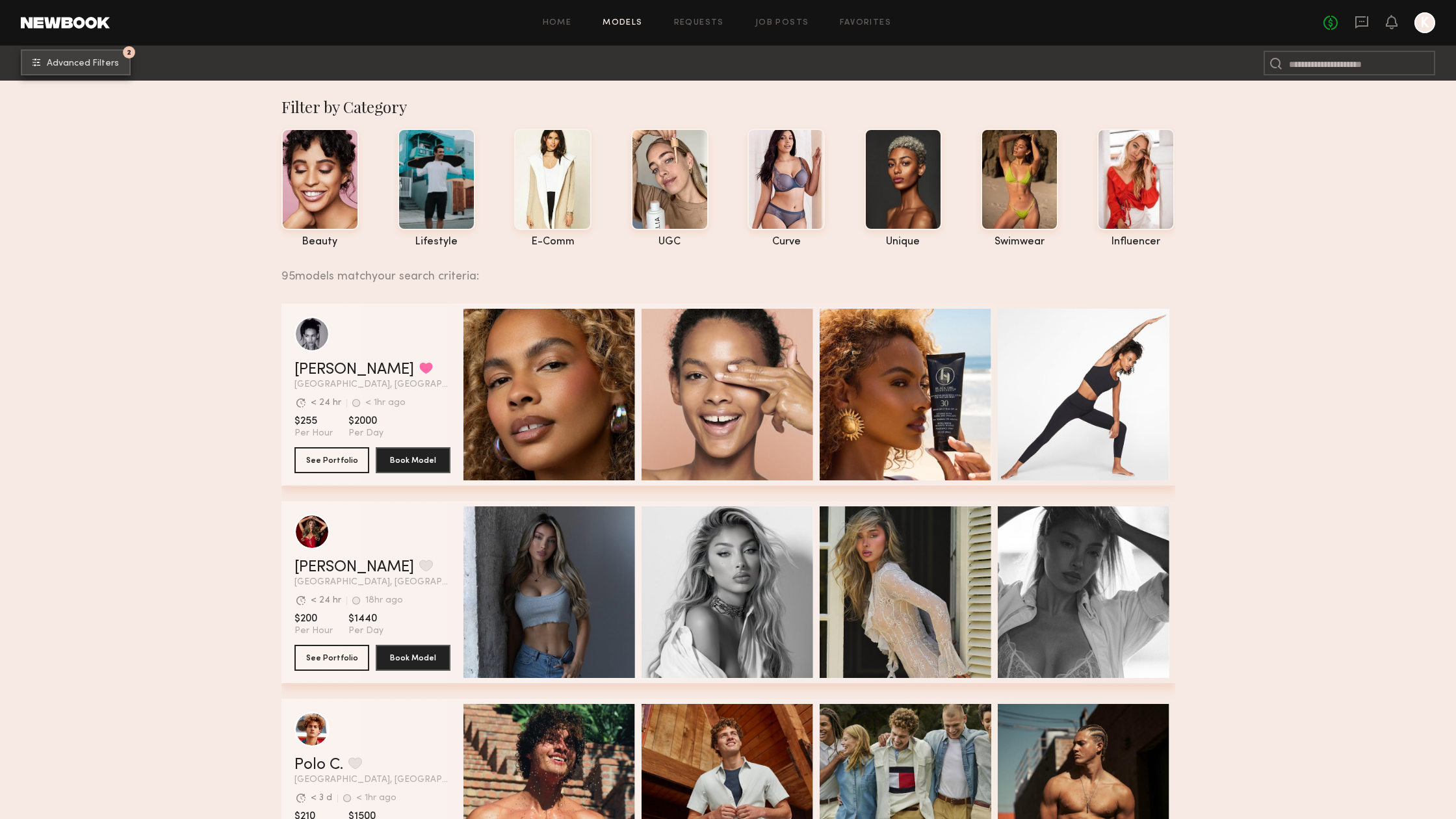
click at [65, 70] on button "2 Advanced Filters" at bounding box center [75, 62] width 110 height 26
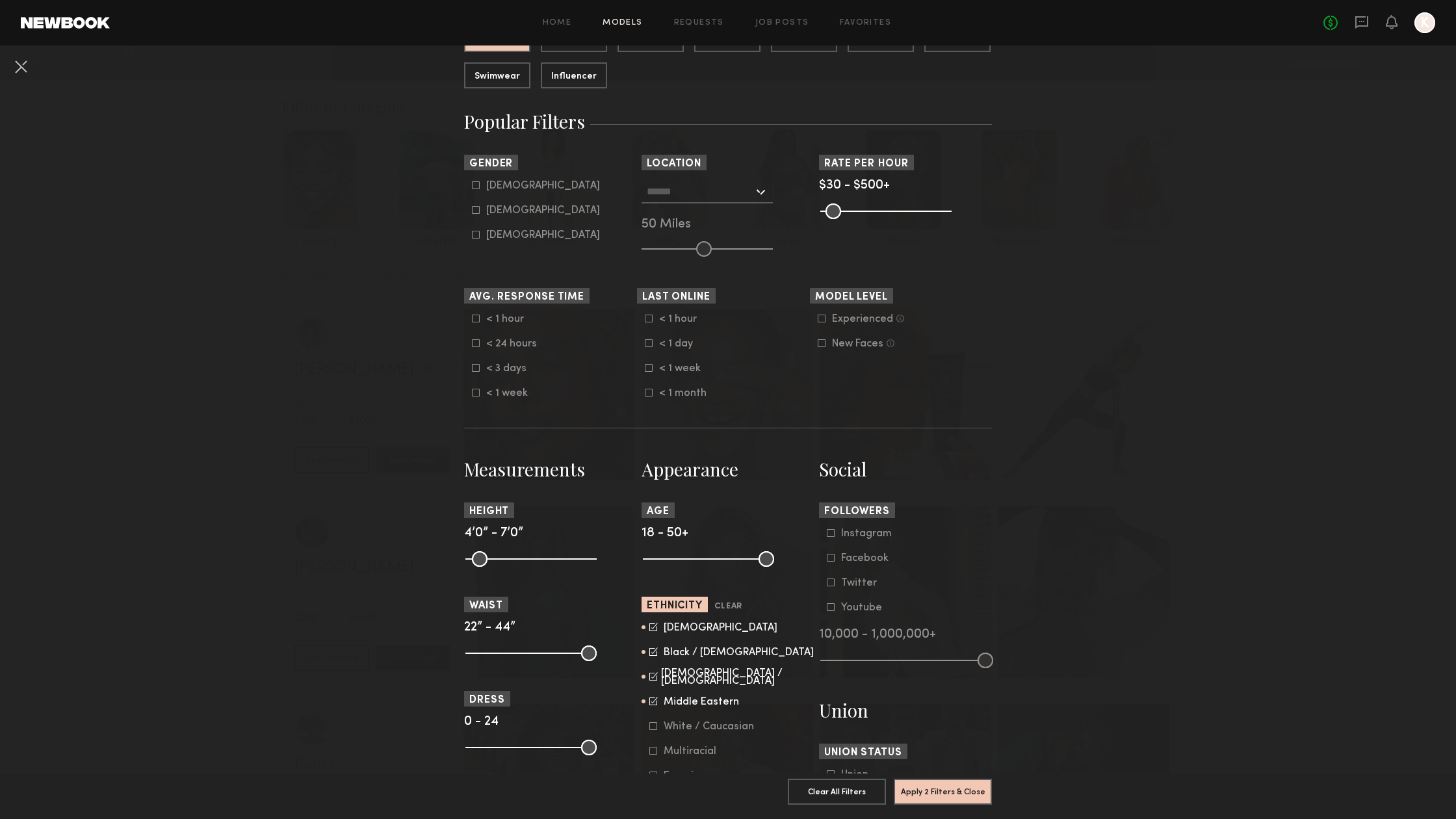
scroll to position [165, 0]
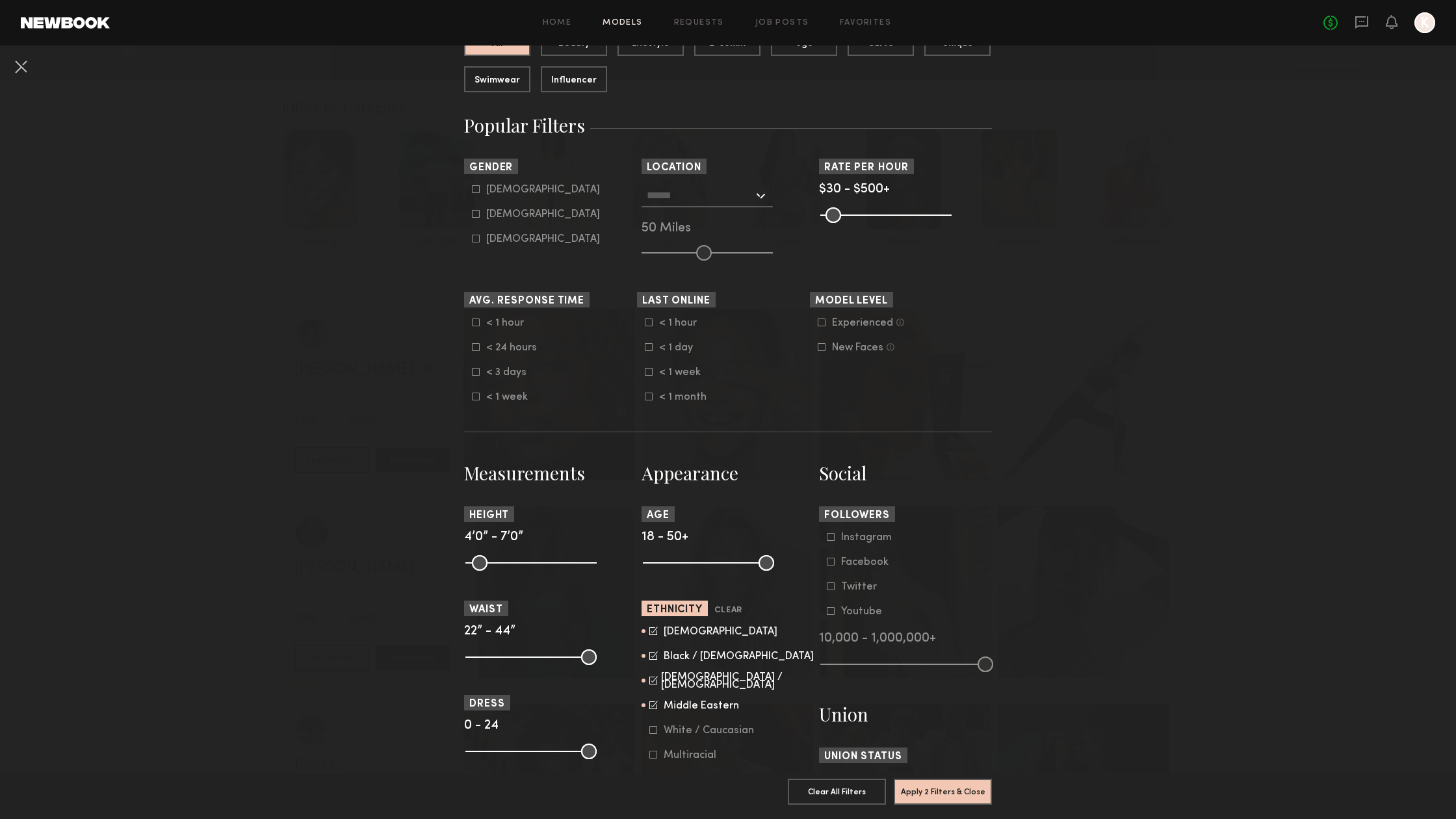
click at [475, 215] on icon at bounding box center [475, 213] width 7 height 7
type input "**"
click at [934, 789] on button "Apply 3 Filters & Close" at bounding box center [942, 791] width 98 height 26
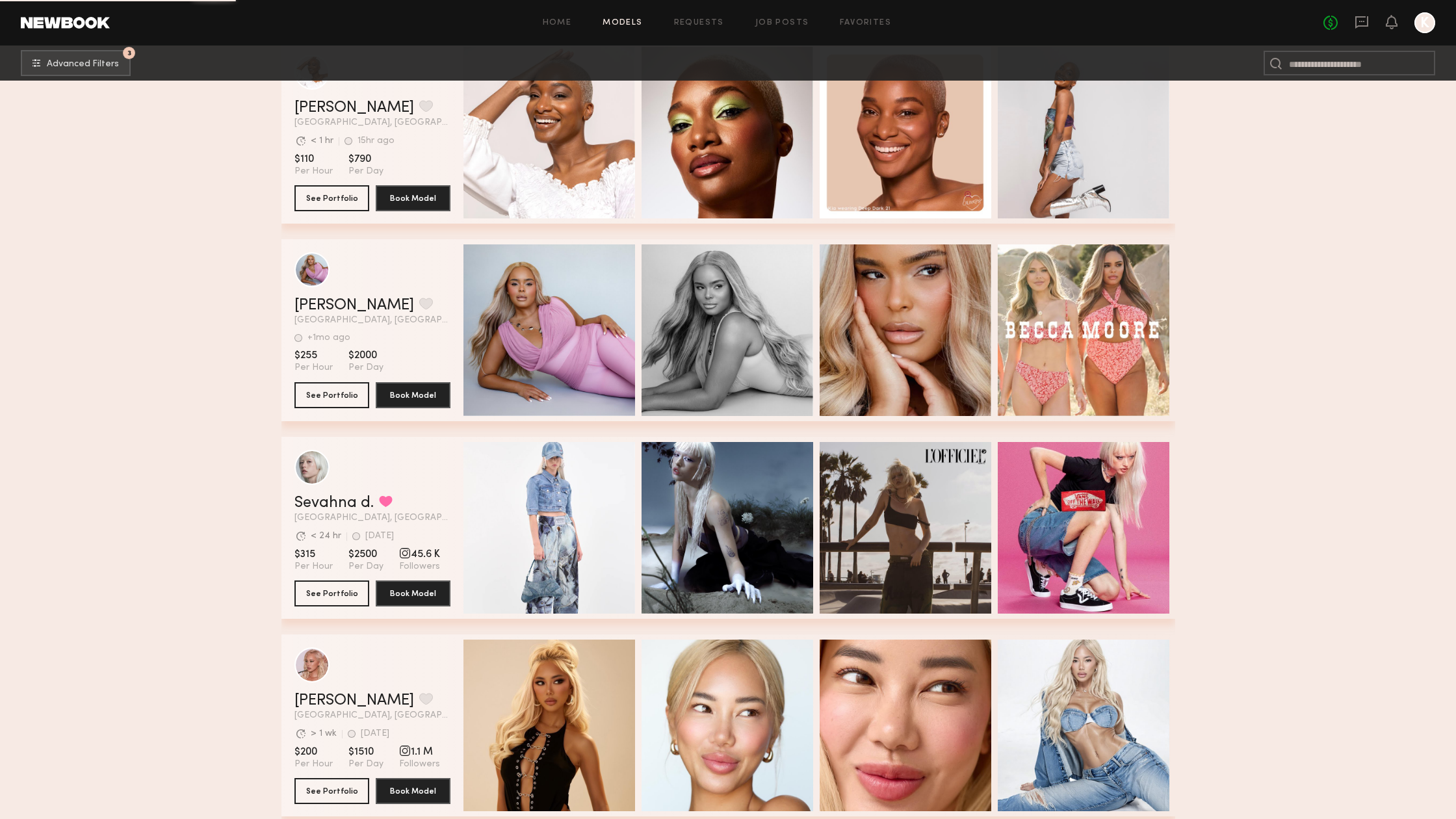
scroll to position [1449, 0]
click at [419, 304] on button "grid" at bounding box center [426, 303] width 13 height 12
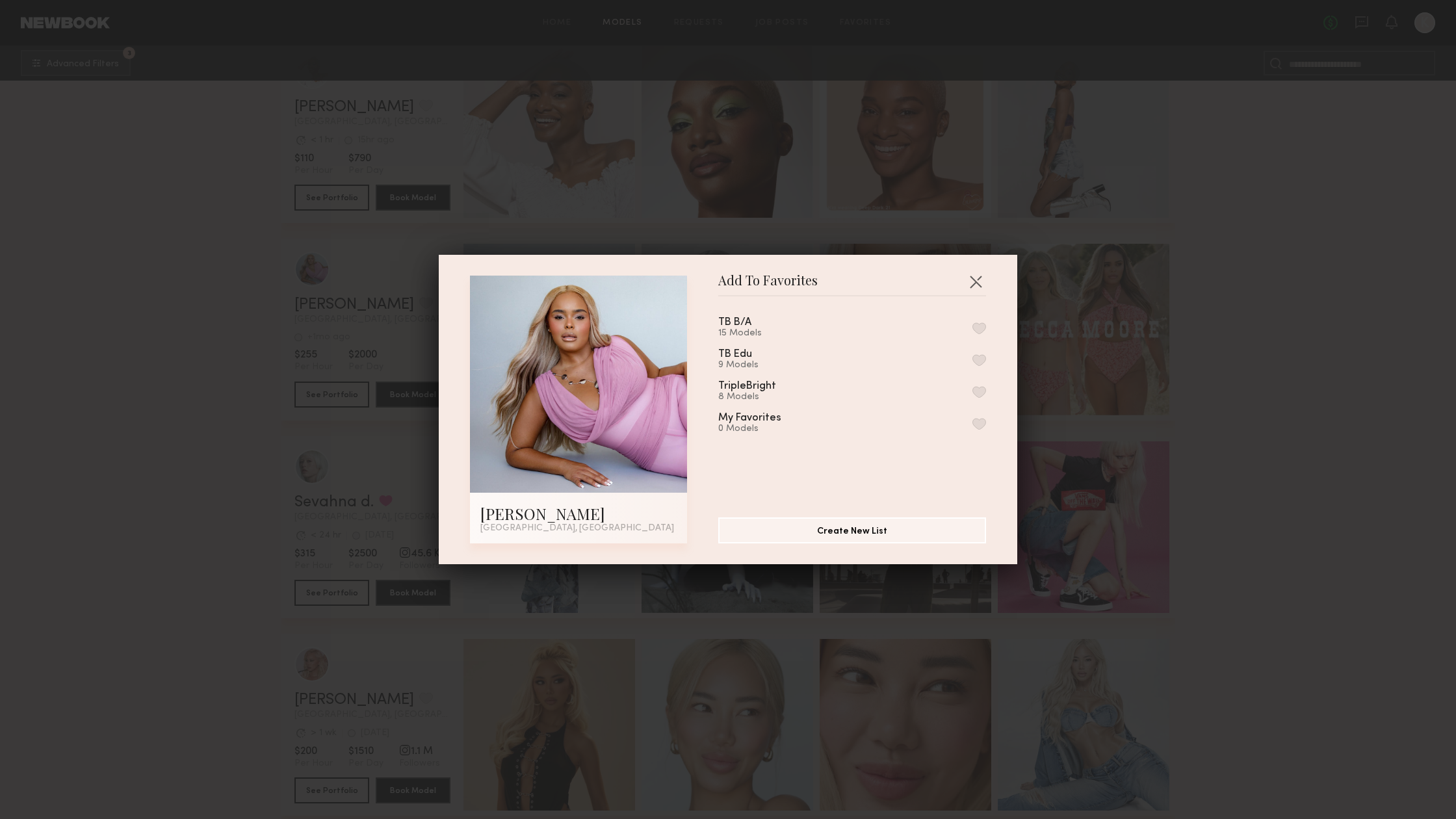
click at [979, 327] on button "button" at bounding box center [979, 328] width 13 height 12
click at [982, 365] on button "button" at bounding box center [979, 360] width 13 height 12
click at [981, 390] on button "button" at bounding box center [979, 392] width 13 height 12
click at [978, 282] on button "button" at bounding box center [975, 281] width 21 height 21
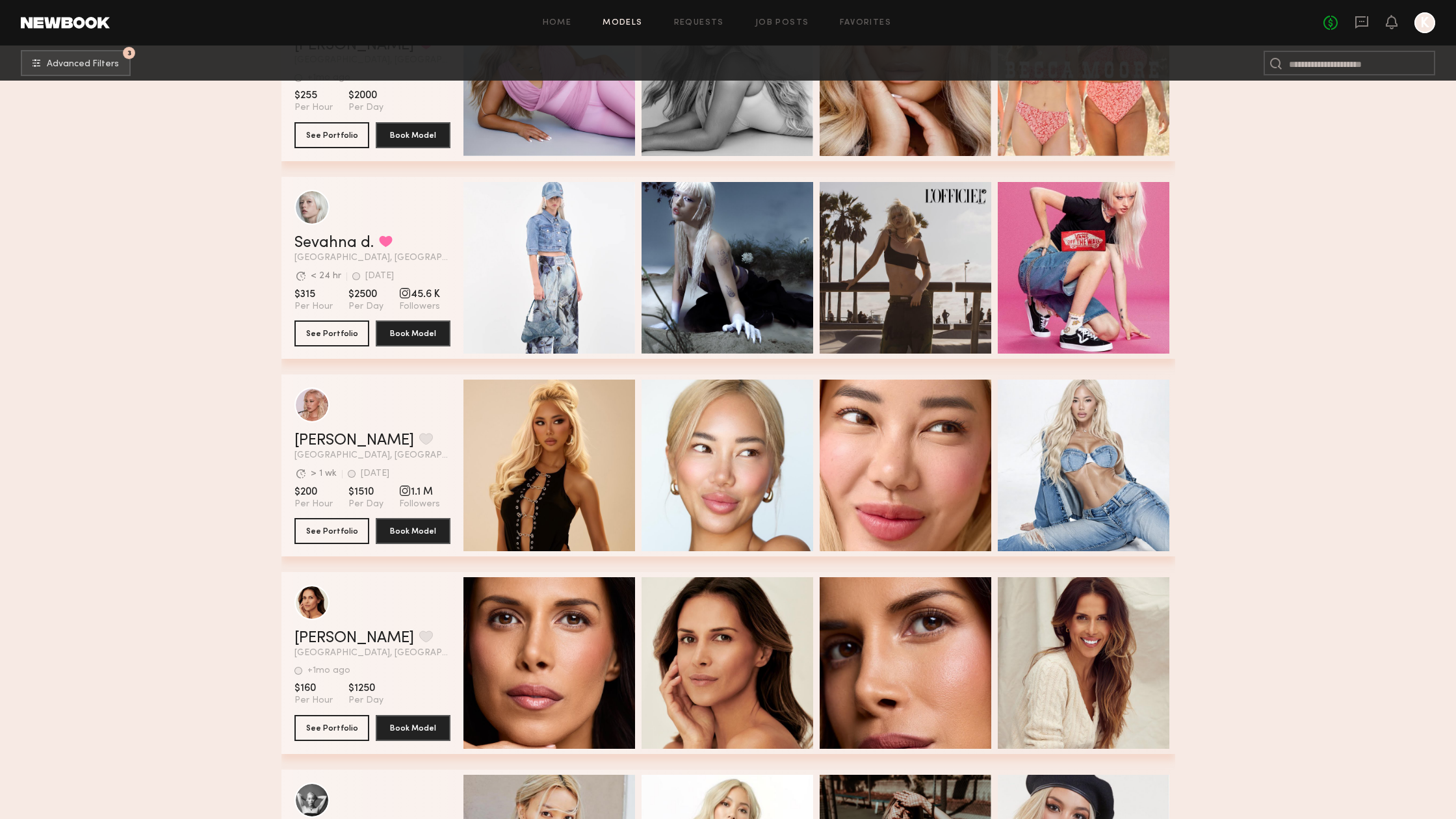
scroll to position [1710, 0]
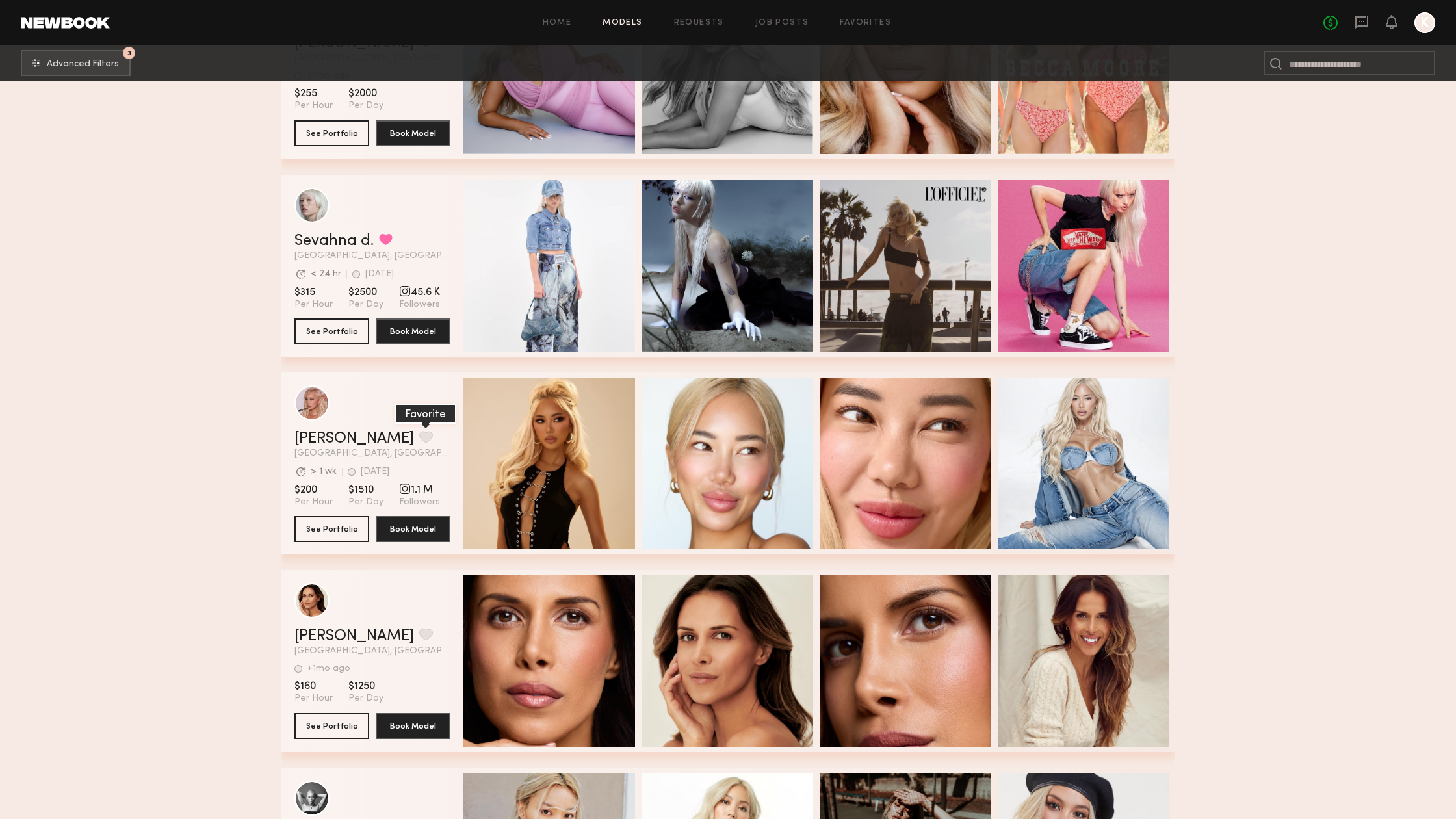
click at [419, 433] on button "grid" at bounding box center [426, 437] width 13 height 12
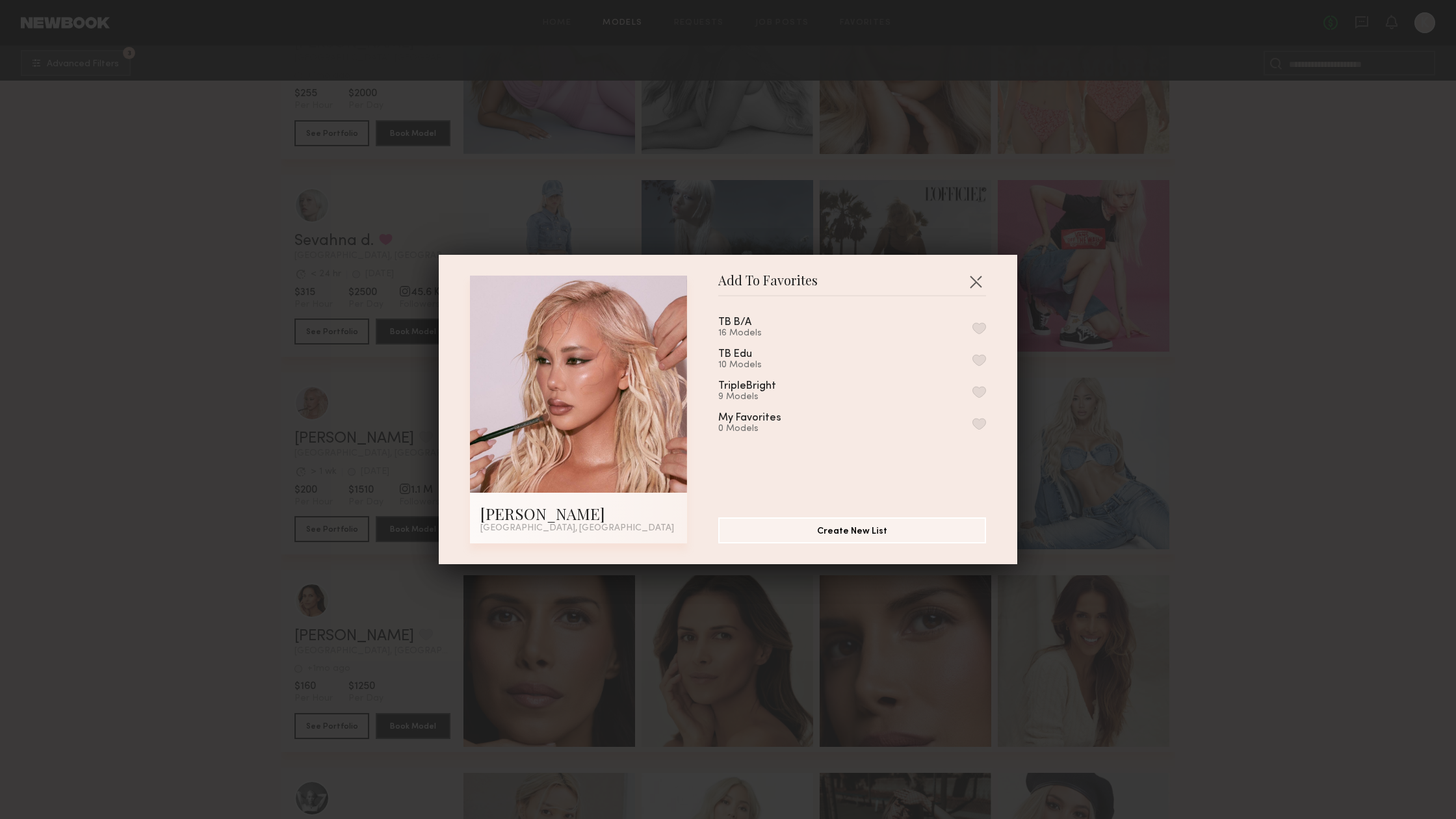
click at [978, 327] on button "button" at bounding box center [979, 328] width 13 height 12
click at [980, 361] on button "button" at bounding box center [979, 360] width 13 height 12
click at [976, 389] on button "button" at bounding box center [979, 392] width 13 height 12
click at [217, 410] on div "Add To Favorites Anthia M. Los Angeles, CA Add To Favorites TB B/A 17 Models Re…" at bounding box center [728, 410] width 1456 height 819
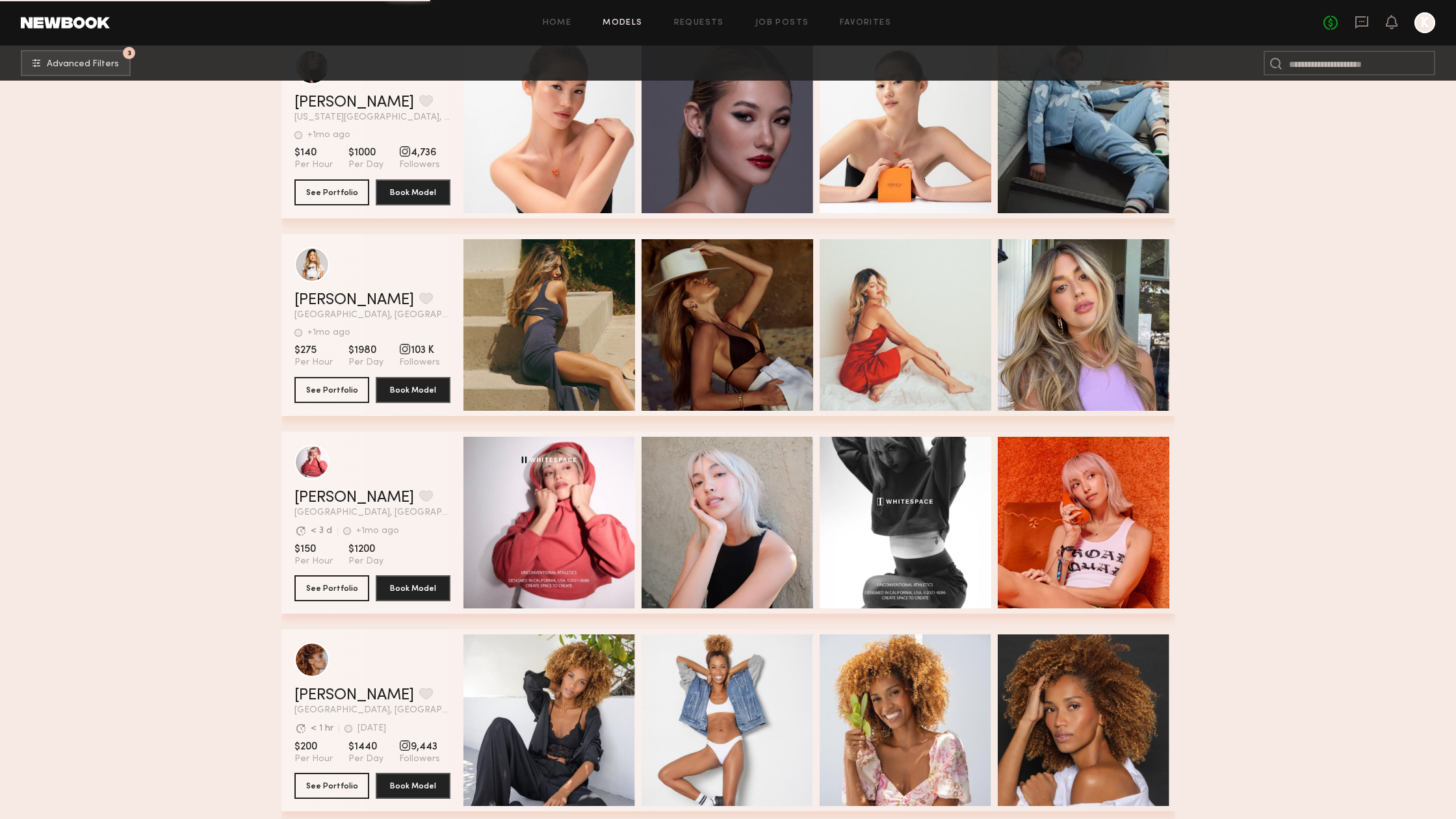
scroll to position [3836, 0]
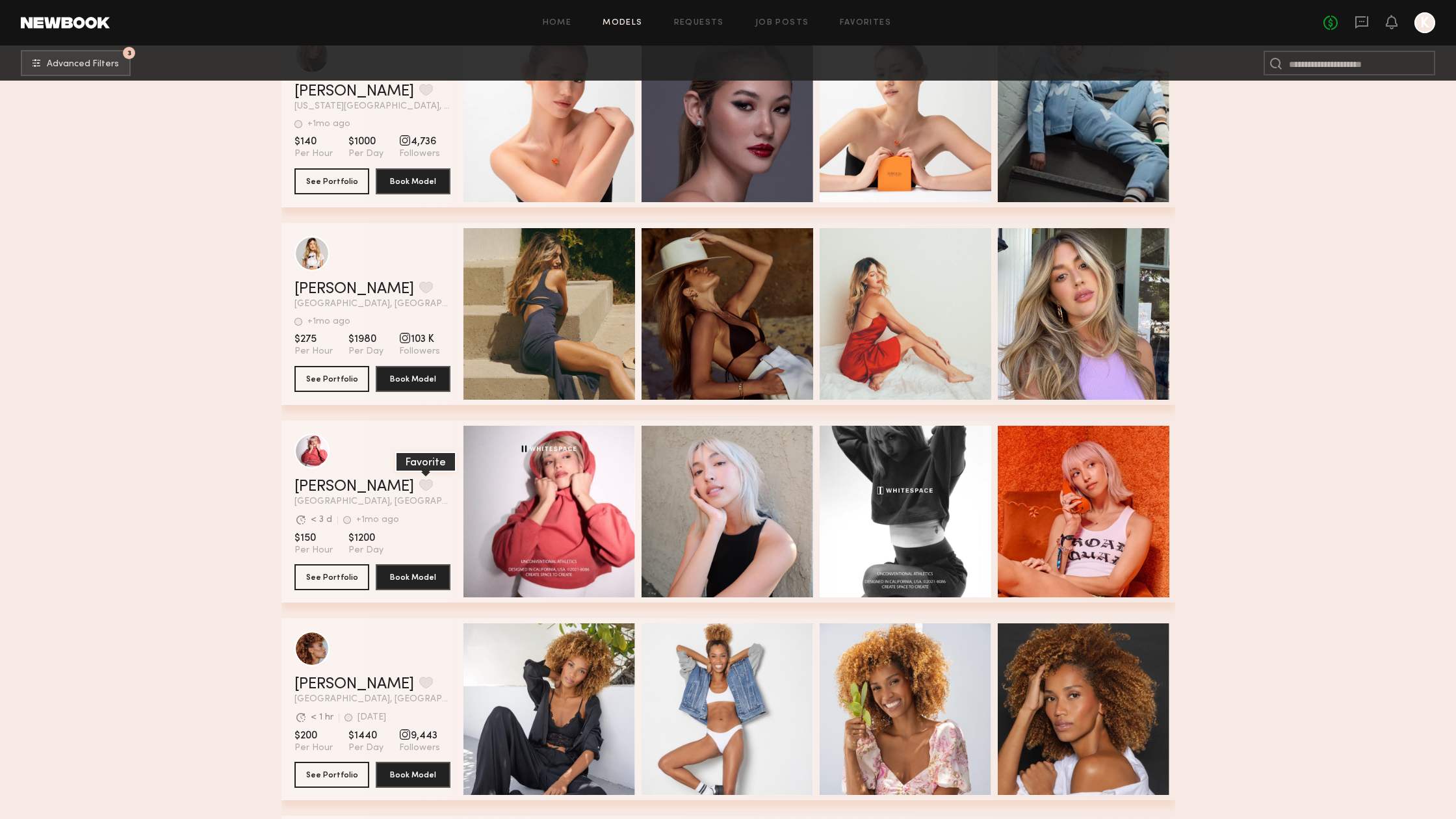
click at [419, 484] on button "grid" at bounding box center [426, 485] width 13 height 12
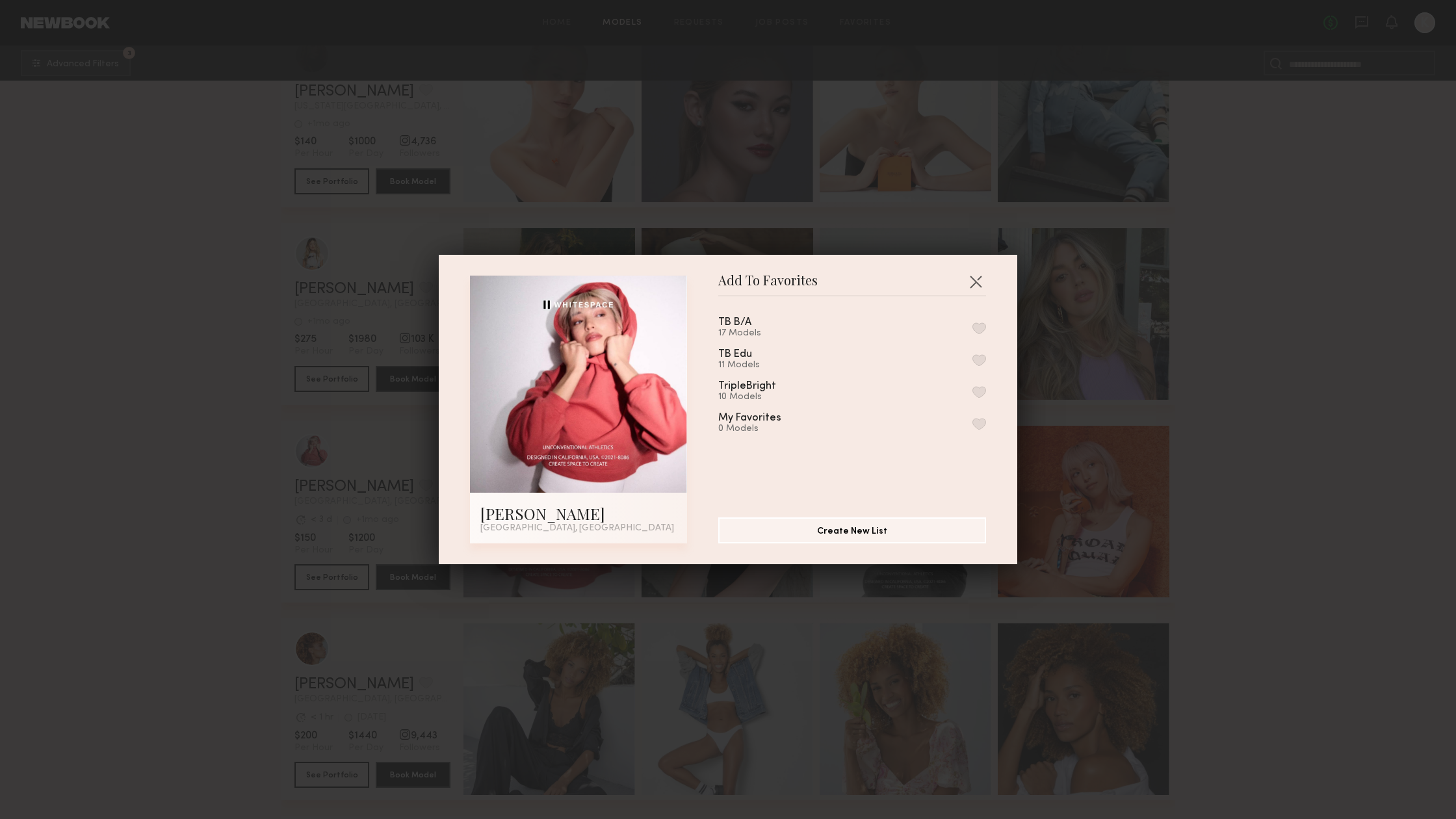
click at [978, 321] on div "TB B/A 17 Models" at bounding box center [852, 328] width 268 height 22
click at [975, 362] on button "button" at bounding box center [979, 360] width 13 height 12
click at [975, 330] on button "button" at bounding box center [979, 328] width 13 height 12
click at [975, 390] on button "button" at bounding box center [979, 392] width 13 height 12
click at [976, 279] on button "button" at bounding box center [975, 281] width 21 height 21
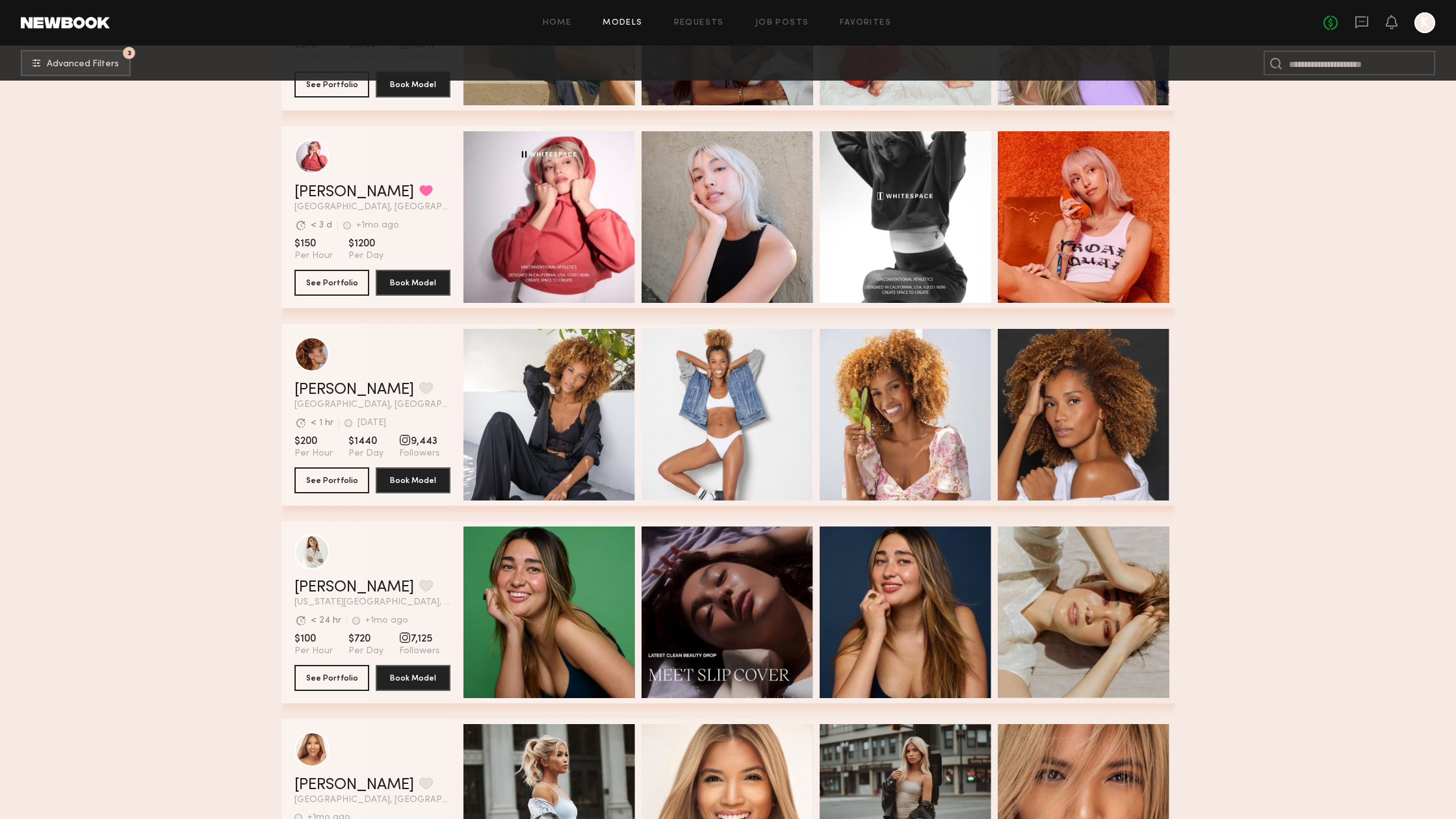
scroll to position [4136, 0]
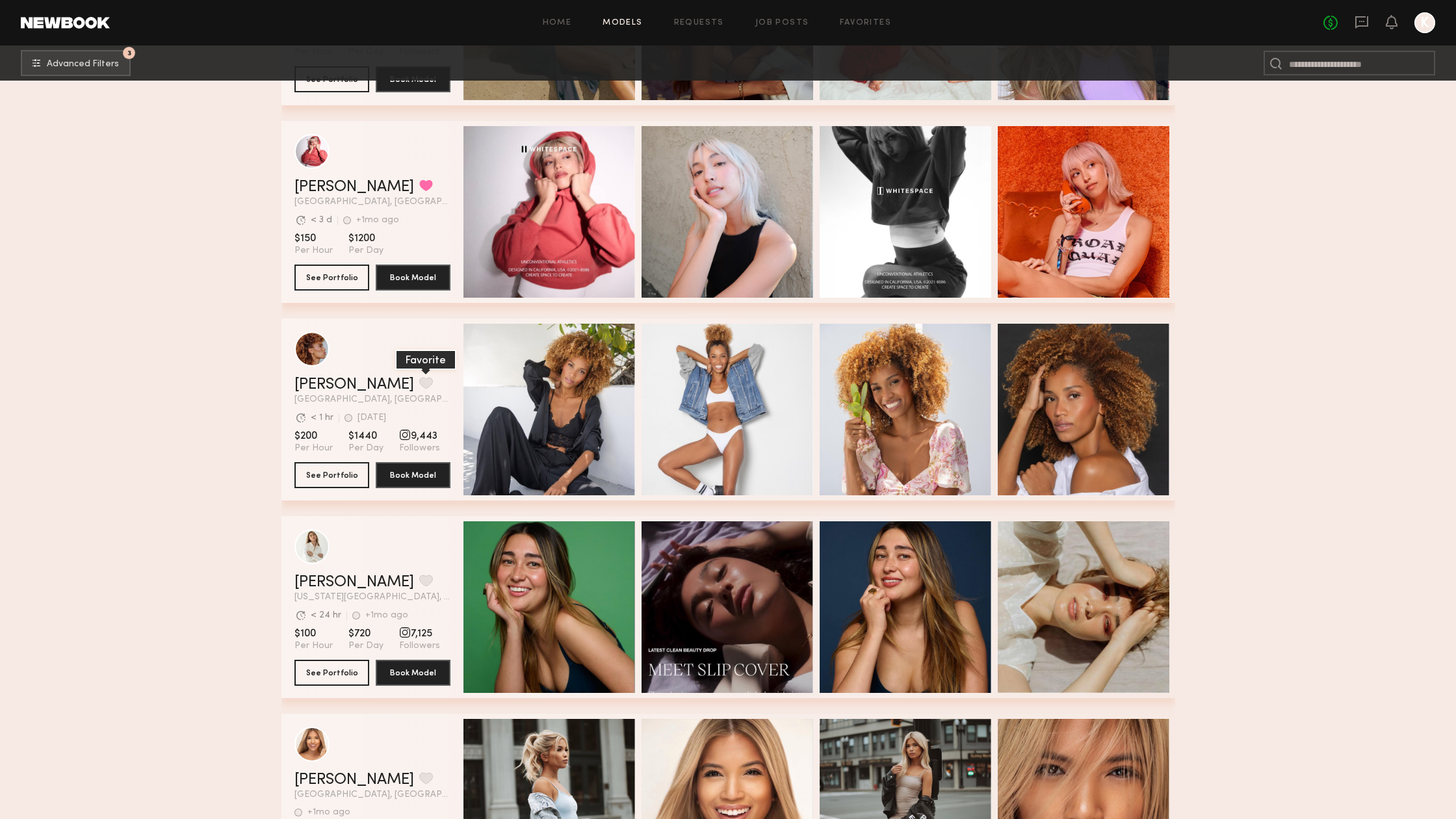
click at [419, 382] on button "grid" at bounding box center [426, 383] width 13 height 12
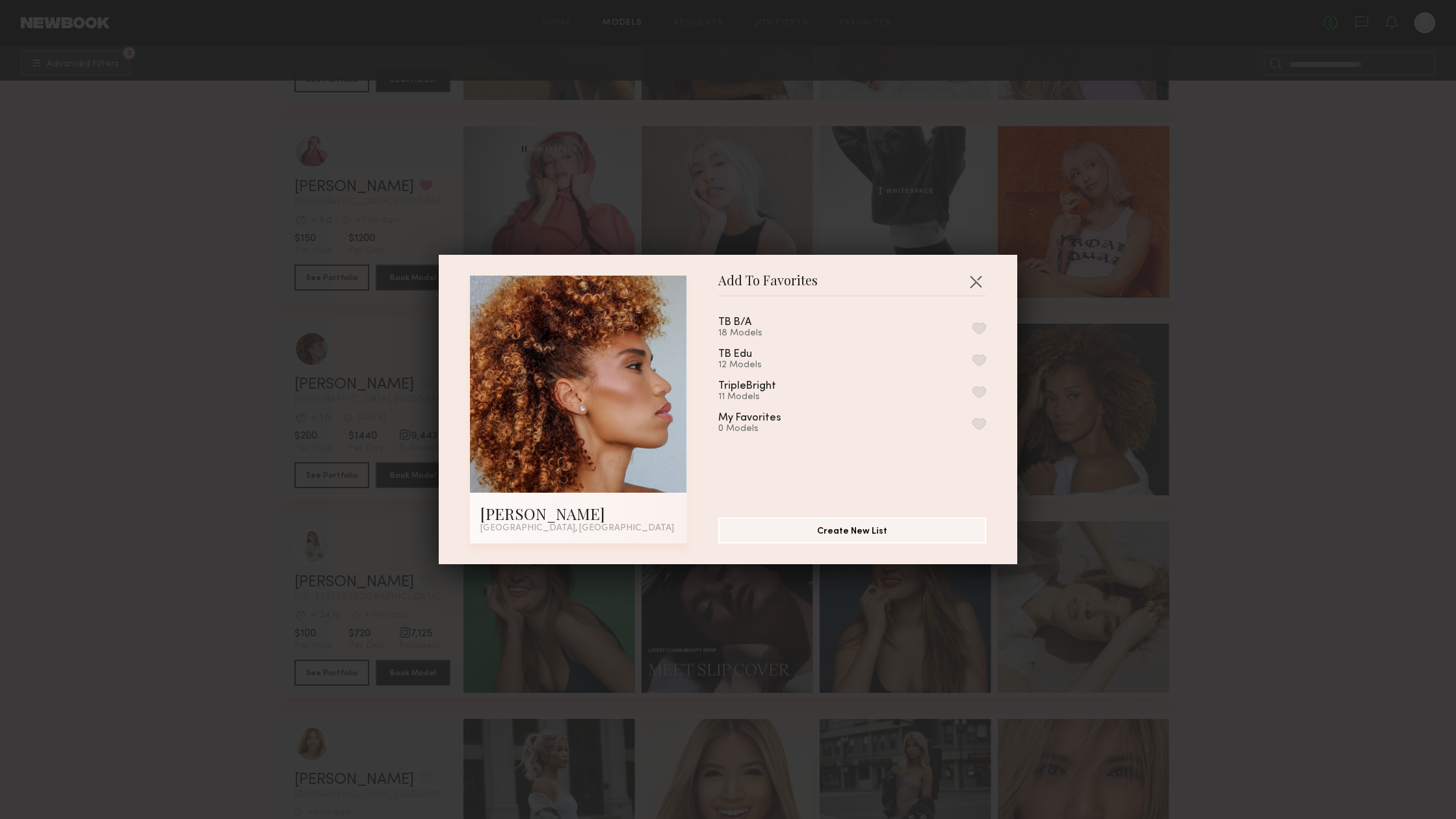
click at [986, 323] on div "TB B/A 18 Models TB Edu 12 Models TripleBright 11 Models My Favorites 0 Models" at bounding box center [859, 401] width 281 height 190
click at [983, 326] on button "button" at bounding box center [979, 328] width 13 height 12
click at [978, 360] on button "button" at bounding box center [979, 360] width 13 height 12
click at [978, 394] on button "button" at bounding box center [979, 392] width 13 height 12
click at [975, 284] on button "button" at bounding box center [975, 281] width 21 height 21
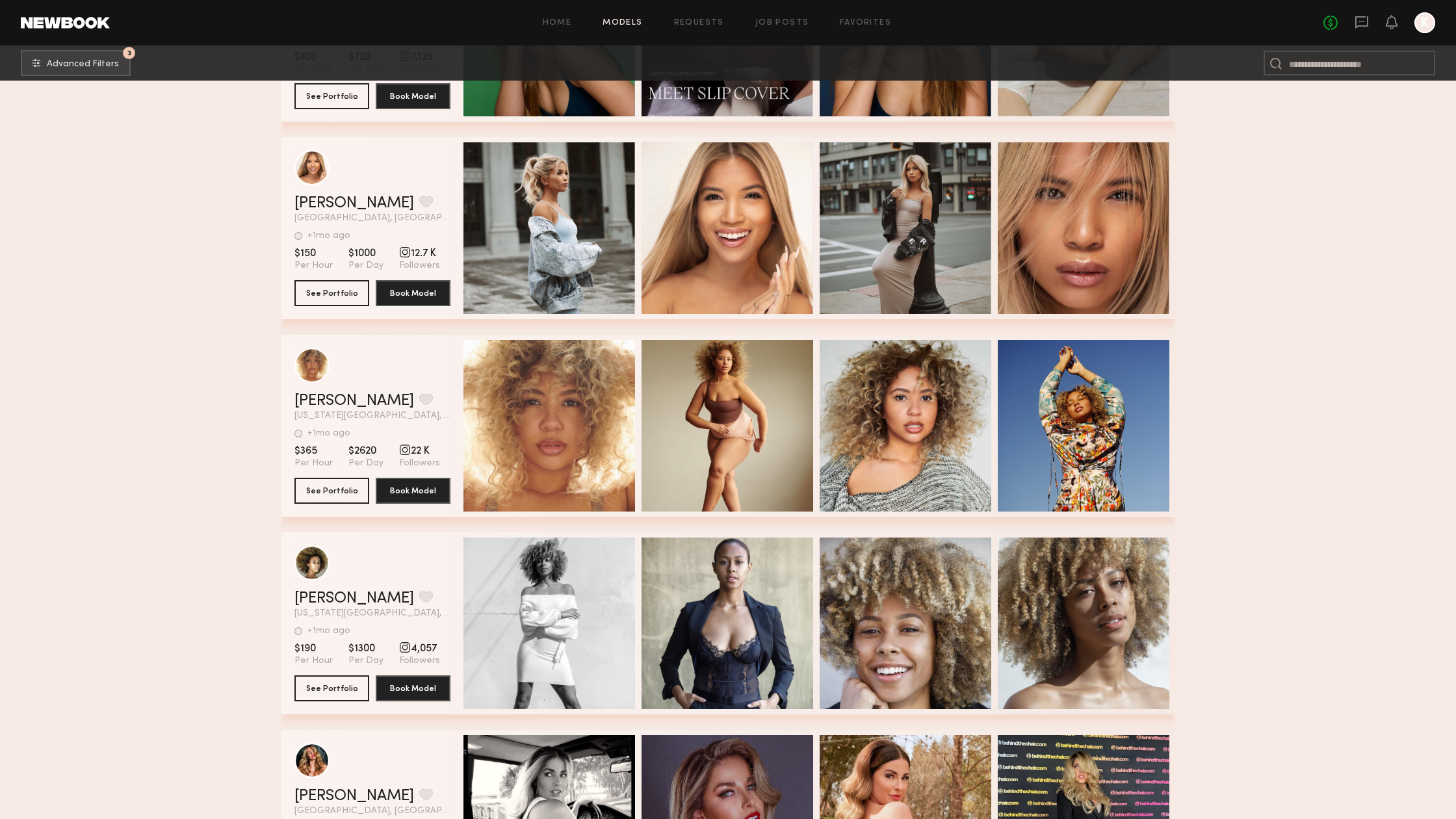
scroll to position [4715, 0]
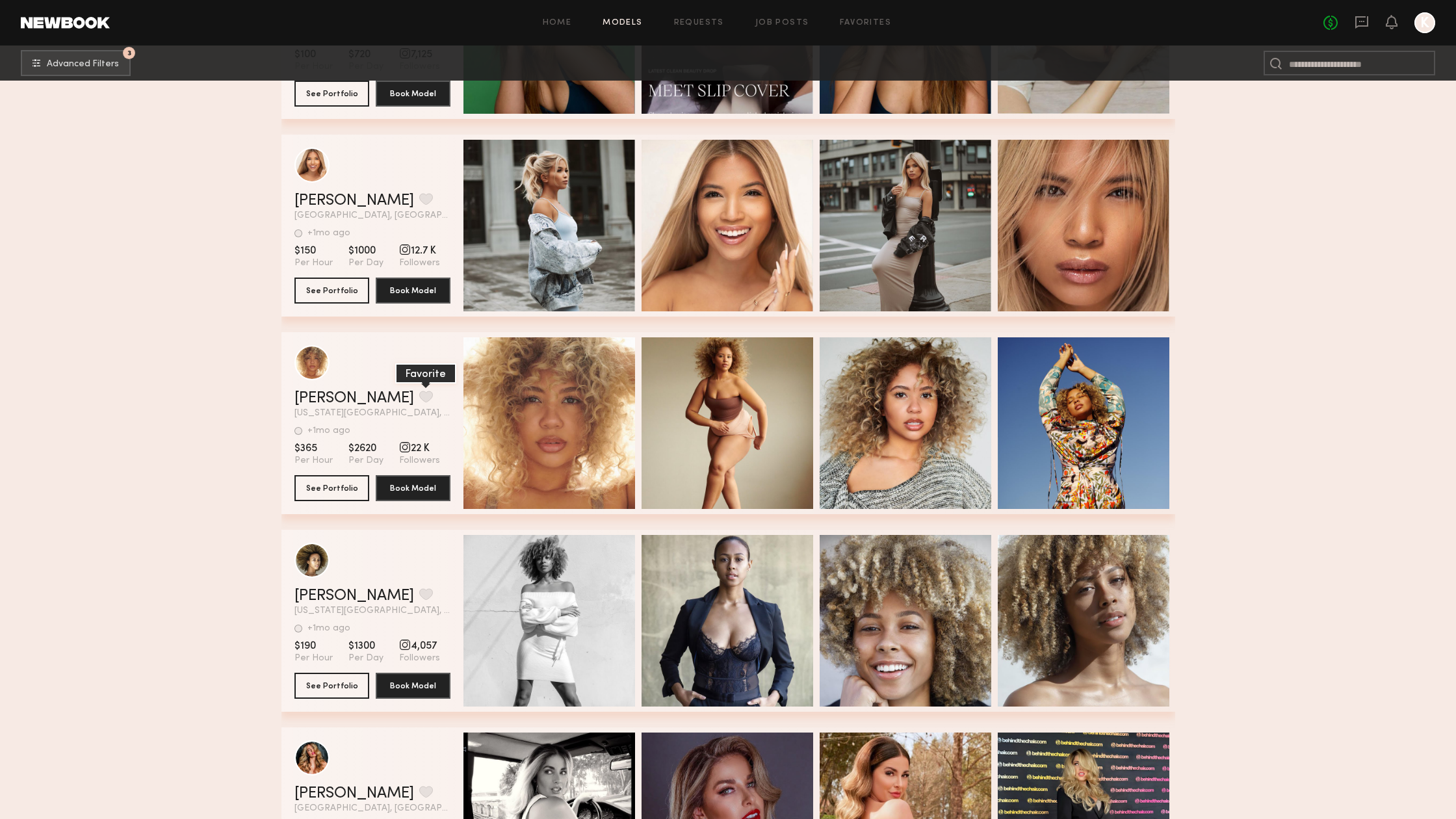
click at [419, 400] on button "grid" at bounding box center [426, 396] width 13 height 12
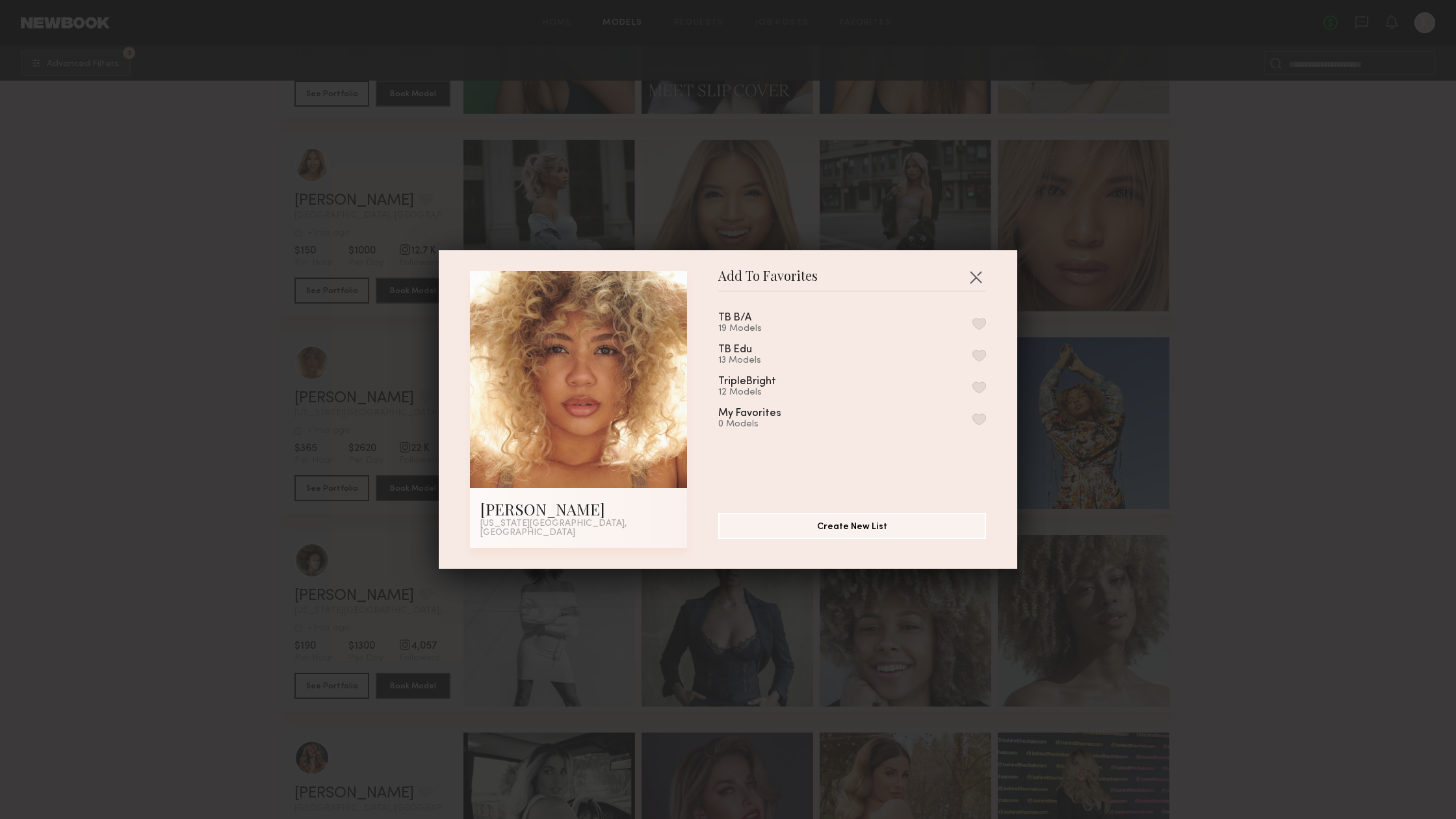
click at [984, 329] on button "button" at bounding box center [979, 324] width 13 height 12
click at [983, 357] on button "button" at bounding box center [979, 356] width 13 height 12
click at [978, 384] on div "TripleBright 12 Models" at bounding box center [852, 387] width 268 height 22
click at [978, 389] on button "button" at bounding box center [979, 387] width 13 height 12
click at [980, 280] on button "button" at bounding box center [975, 277] width 21 height 21
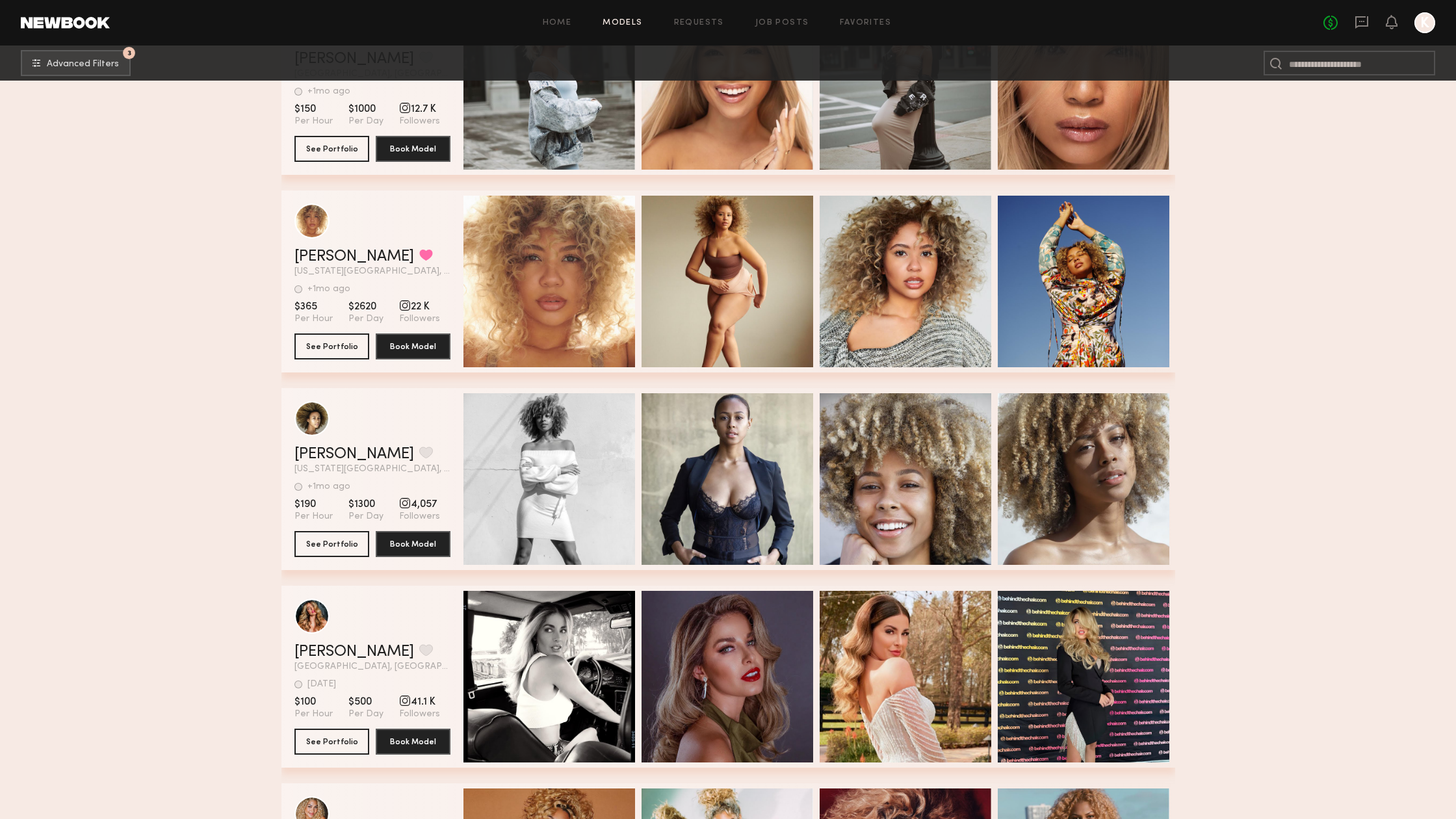
scroll to position [4858, 0]
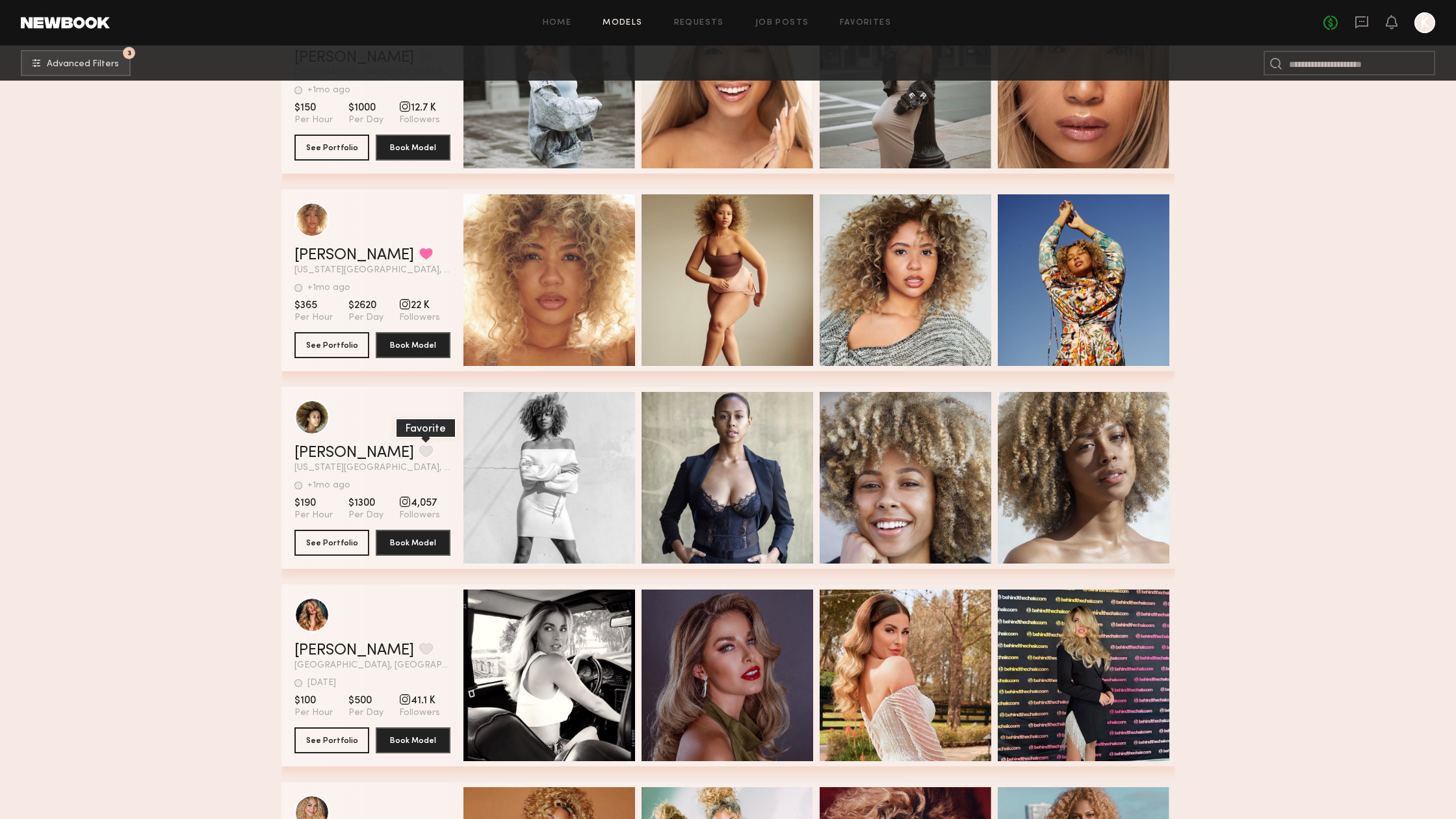
click at [419, 451] on button "grid" at bounding box center [426, 451] width 13 height 12
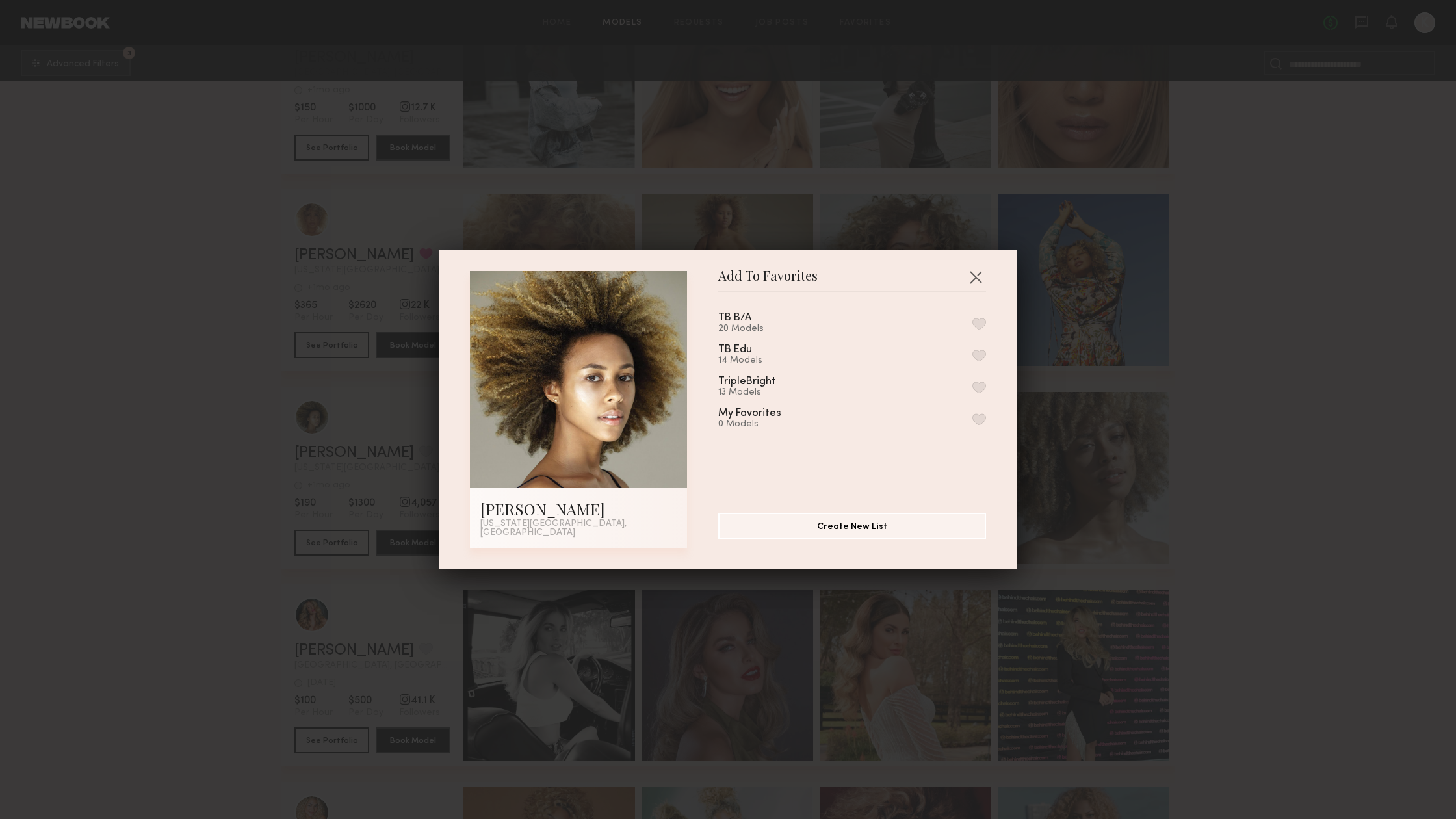
click at [978, 330] on button "button" at bounding box center [979, 324] width 13 height 12
click at [982, 361] on button "button" at bounding box center [979, 356] width 13 height 12
click at [980, 394] on button "button" at bounding box center [979, 387] width 13 height 12
click at [978, 284] on button "button" at bounding box center [975, 277] width 21 height 21
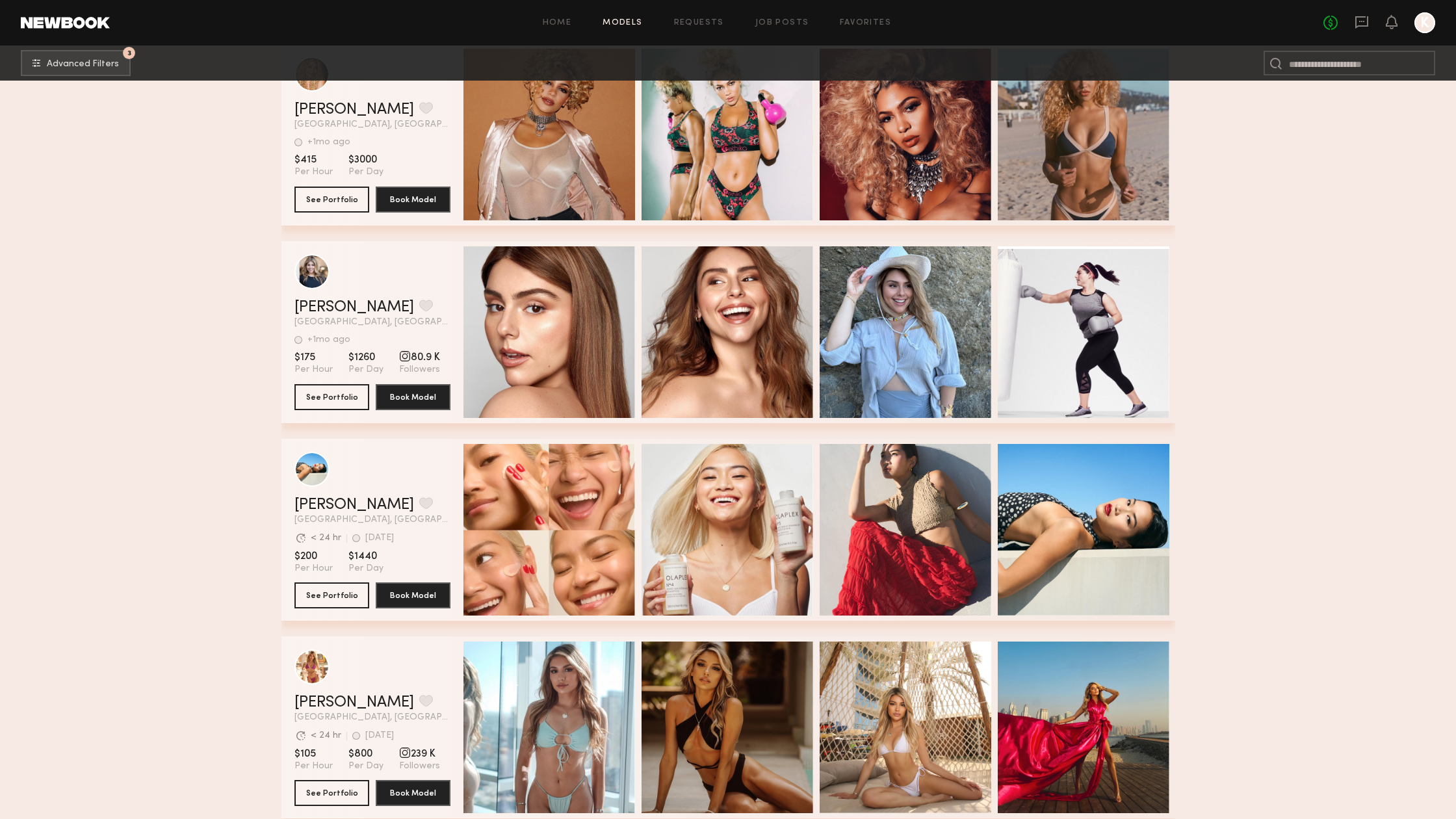
scroll to position [5598, 0]
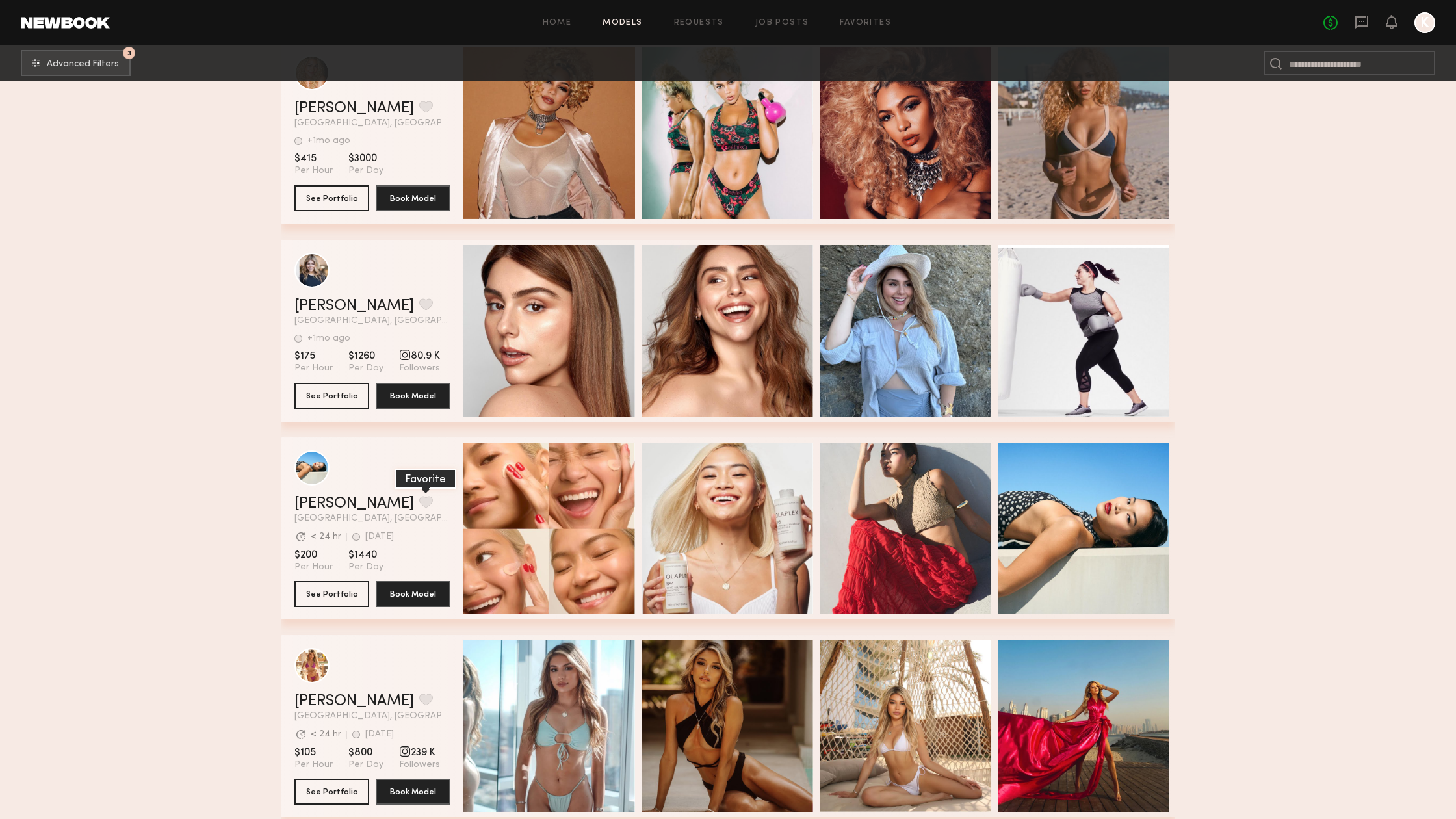
click at [419, 506] on button "grid" at bounding box center [426, 502] width 13 height 12
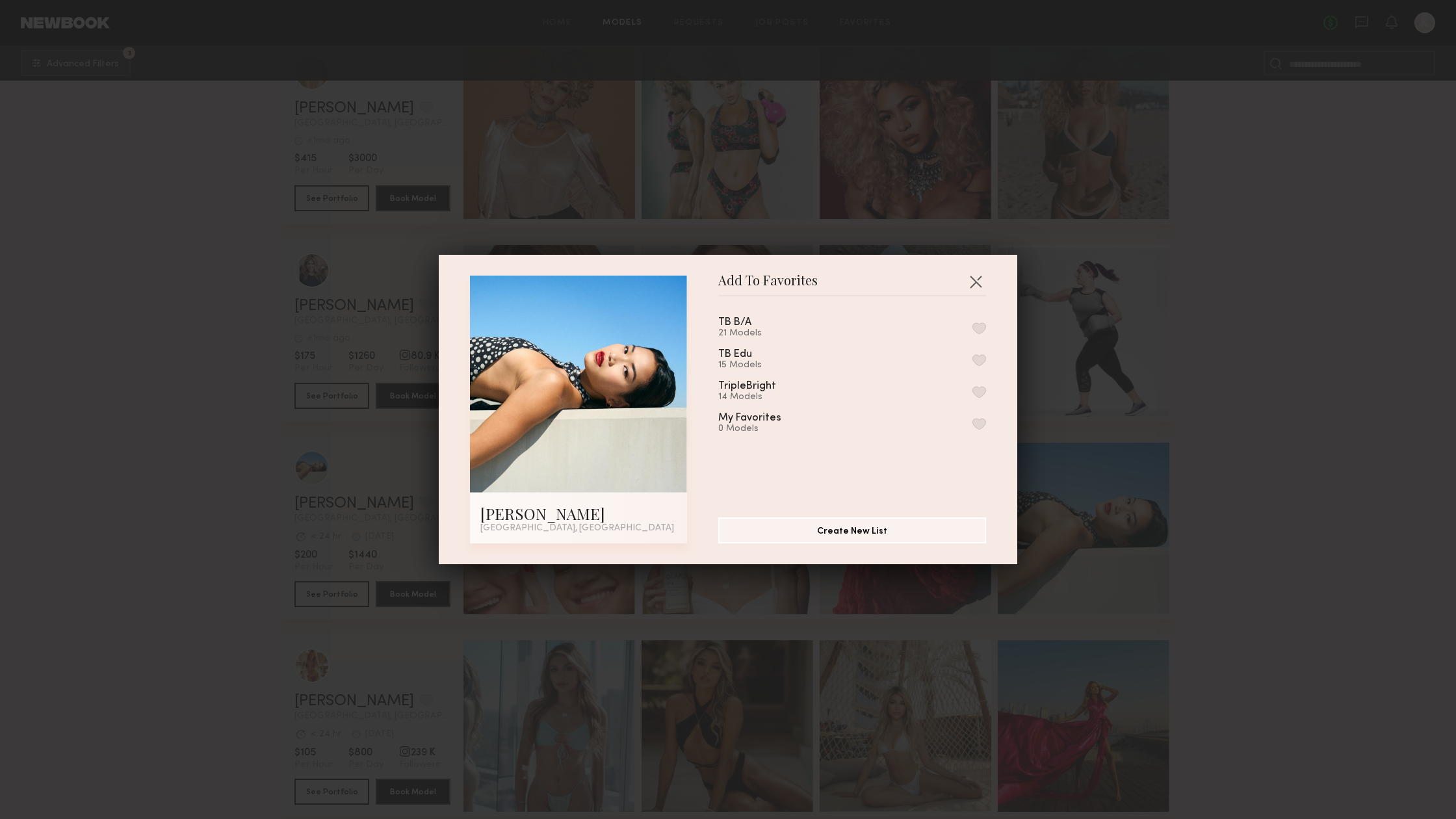
click at [981, 328] on button "button" at bounding box center [979, 328] width 13 height 12
click at [980, 362] on button "button" at bounding box center [979, 360] width 13 height 12
click at [980, 394] on button "button" at bounding box center [979, 392] width 13 height 12
click at [976, 279] on button "button" at bounding box center [975, 281] width 21 height 21
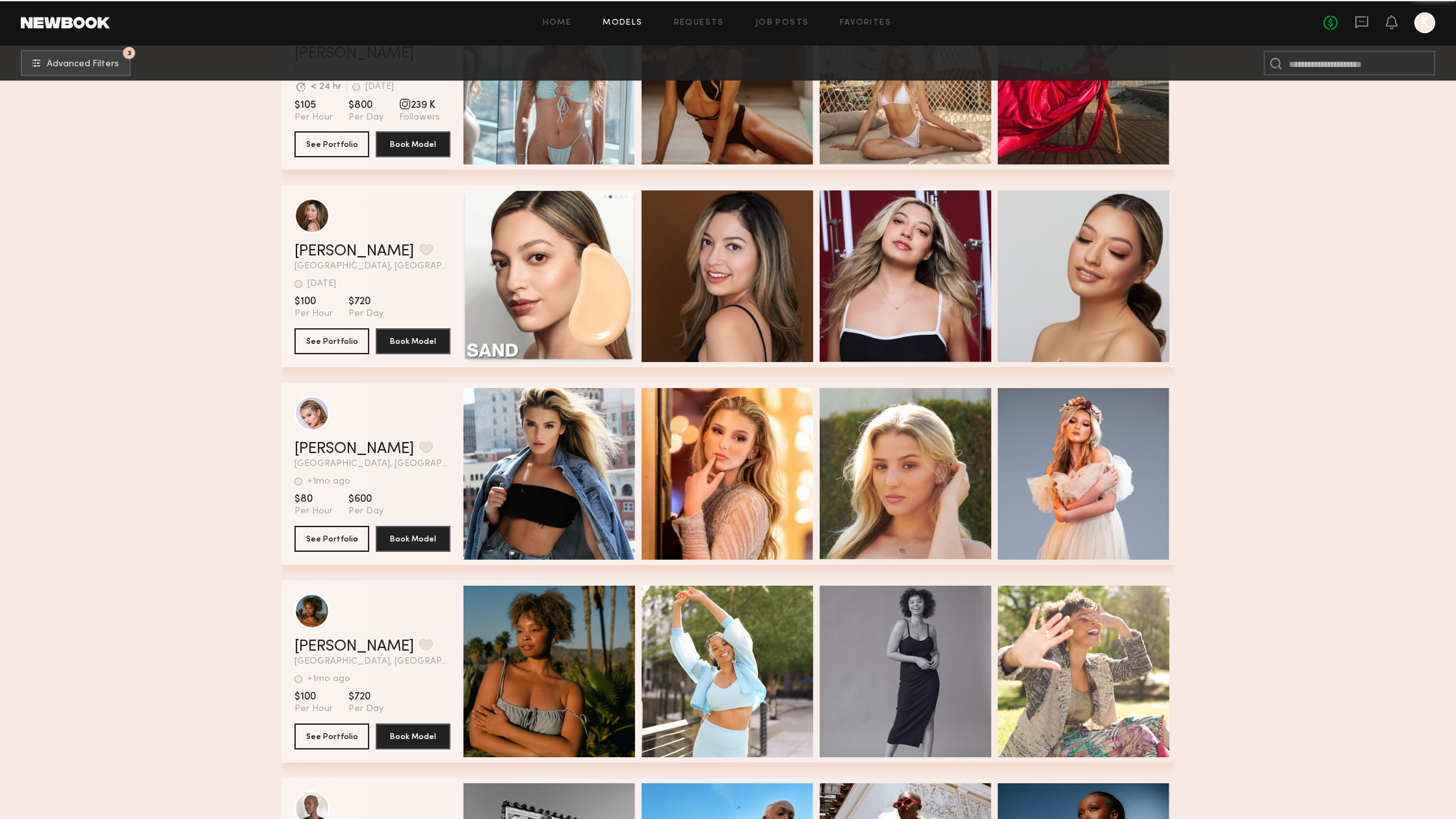
scroll to position [6246, 0]
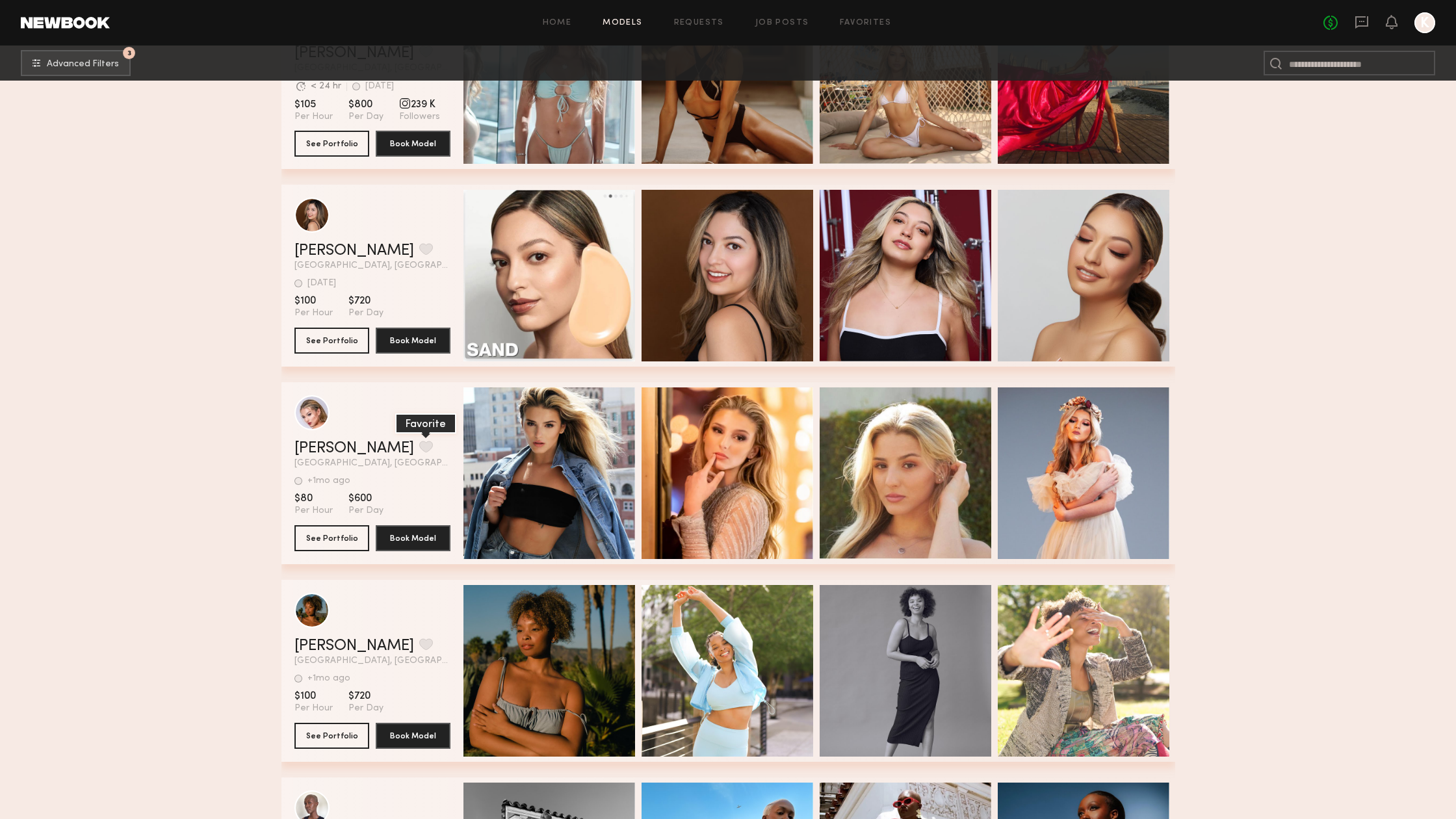
click at [419, 441] on button "grid" at bounding box center [426, 447] width 13 height 12
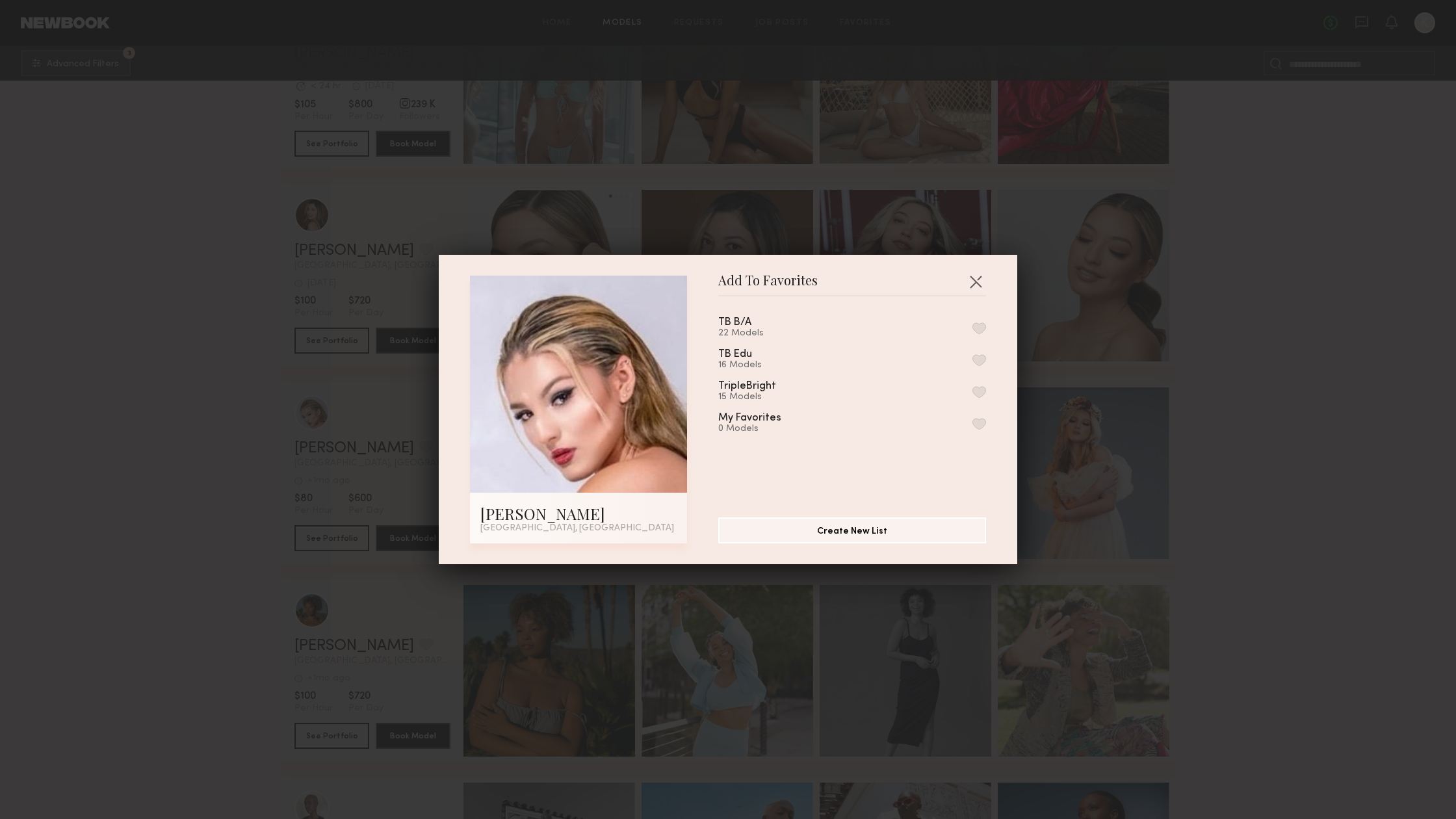
click at [978, 333] on button "button" at bounding box center [979, 328] width 13 height 12
click at [981, 361] on button "button" at bounding box center [979, 360] width 13 height 12
click at [977, 387] on button "button" at bounding box center [979, 392] width 13 height 12
click at [975, 278] on button "button" at bounding box center [975, 281] width 21 height 21
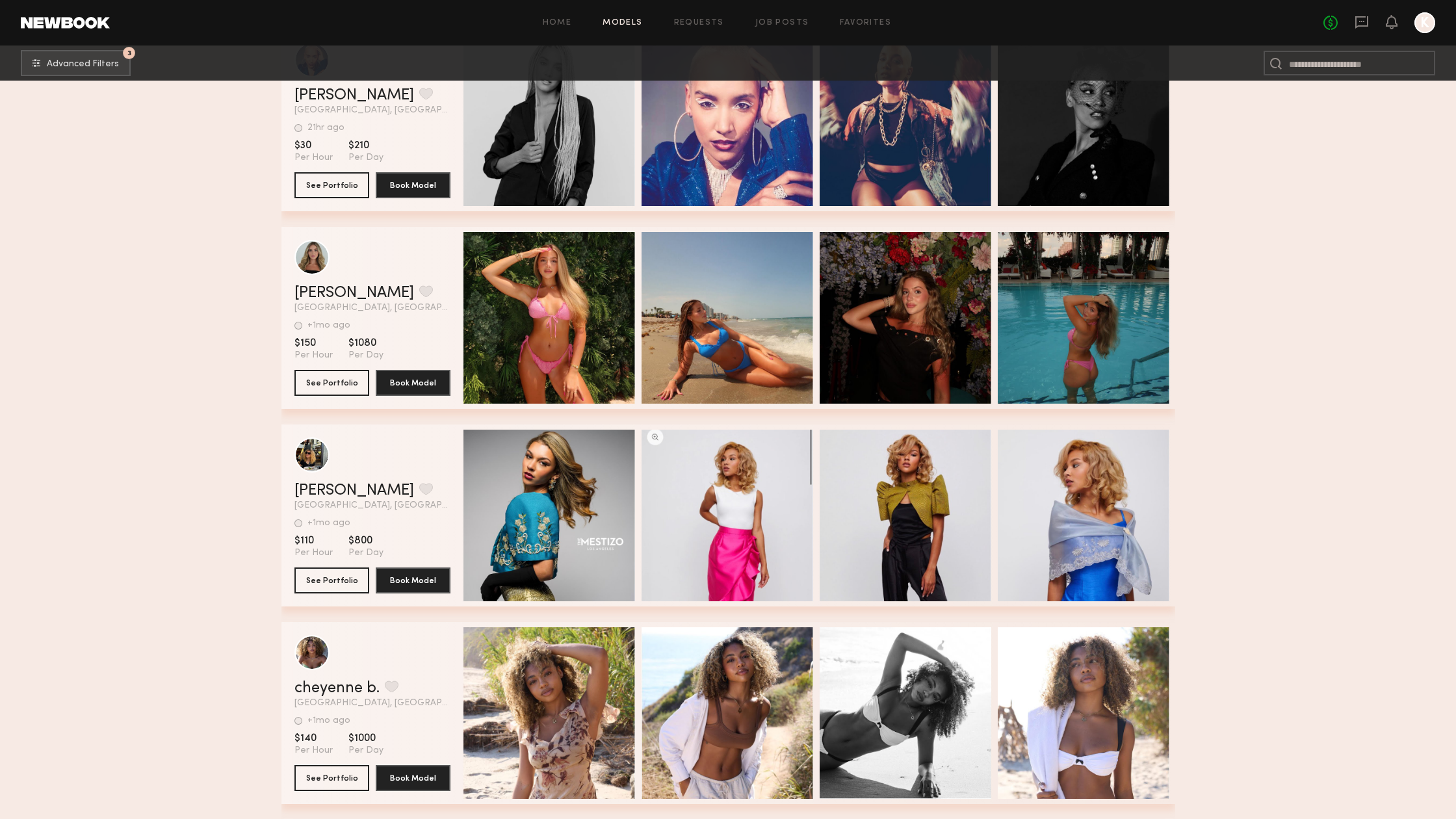
scroll to position [7766, 0]
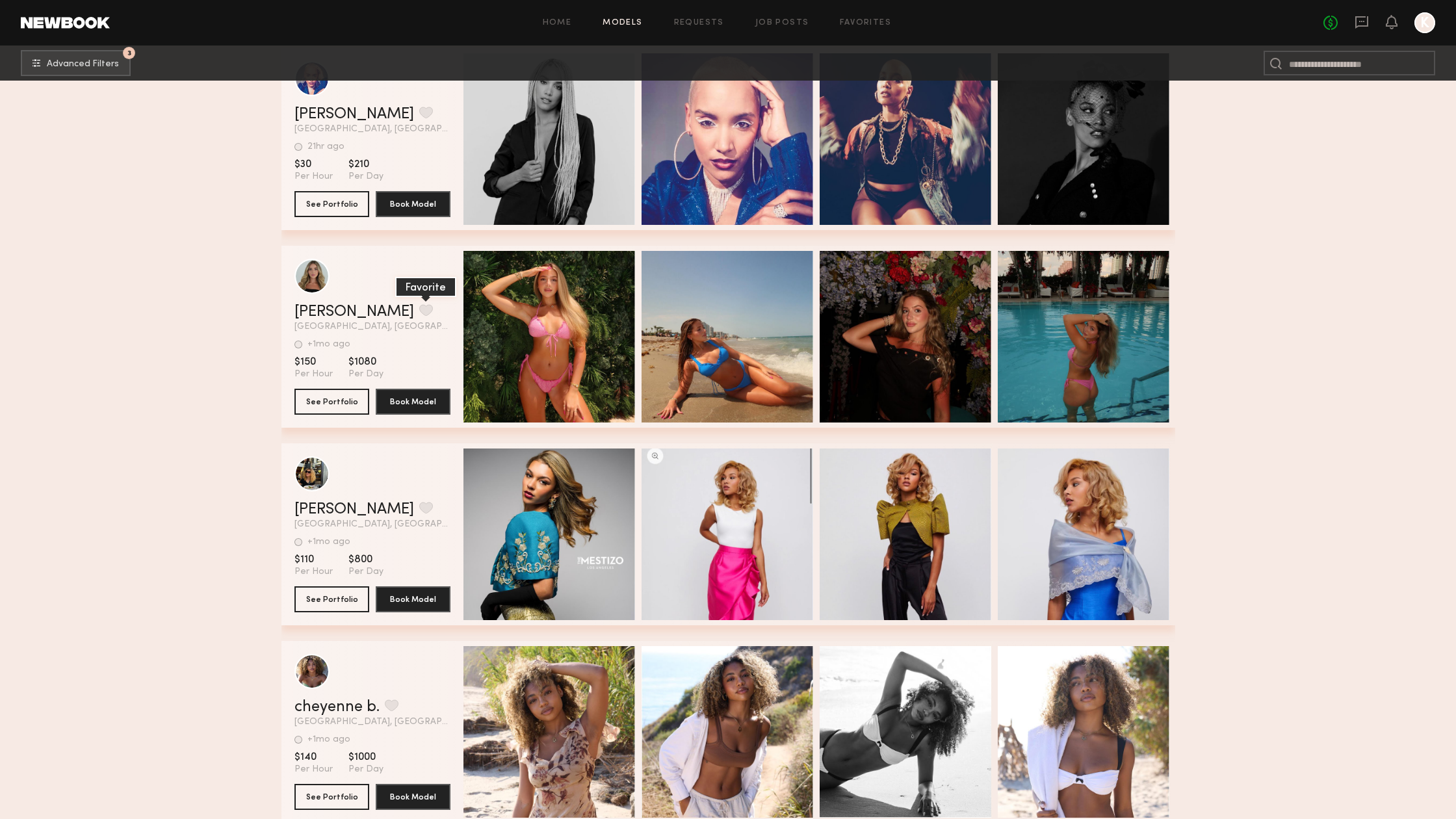
click at [419, 313] on button "grid" at bounding box center [426, 310] width 13 height 12
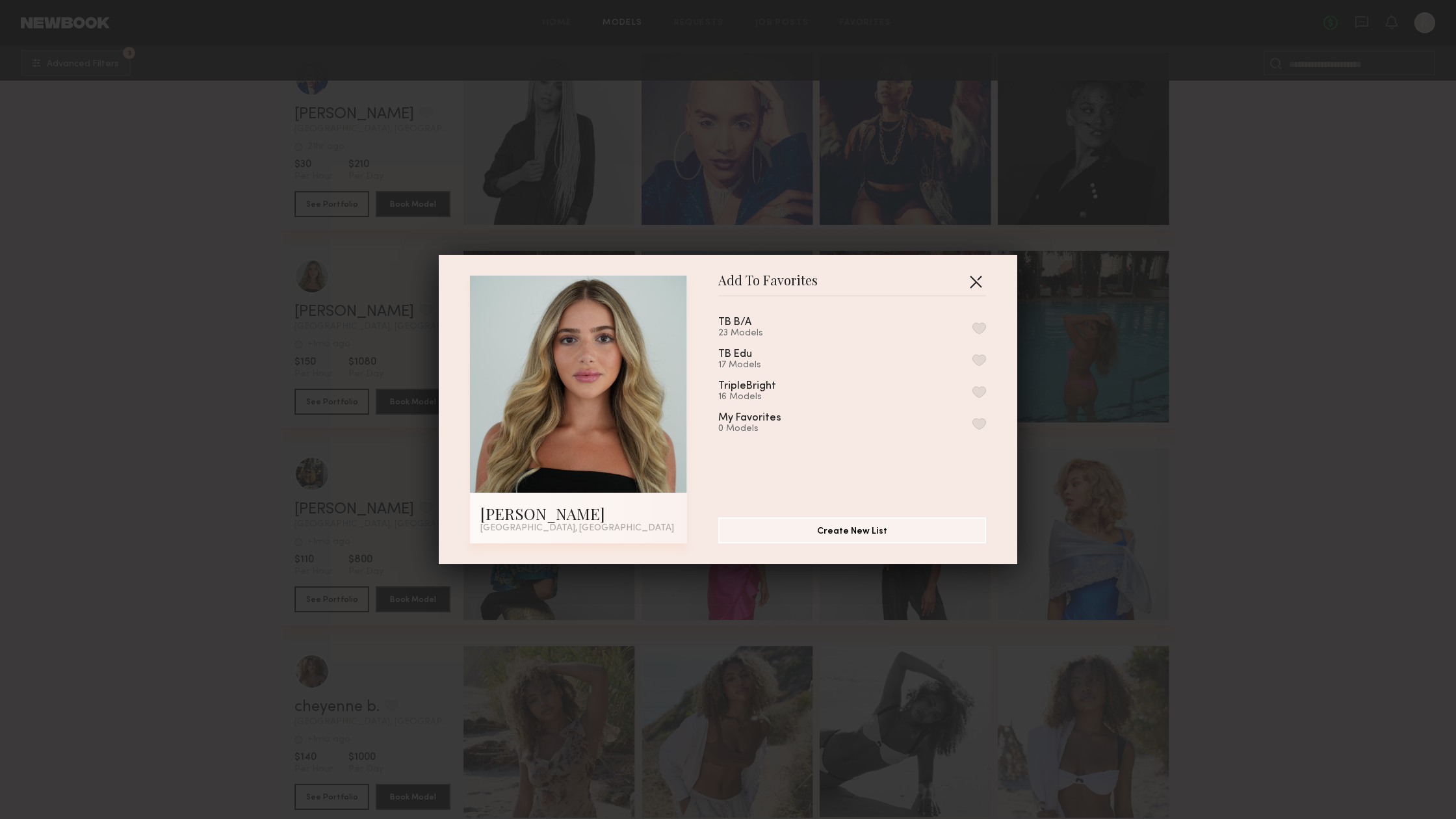
click at [973, 284] on button "button" at bounding box center [975, 281] width 21 height 21
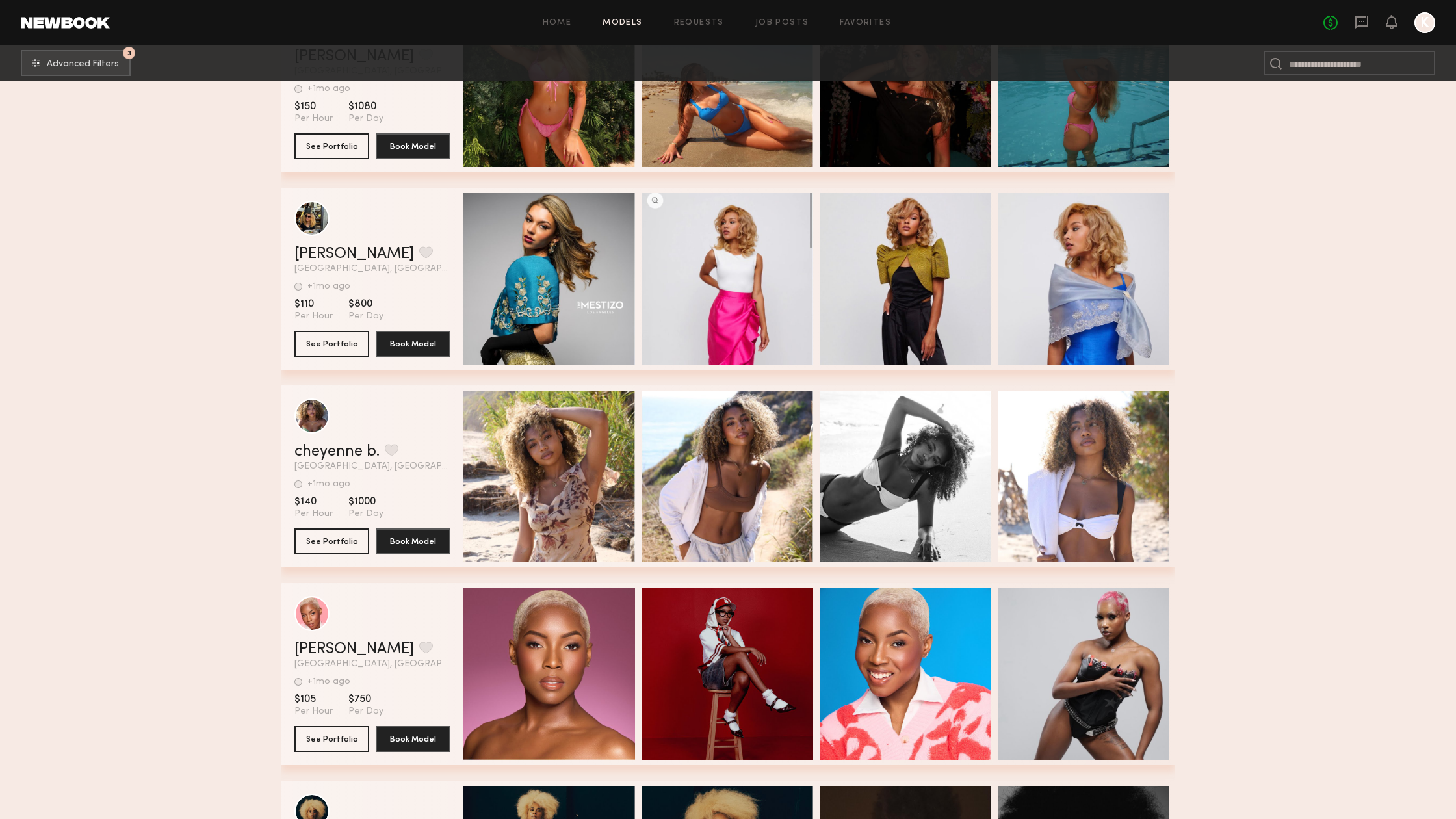
scroll to position [8023, 0]
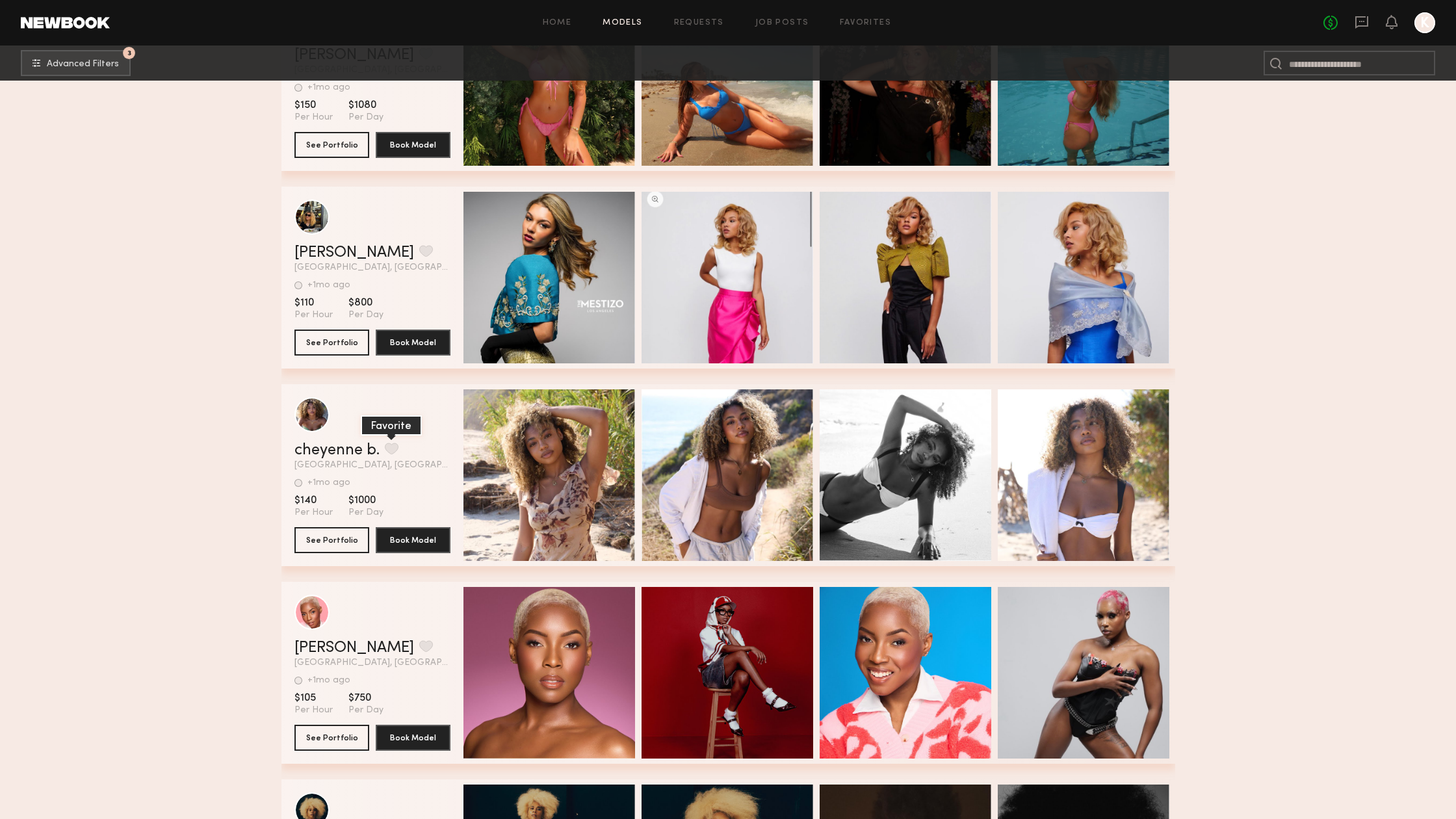
click at [394, 445] on button "grid" at bounding box center [391, 448] width 13 height 12
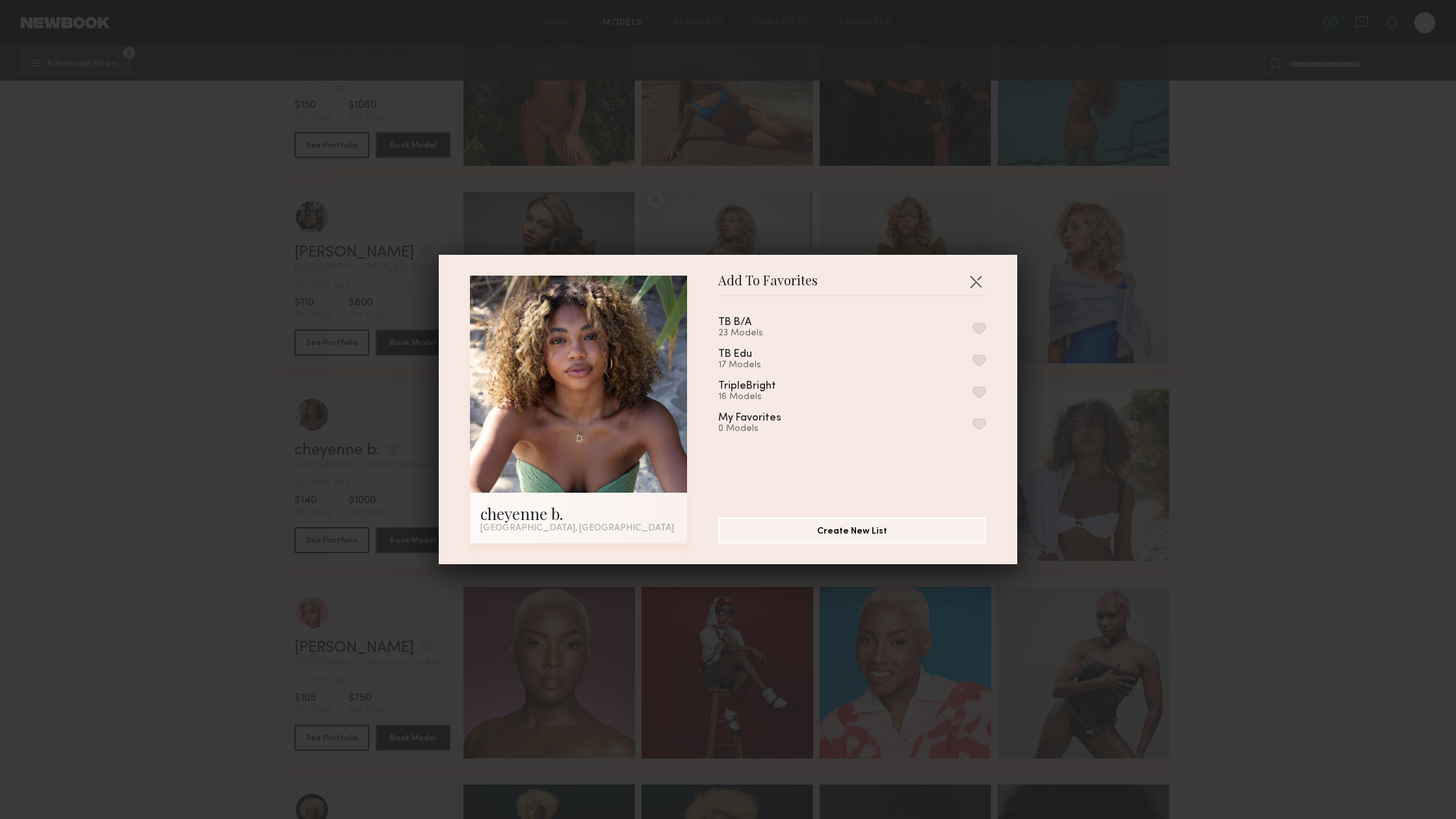
click at [981, 327] on button "button" at bounding box center [979, 328] width 13 height 12
click at [983, 367] on div "TB Edu 17 Models" at bounding box center [852, 360] width 268 height 22
click at [980, 363] on button "button" at bounding box center [979, 360] width 13 height 12
click at [979, 395] on button "button" at bounding box center [979, 392] width 13 height 12
click at [971, 279] on button "button" at bounding box center [975, 281] width 21 height 21
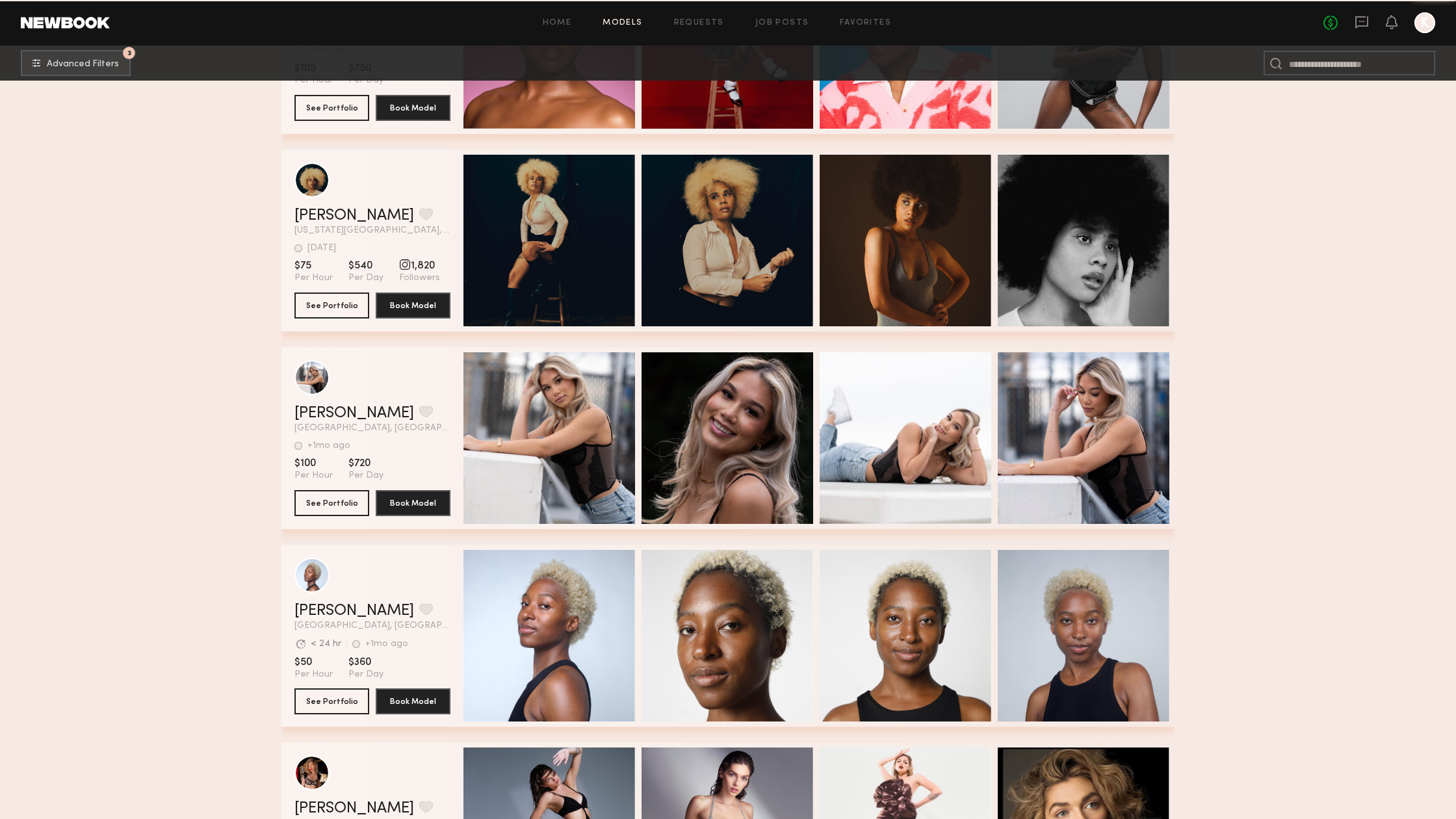
scroll to position [8658, 0]
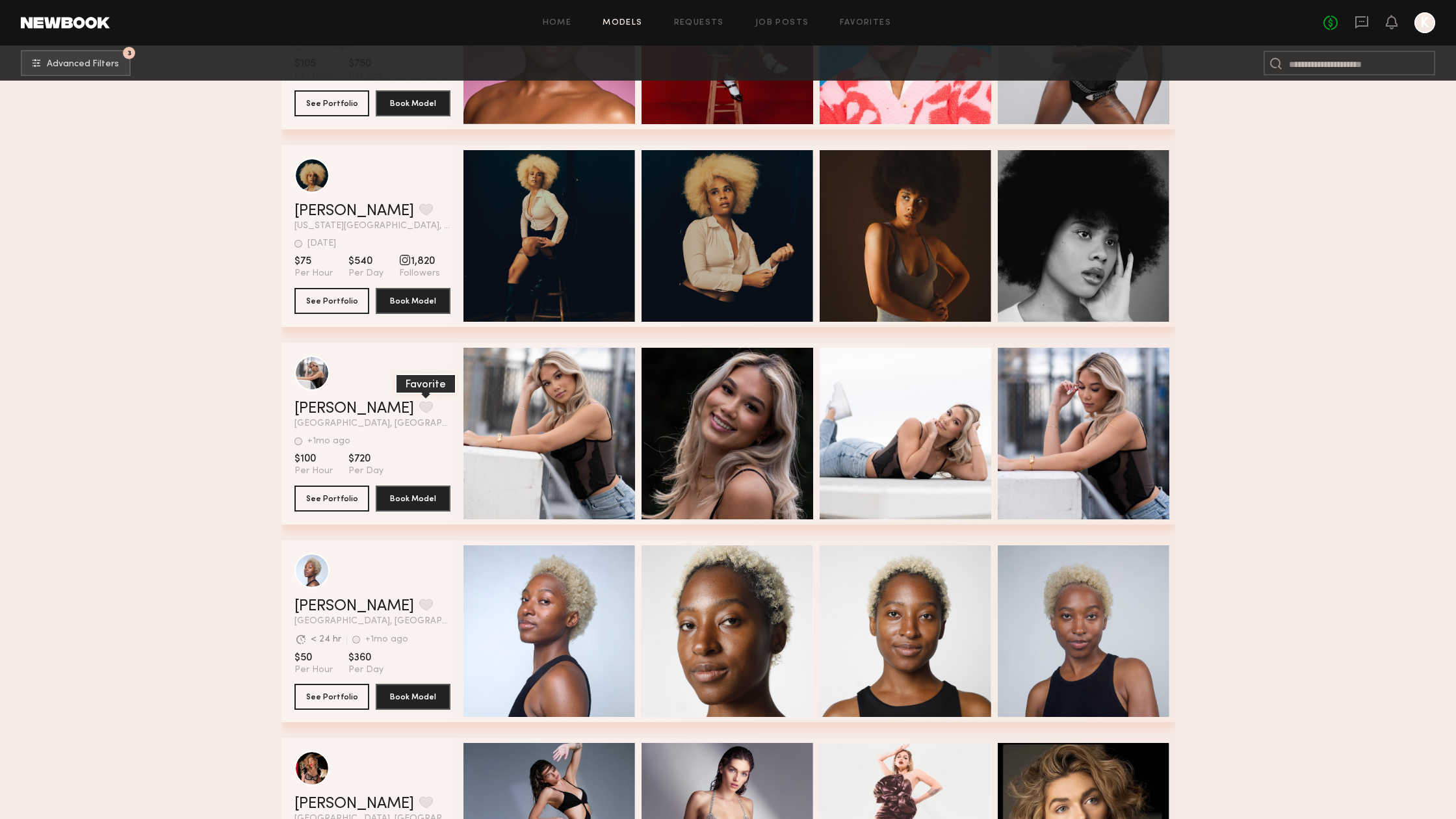
click at [419, 405] on button "grid" at bounding box center [426, 407] width 13 height 12
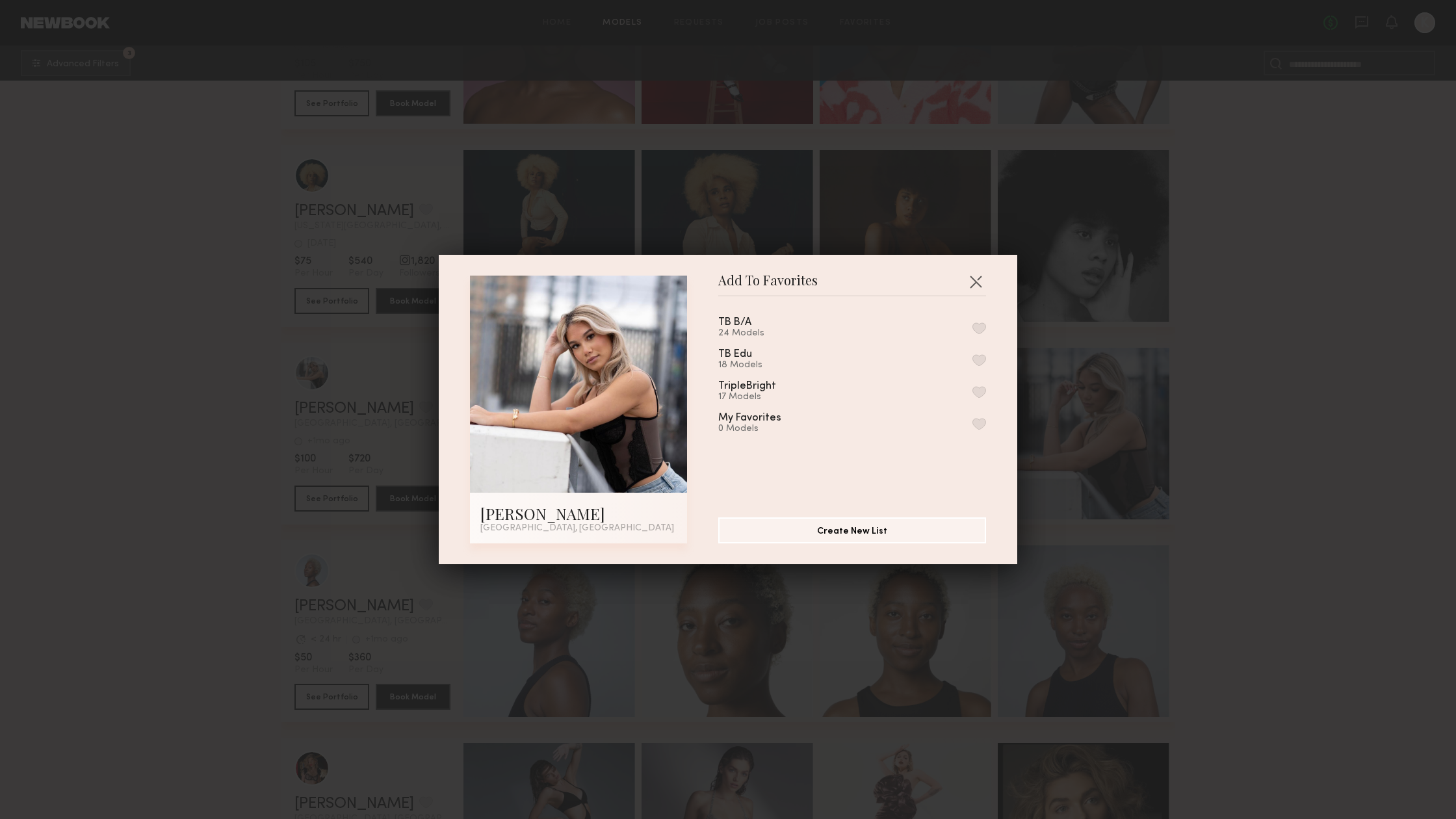
click at [978, 328] on button "button" at bounding box center [979, 328] width 13 height 12
click at [978, 361] on button "button" at bounding box center [979, 360] width 13 height 12
click at [977, 385] on div "TripleBright 17 Models" at bounding box center [852, 392] width 268 height 22
click at [978, 390] on button "button" at bounding box center [979, 392] width 13 height 12
click at [975, 284] on button "button" at bounding box center [975, 281] width 21 height 21
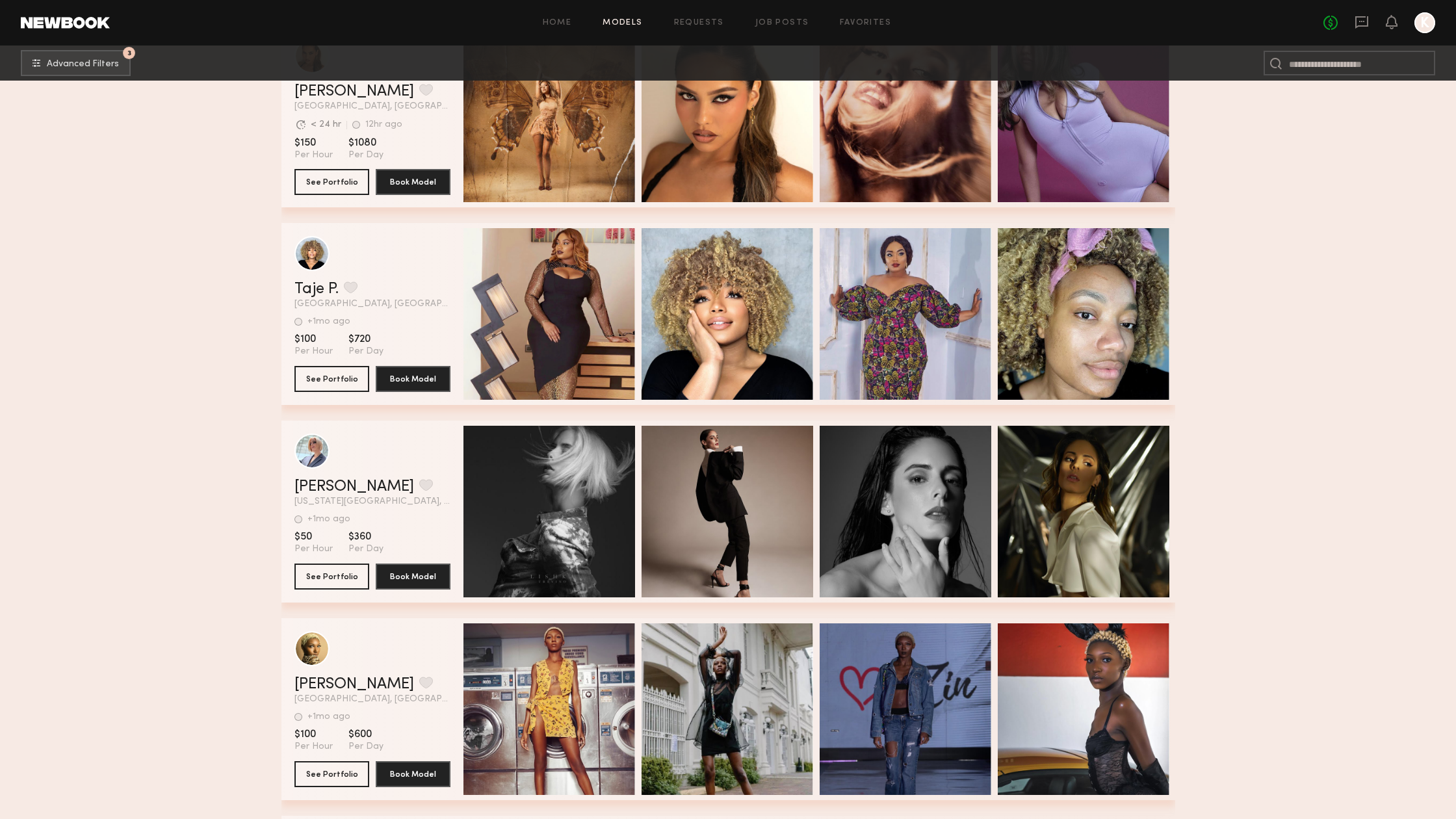
scroll to position [10356, 0]
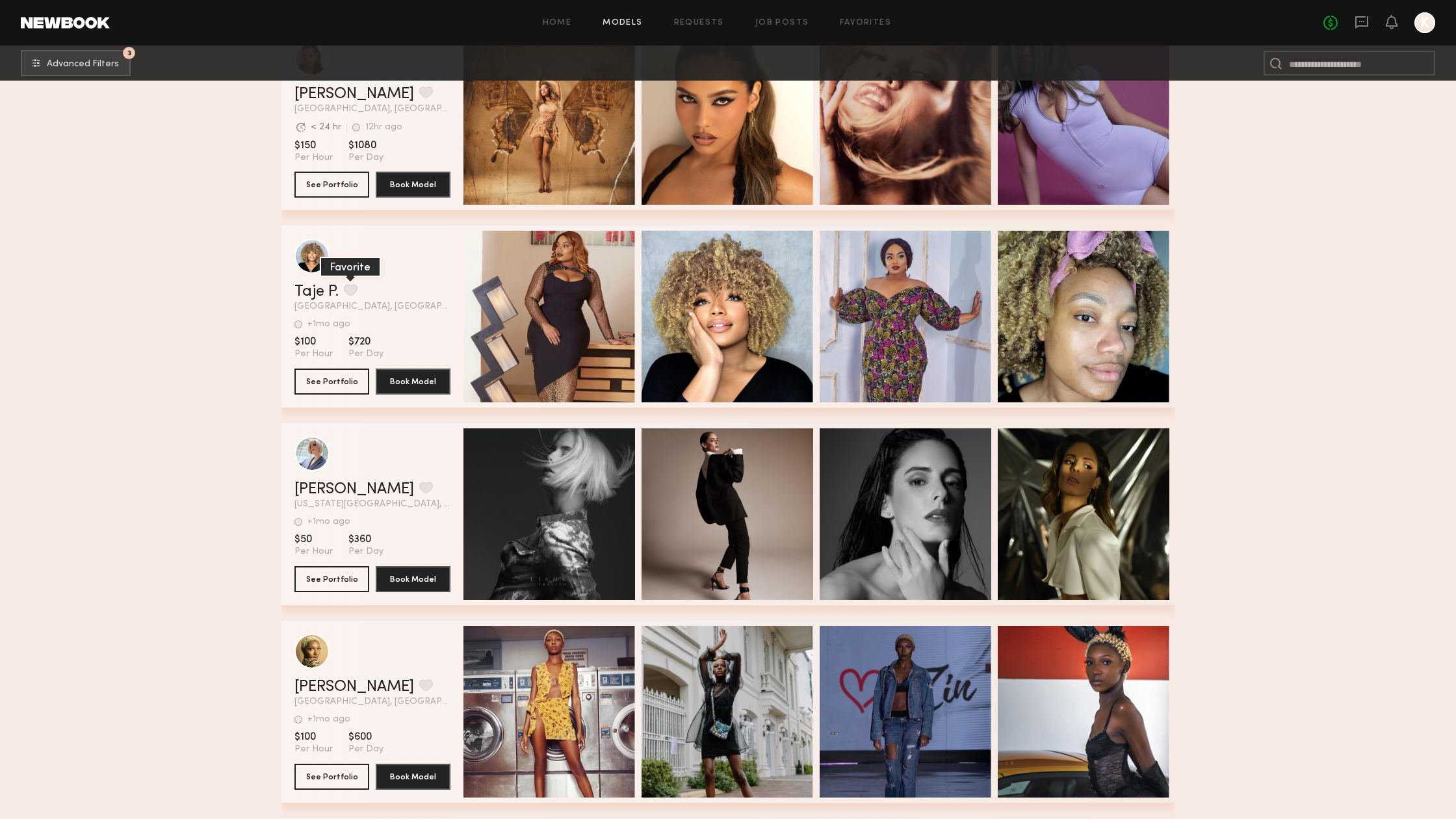
click at [354, 291] on button "grid" at bounding box center [351, 290] width 13 height 12
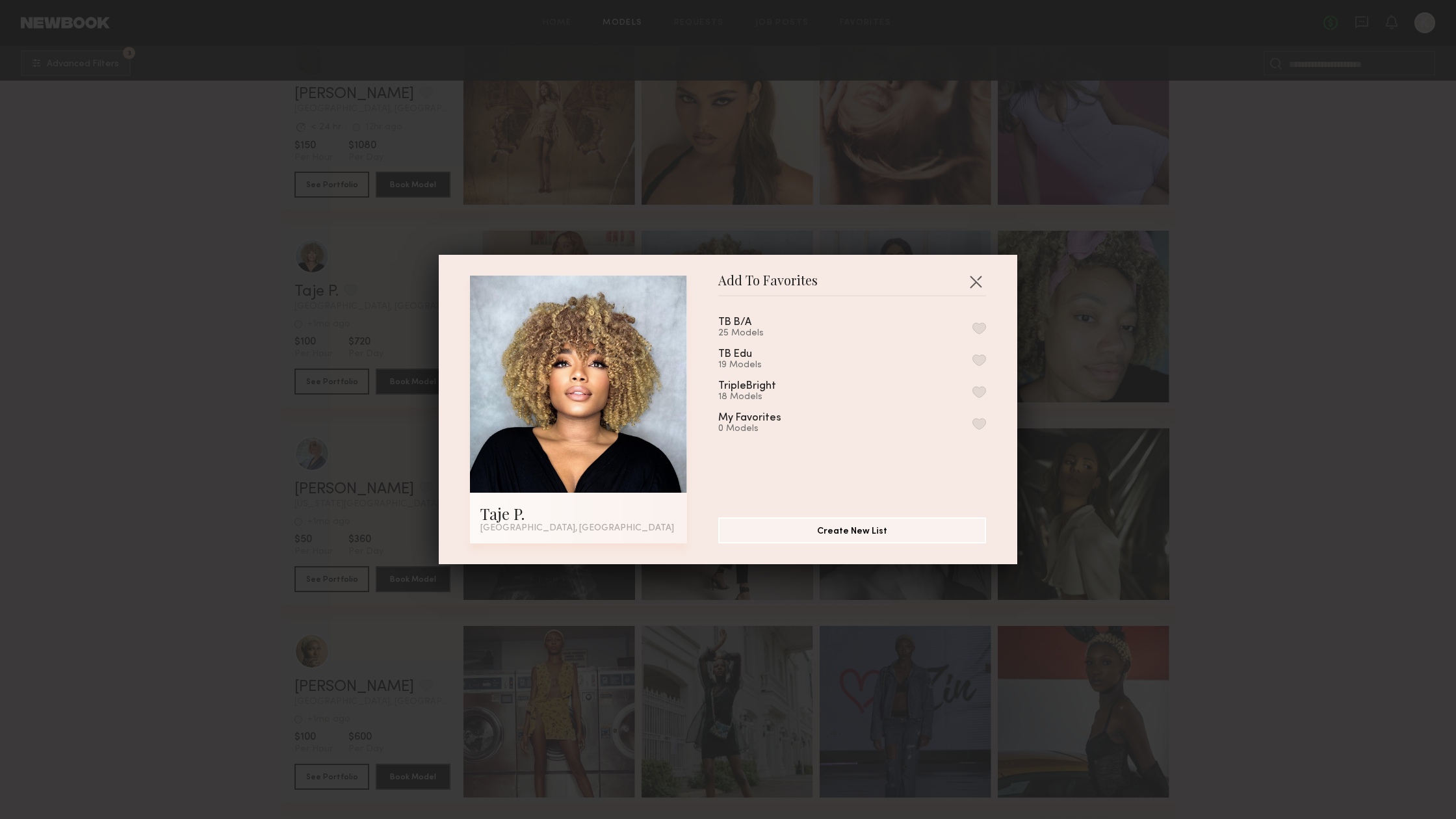
click at [979, 323] on button "button" at bounding box center [979, 328] width 13 height 12
click at [983, 359] on button "button" at bounding box center [979, 360] width 13 height 12
click at [980, 393] on button "button" at bounding box center [979, 392] width 13 height 12
click at [980, 282] on button "button" at bounding box center [975, 281] width 21 height 21
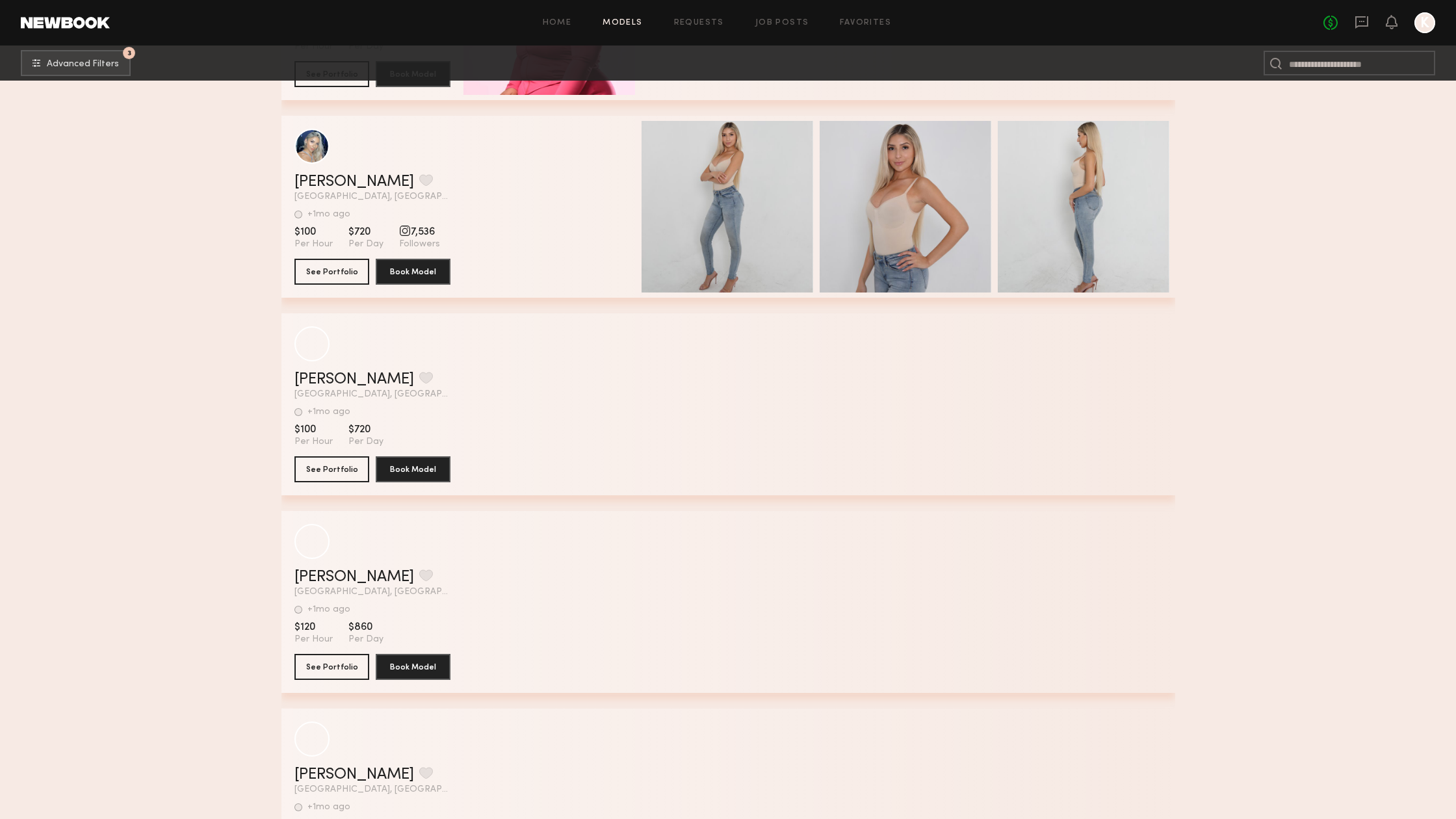
scroll to position [11649, 0]
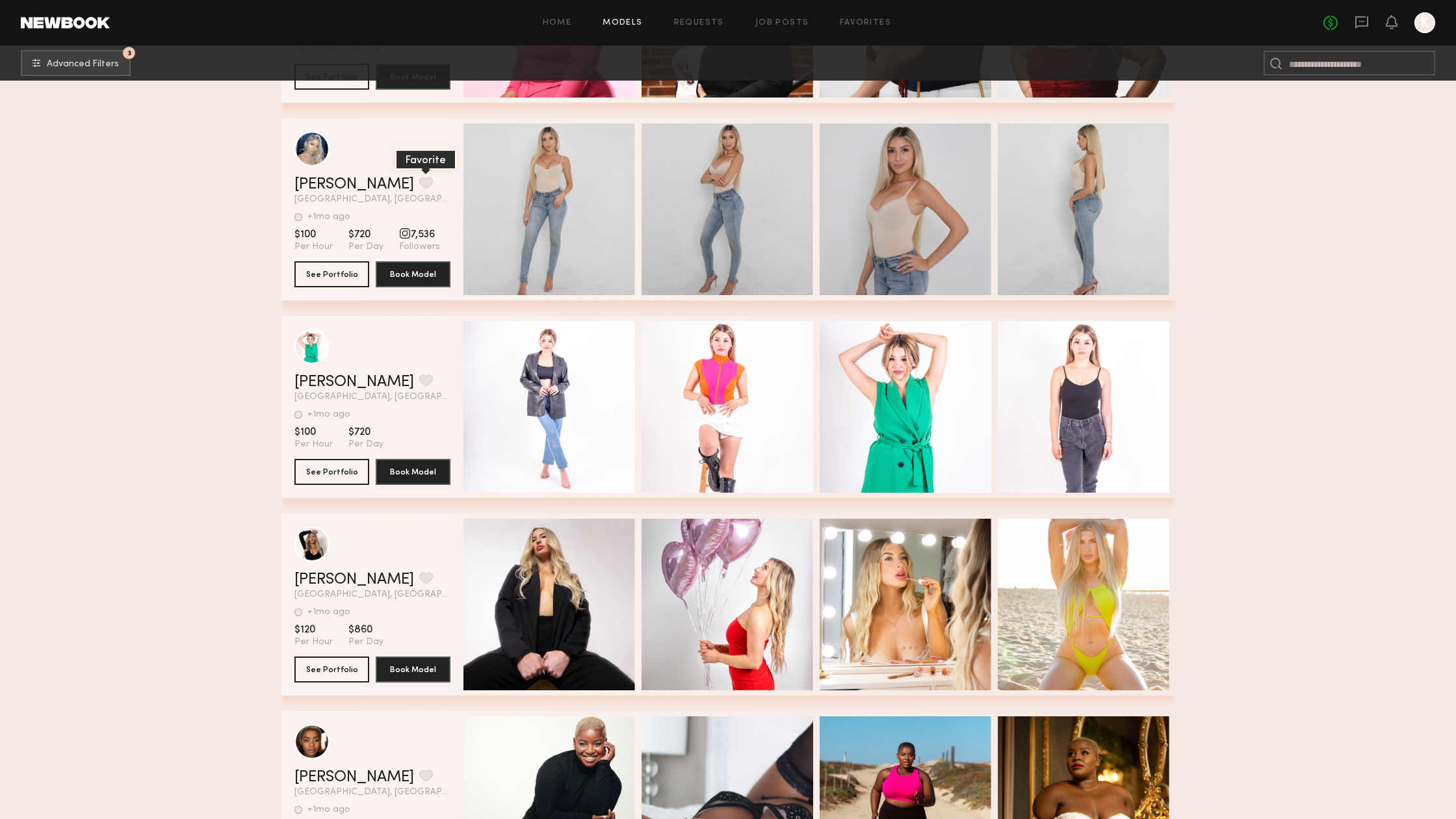
click at [419, 186] on button "grid" at bounding box center [426, 182] width 13 height 12
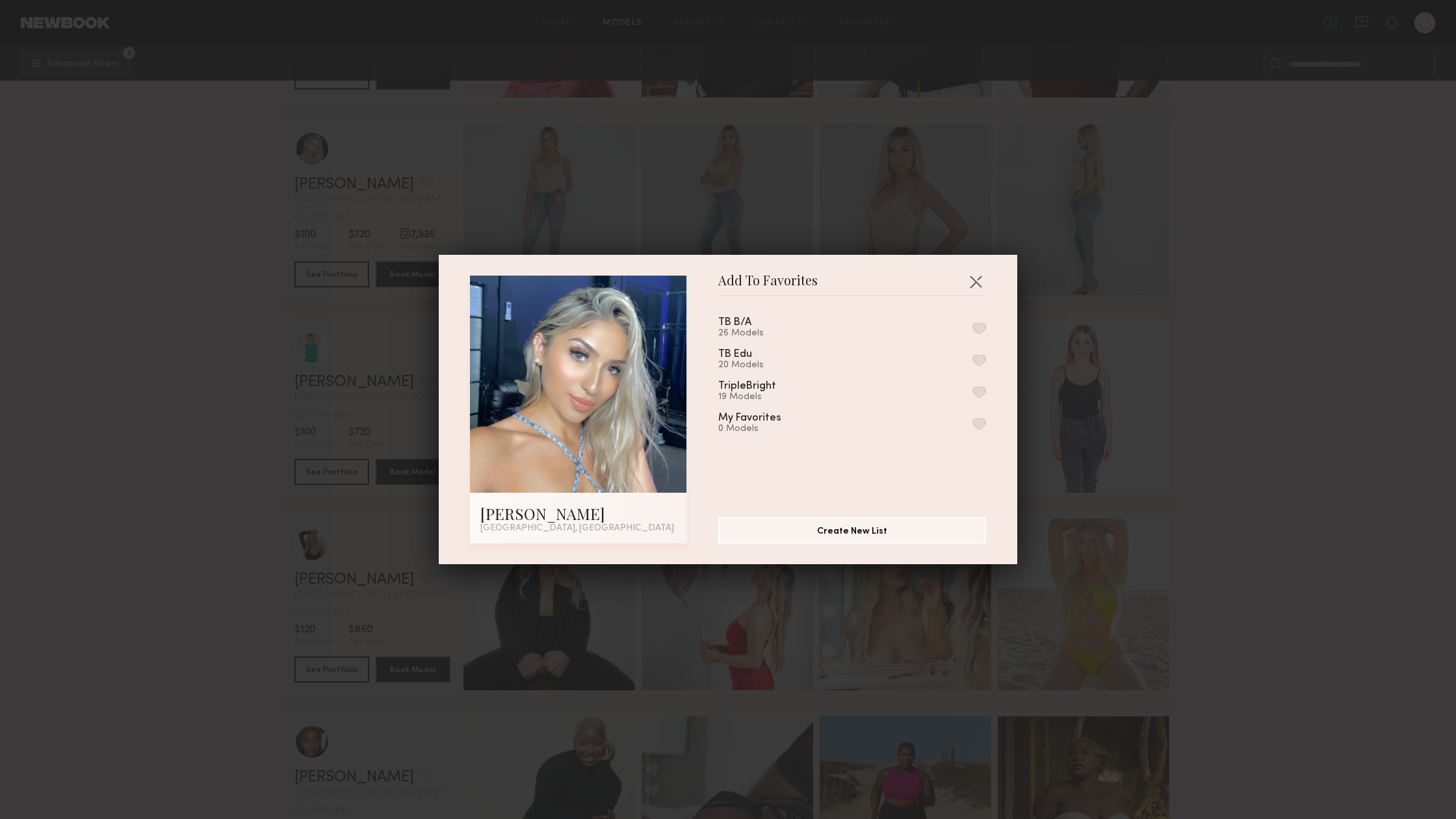
click at [980, 331] on button "button" at bounding box center [979, 328] width 13 height 12
click at [979, 361] on button "button" at bounding box center [979, 360] width 13 height 12
click at [980, 387] on button "button" at bounding box center [979, 392] width 13 height 12
click at [978, 287] on button "button" at bounding box center [975, 281] width 21 height 21
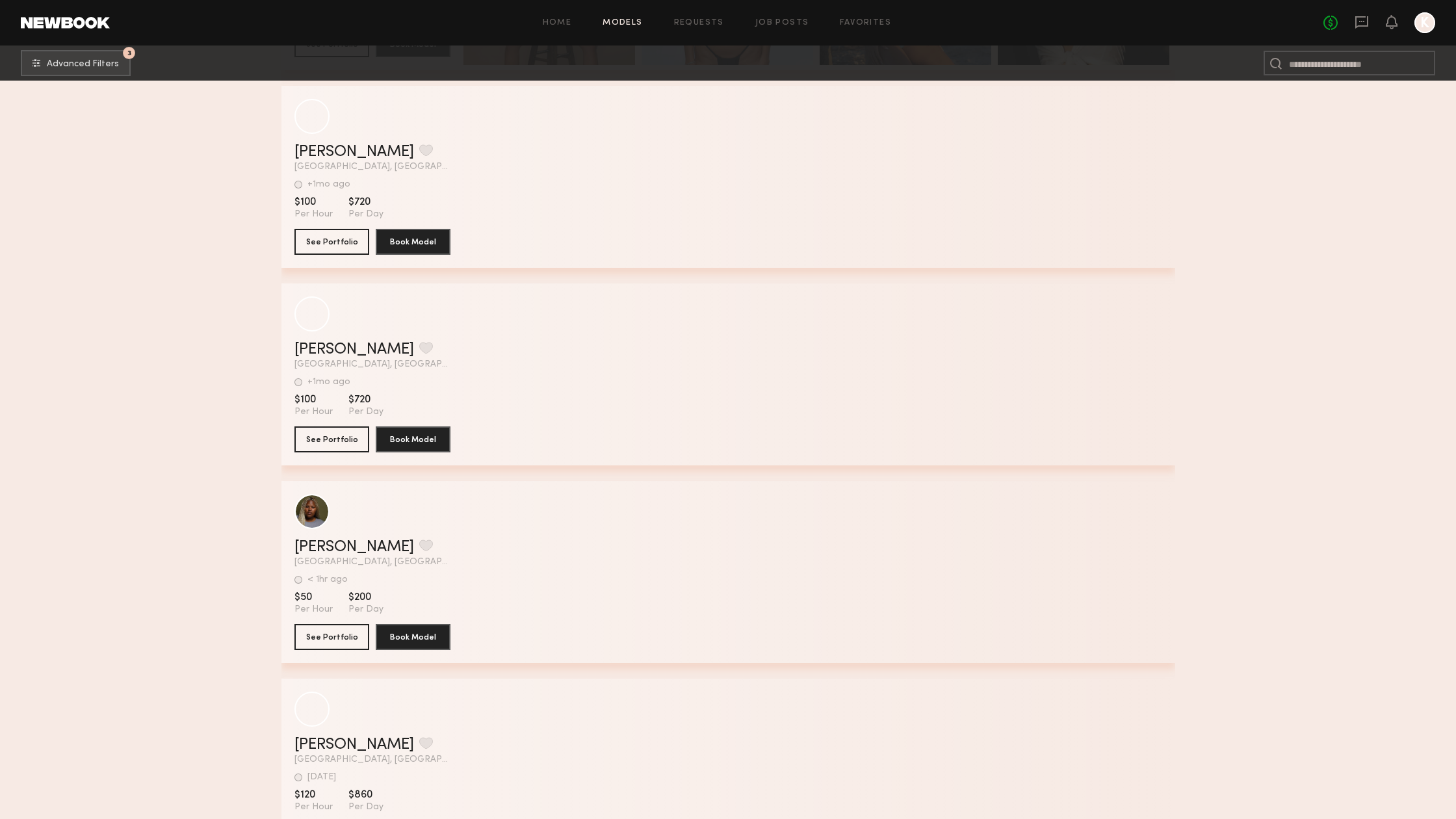
scroll to position [12676, 0]
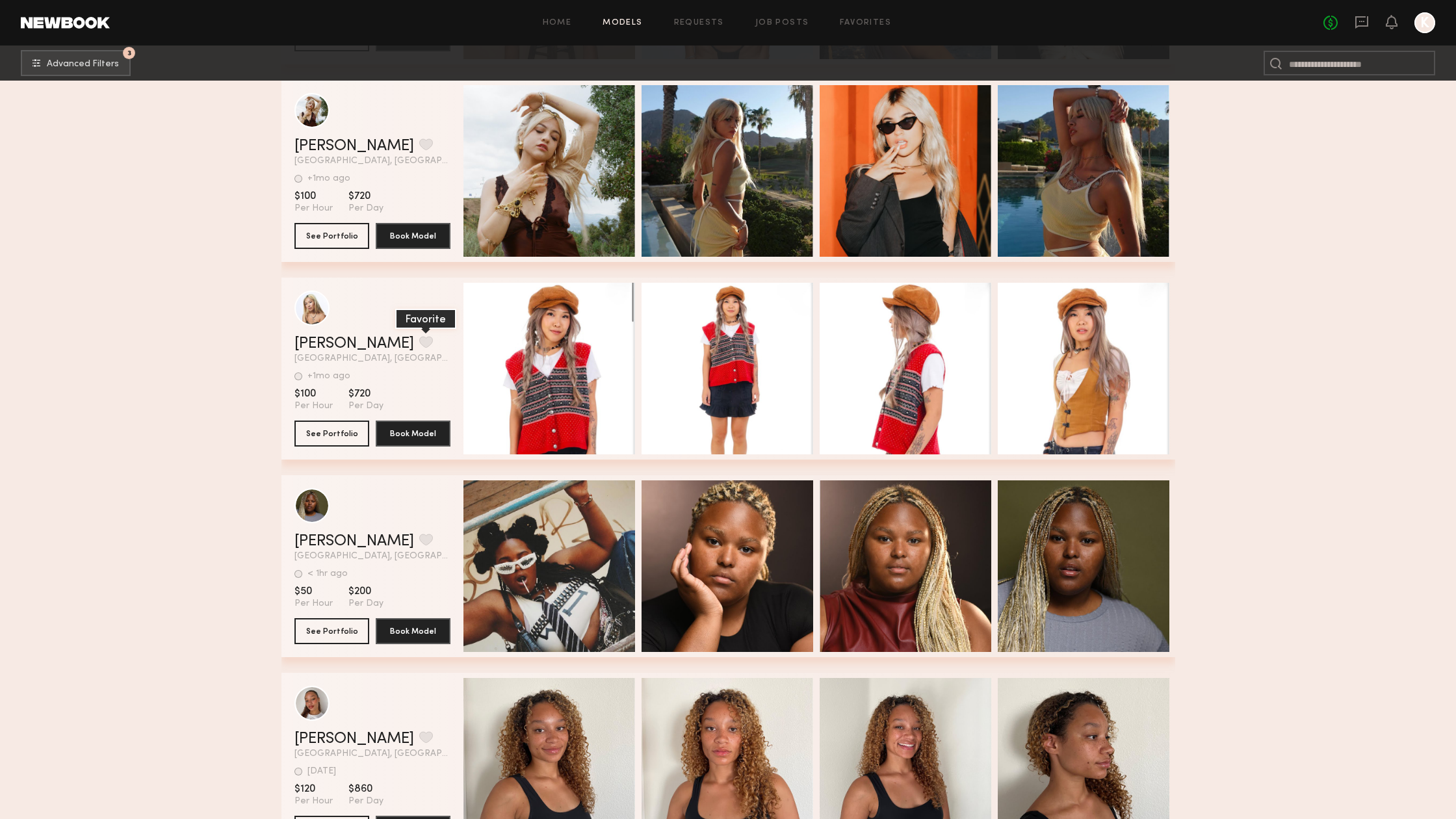
click at [419, 342] on button "grid" at bounding box center [426, 342] width 13 height 12
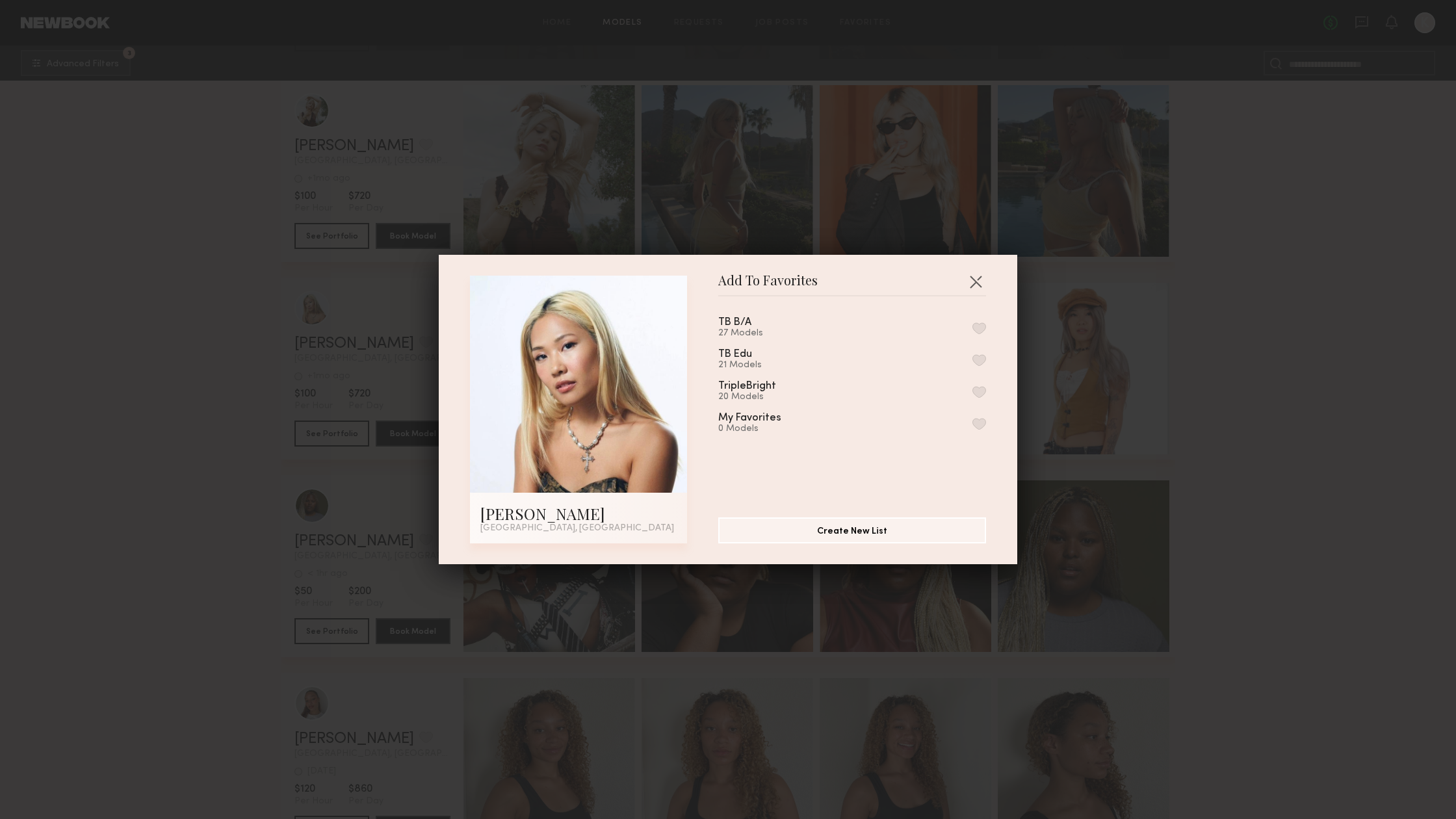
click at [978, 329] on button "button" at bounding box center [979, 328] width 13 height 12
click at [981, 364] on button "button" at bounding box center [979, 360] width 13 height 12
click at [982, 390] on button "button" at bounding box center [979, 392] width 13 height 12
click at [978, 288] on button "button" at bounding box center [975, 281] width 21 height 21
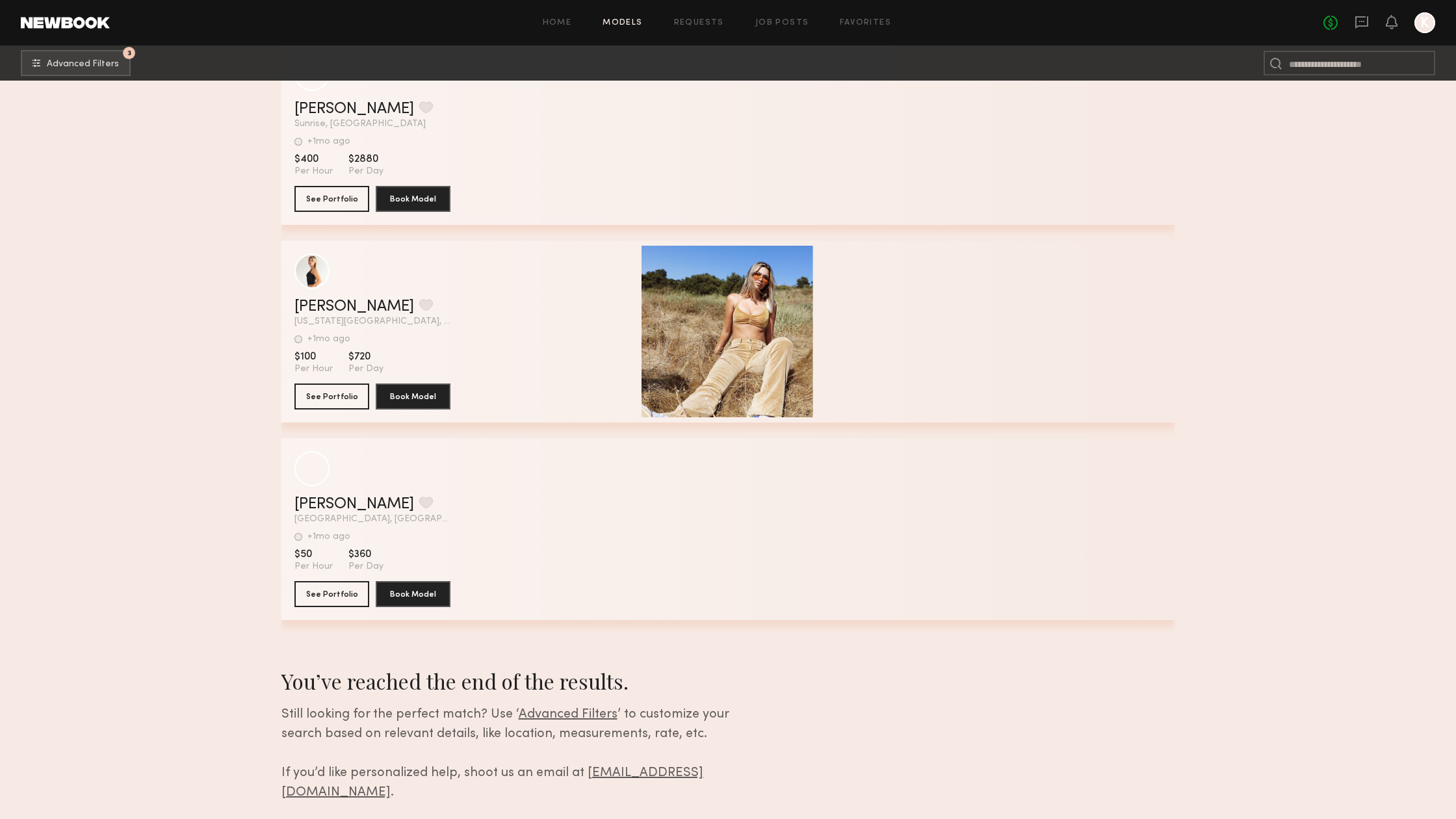
scroll to position [14897, 0]
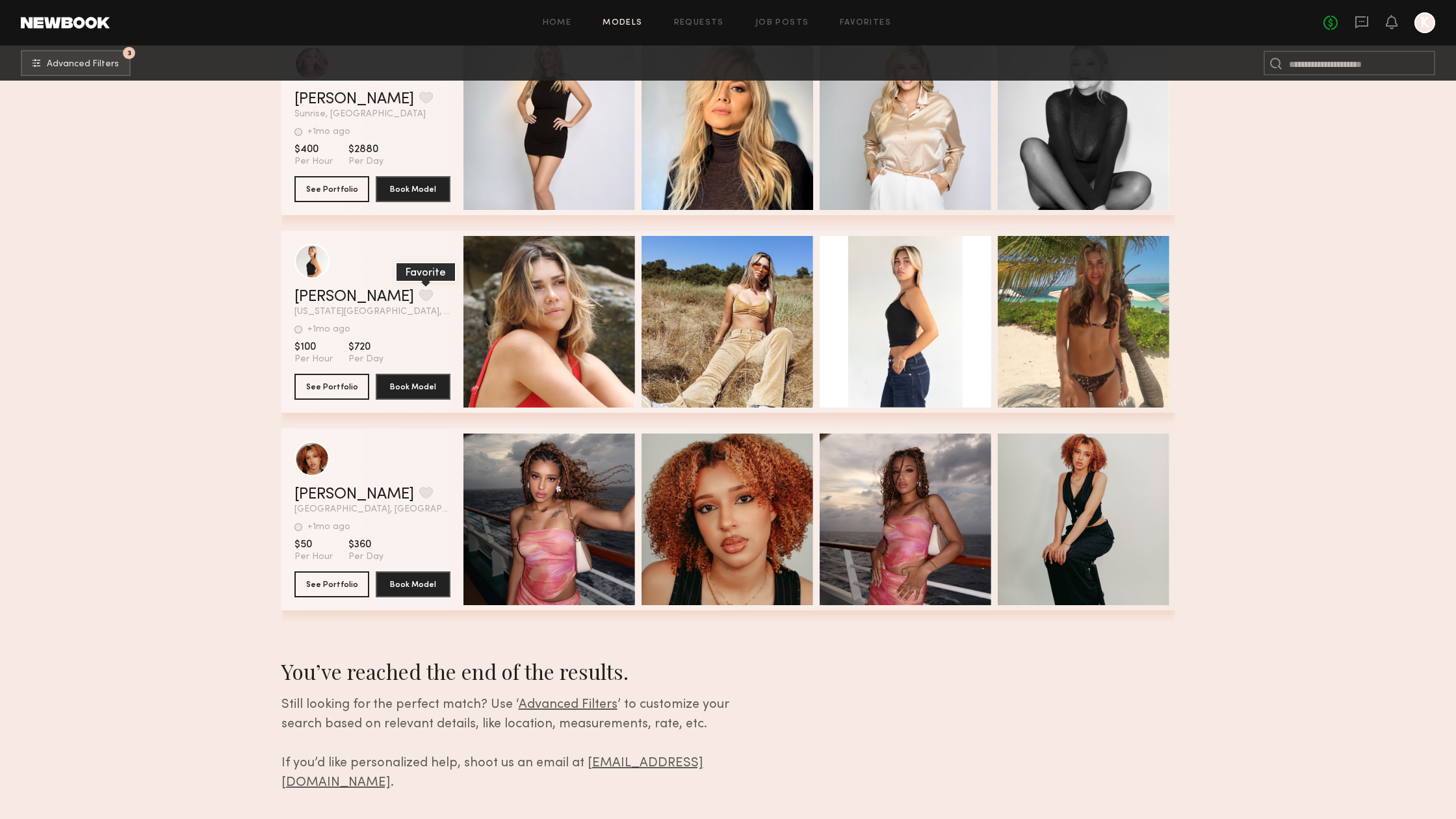
click at [419, 295] on button "grid" at bounding box center [426, 295] width 13 height 12
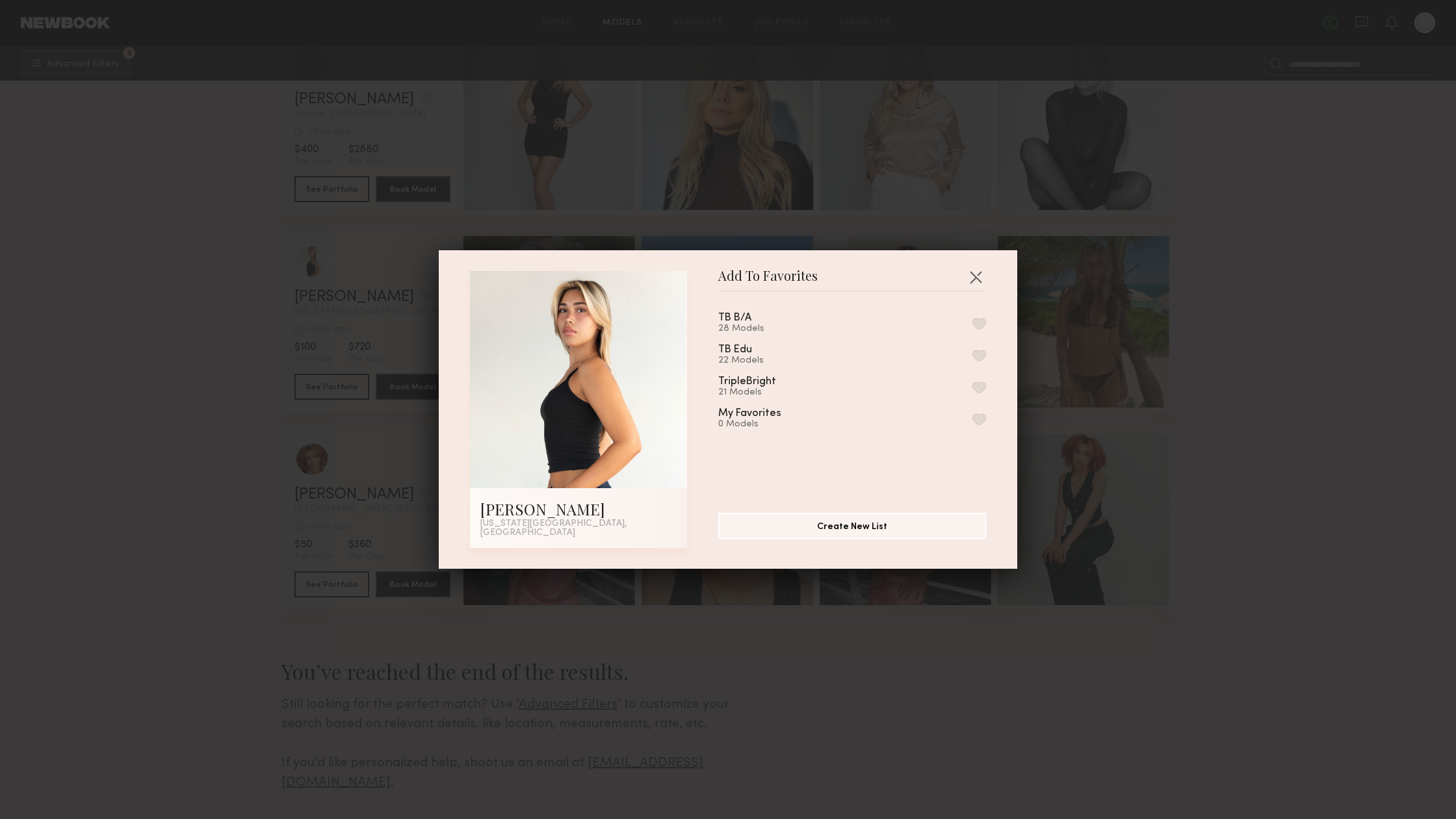
click at [980, 324] on button "button" at bounding box center [979, 324] width 13 height 12
click at [975, 360] on button "button" at bounding box center [979, 356] width 13 height 12
click at [980, 386] on button "button" at bounding box center [979, 387] width 13 height 12
click at [978, 285] on button "button" at bounding box center [975, 277] width 21 height 21
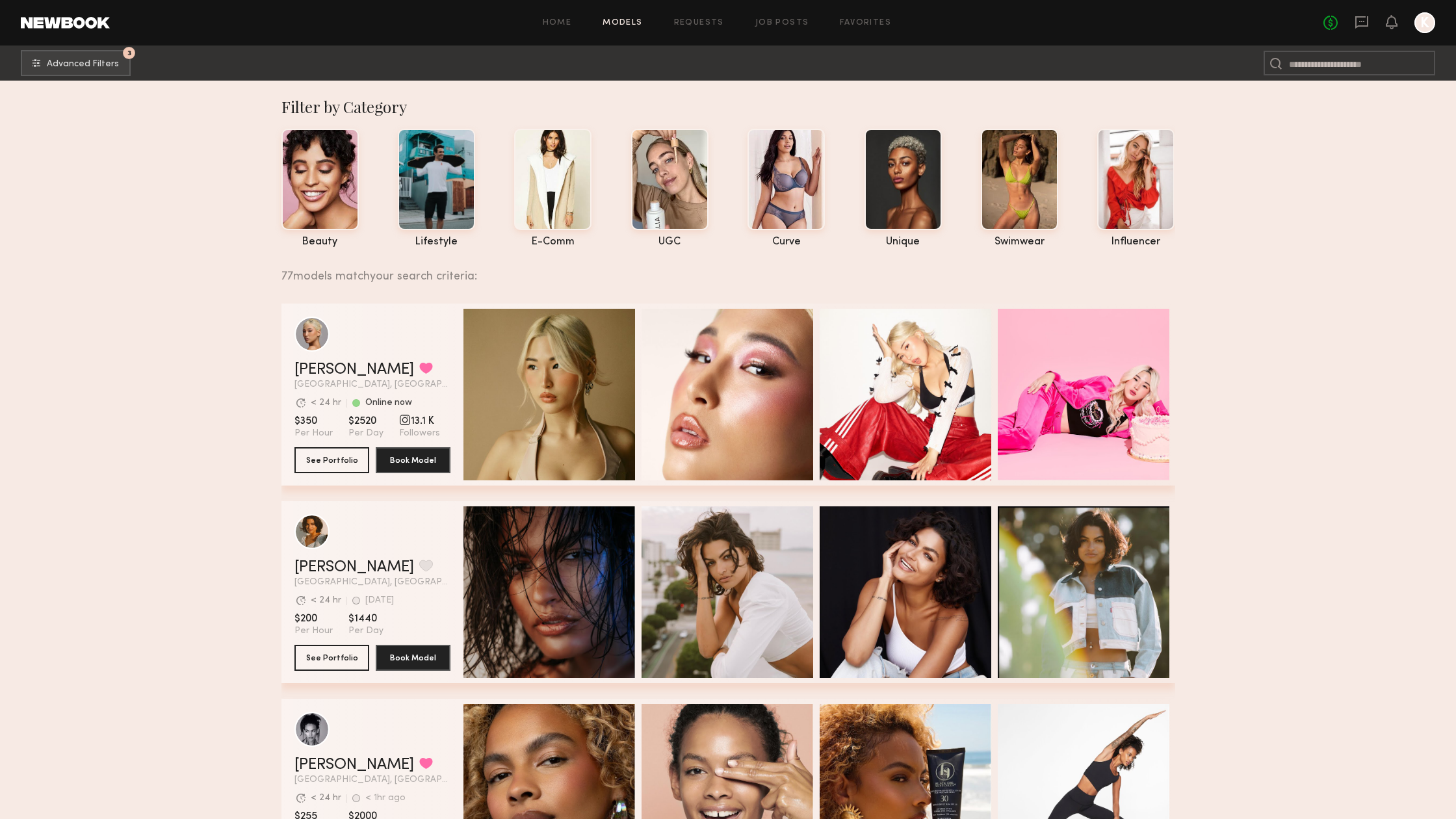
scroll to position [0, 0]
click at [1364, 22] on icon at bounding box center [1362, 22] width 14 height 14
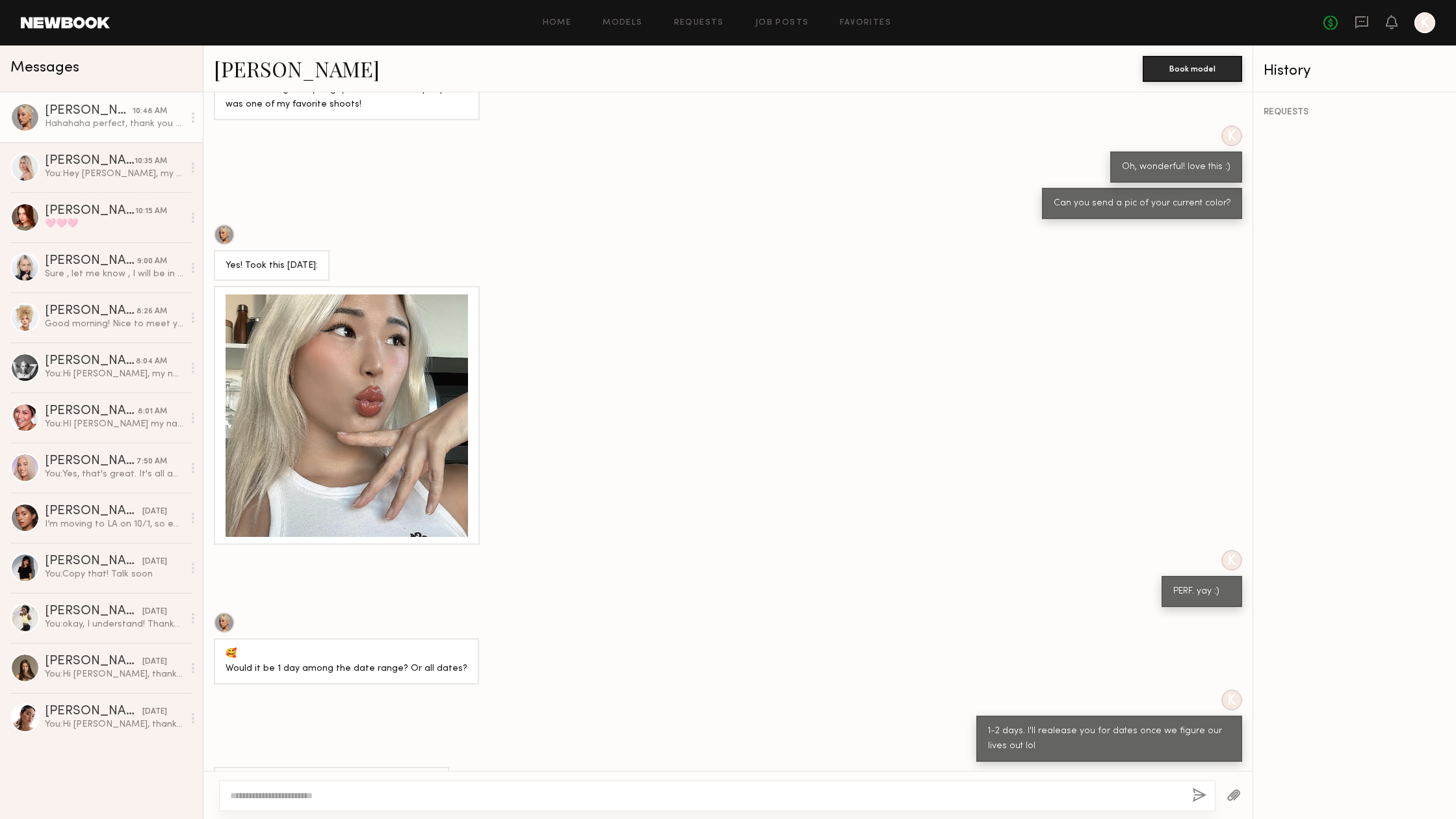
scroll to position [707, 0]
